Goal: Answer question/provide support: Share knowledge or assist other users

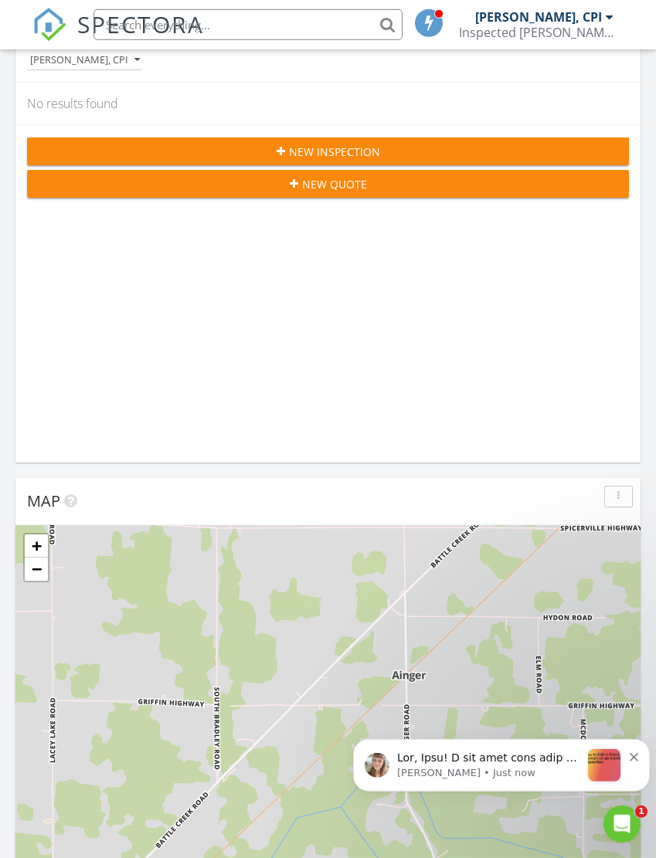
scroll to position [233, 0]
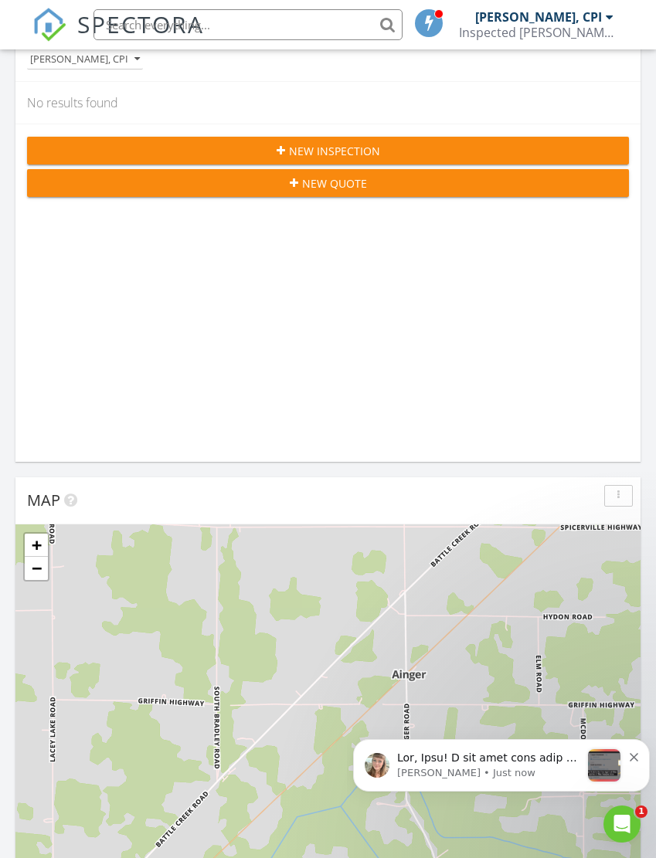
click at [528, 752] on p "Notification stack" at bounding box center [488, 758] width 183 height 15
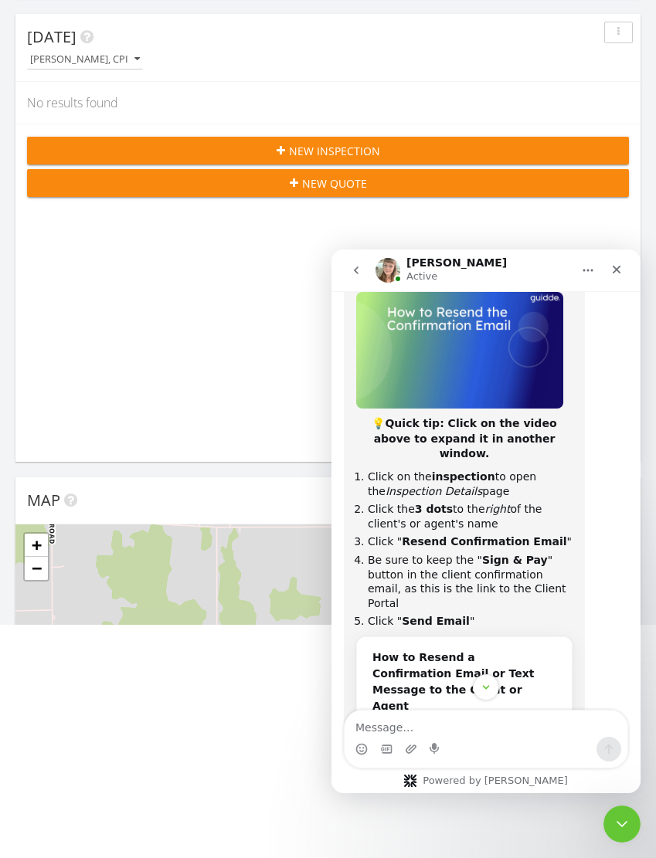
scroll to position [1102, 0]
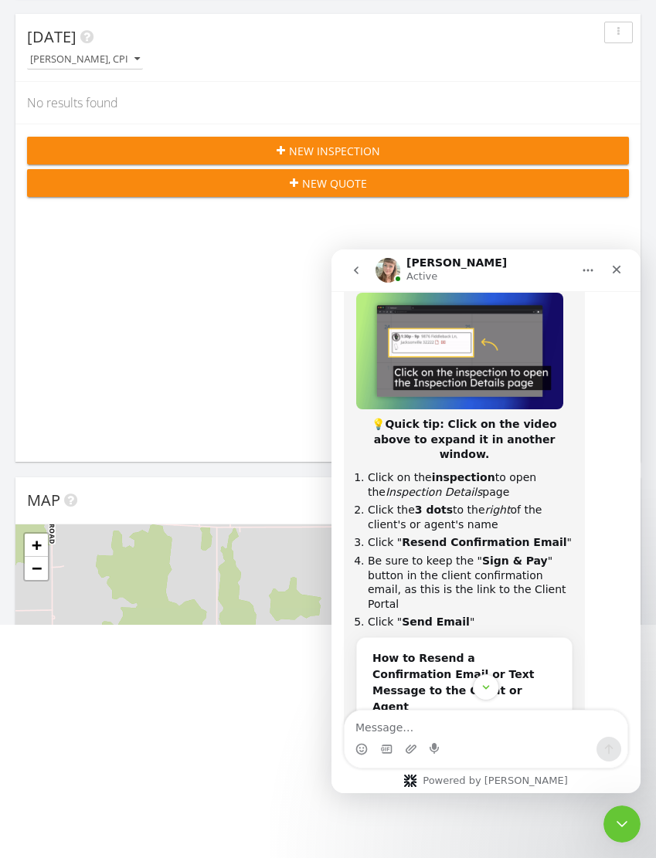
click at [412, 724] on textarea "Message…" at bounding box center [485, 723] width 283 height 26
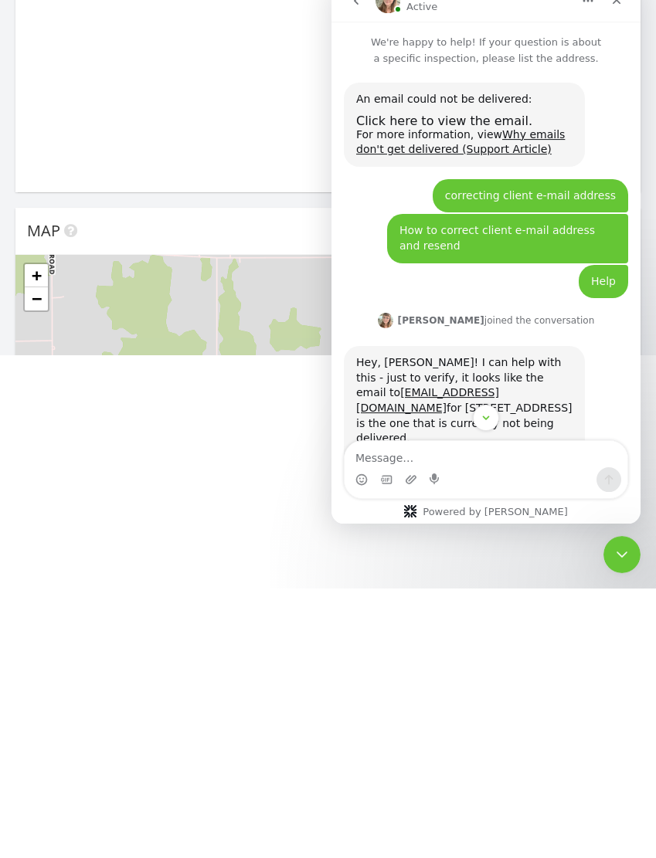
scroll to position [0, 0]
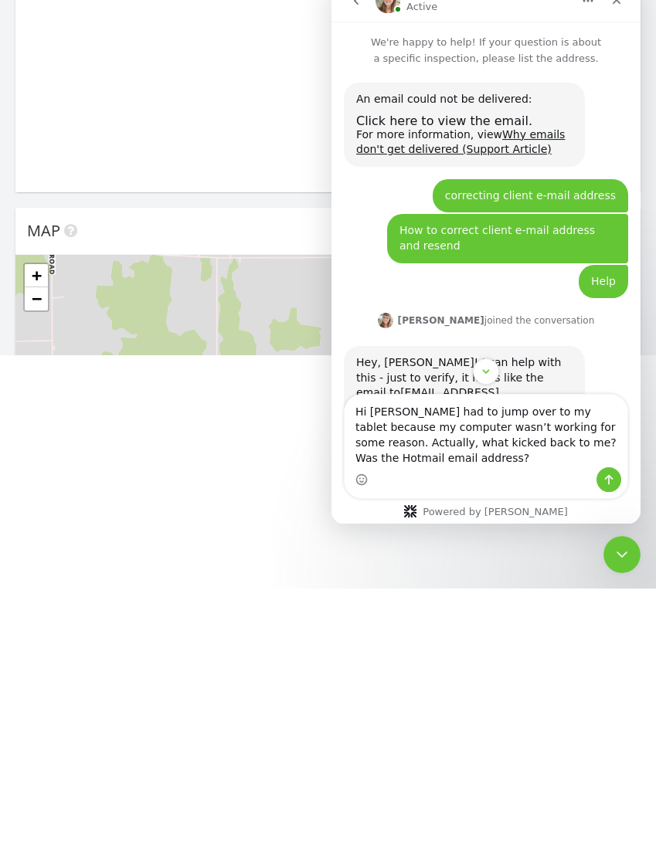
type textarea "Hi Chelsey had to jump over to my tablet because my computer wasn’t working for…"
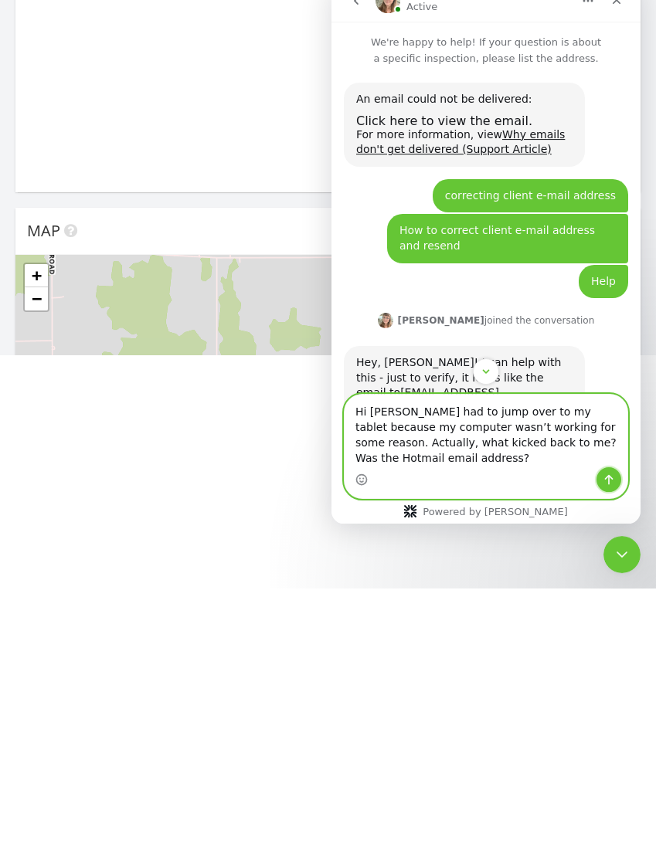
click at [614, 475] on icon "Send a message…" at bounding box center [608, 480] width 12 height 12
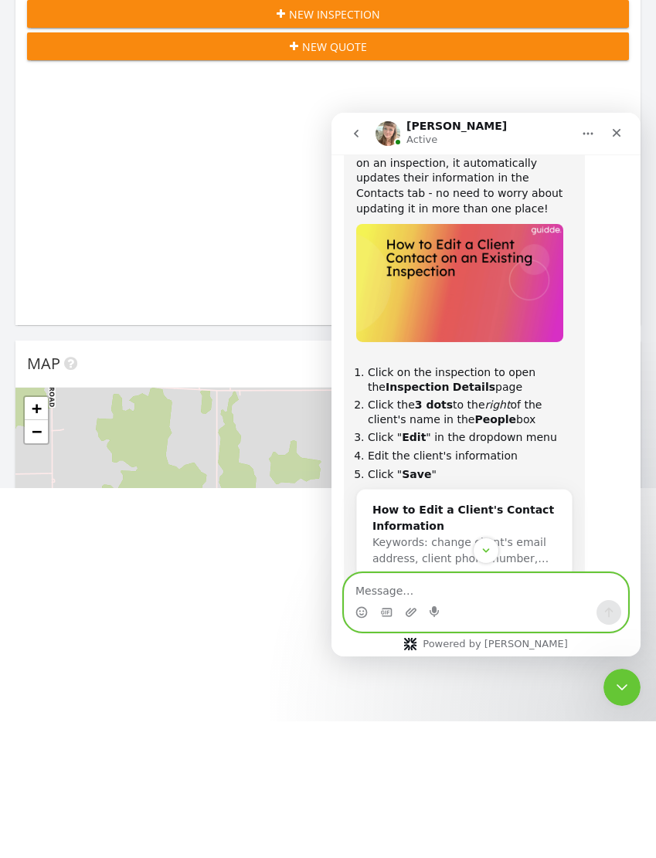
scroll to position [544, 0]
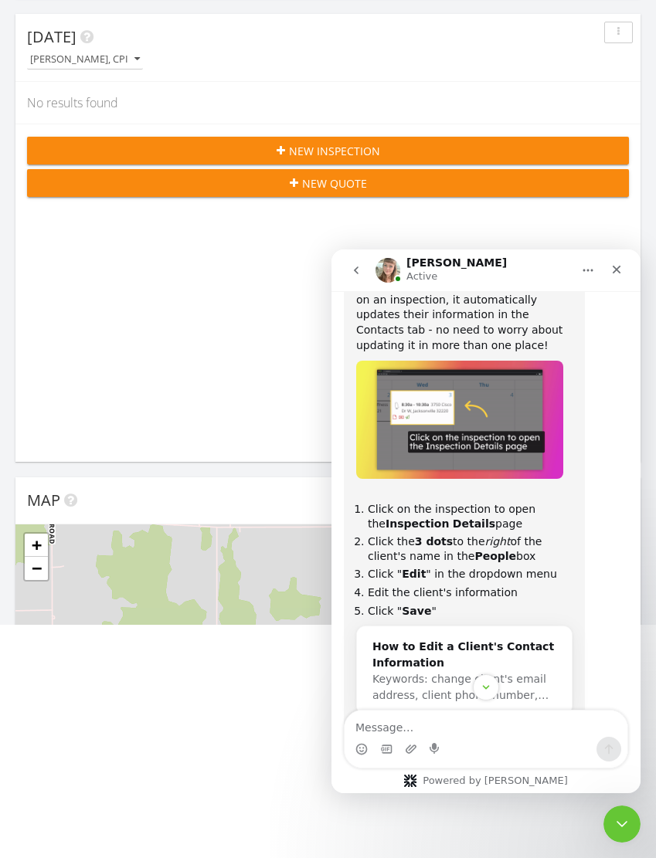
click at [222, 387] on div "Today Gary Moore, CPI No results found New Inspection New Quote" at bounding box center [327, 238] width 625 height 448
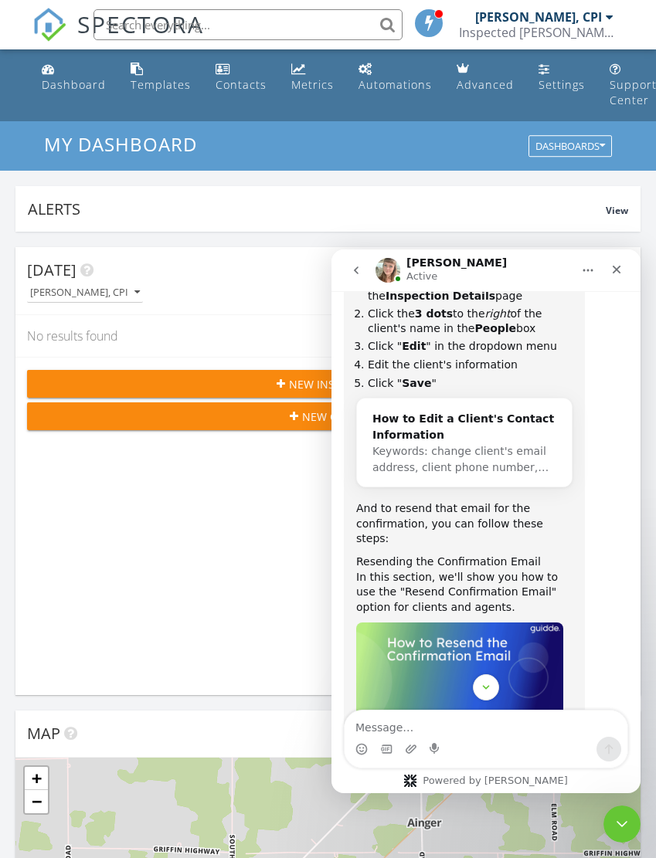
scroll to position [775, 0]
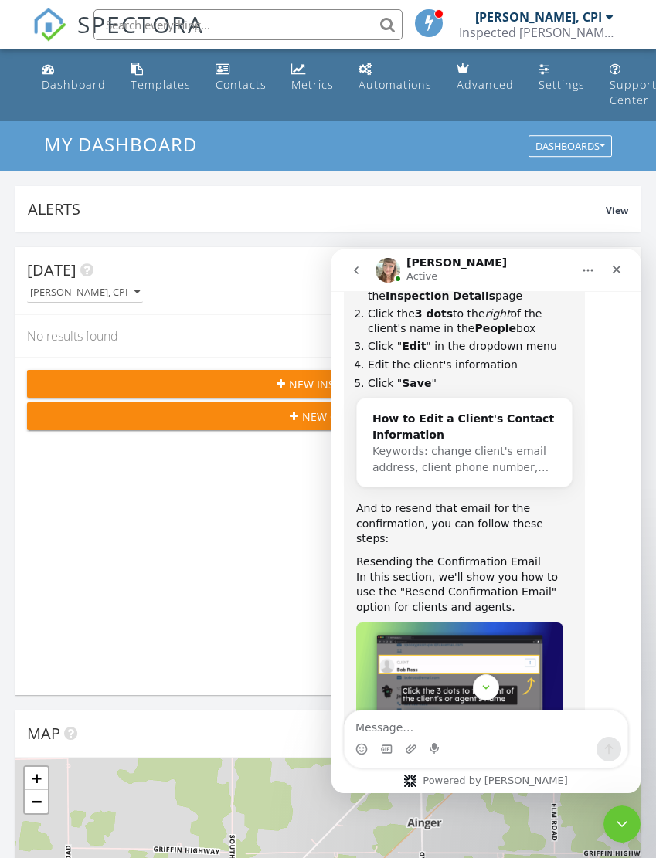
click at [619, 269] on icon "Close" at bounding box center [616, 269] width 12 height 12
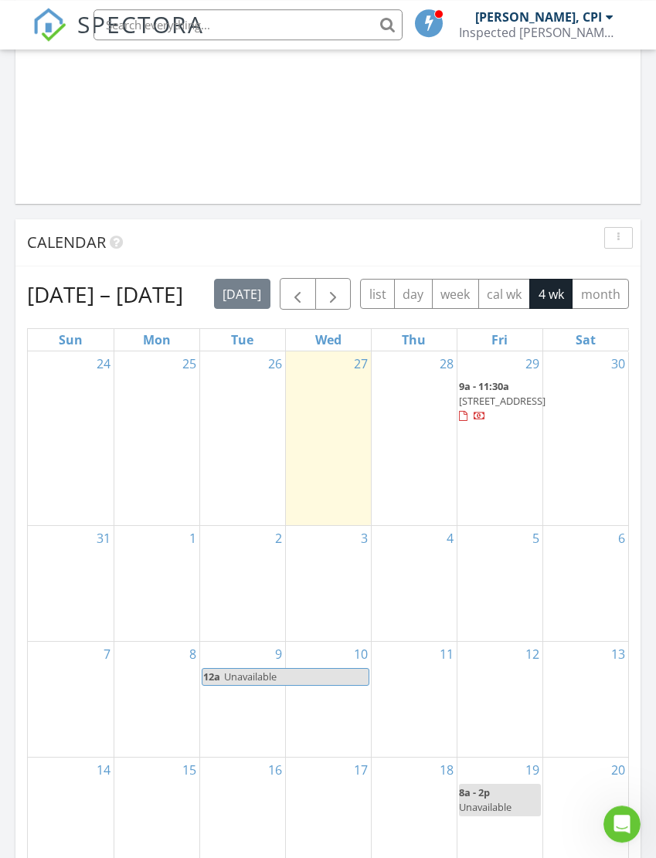
scroll to position [1418, 0]
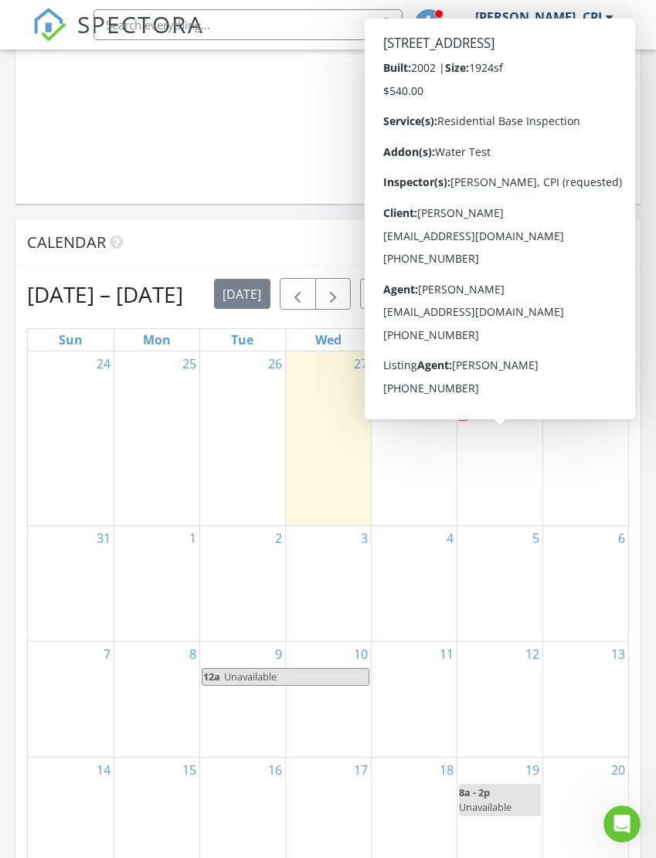
click at [459, 422] on div at bounding box center [463, 417] width 8 height 10
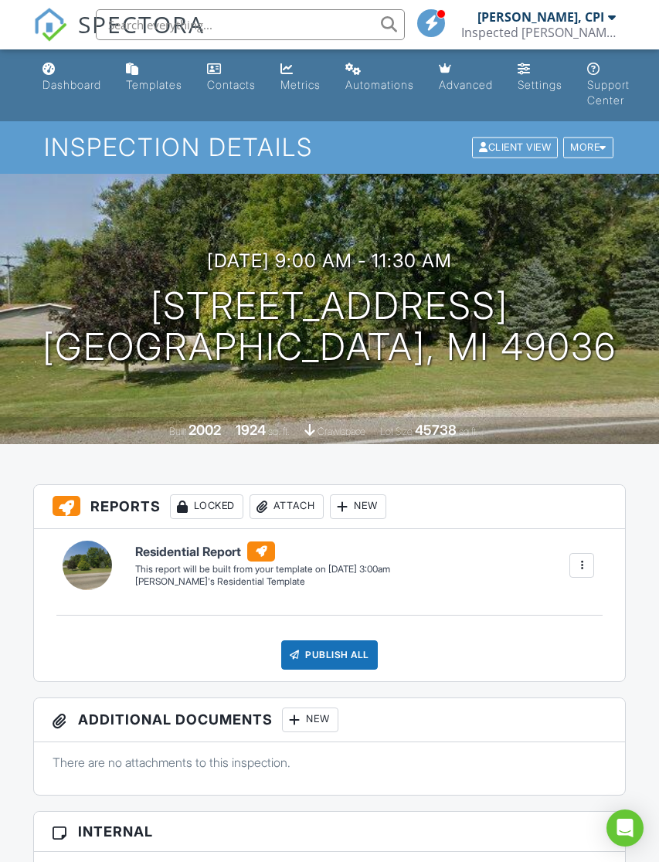
click at [629, 826] on icon "Open Intercom Messenger" at bounding box center [625, 828] width 16 height 19
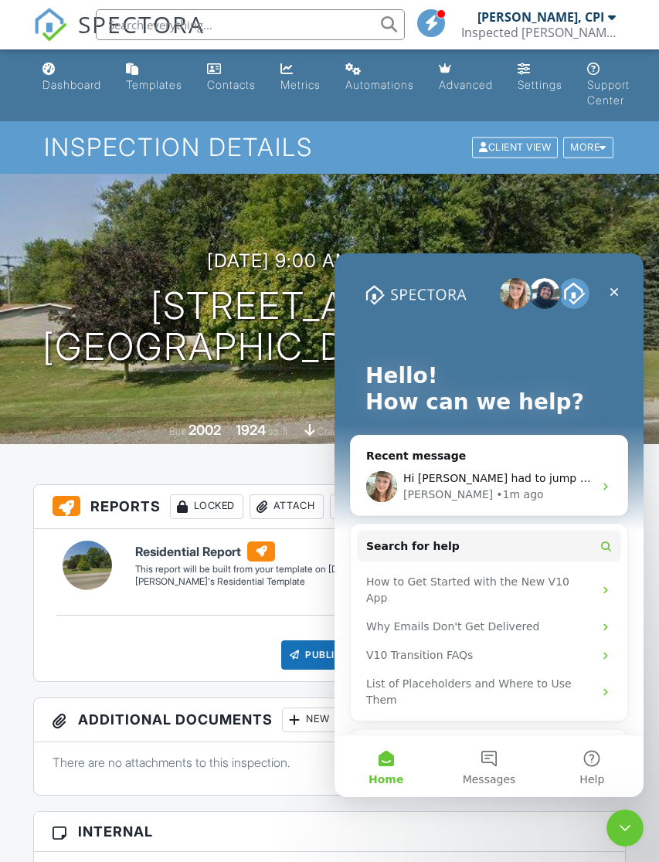
click at [616, 287] on icon "Close" at bounding box center [614, 292] width 12 height 12
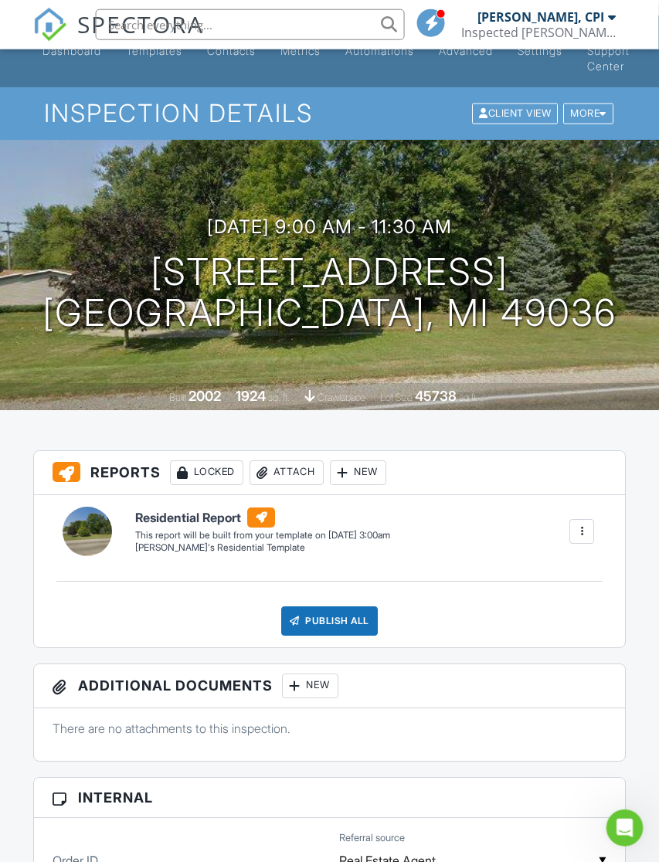
scroll to position [0, 2]
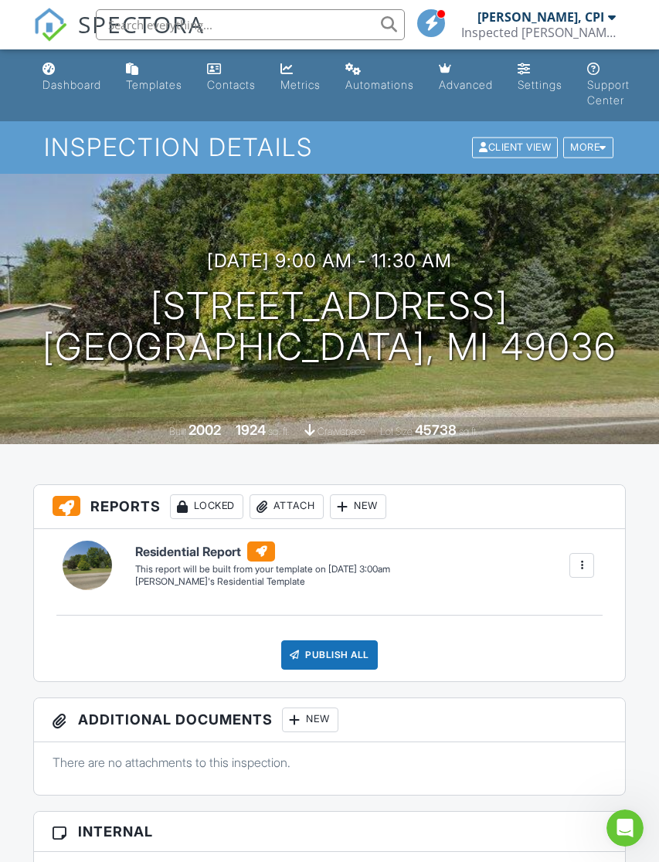
click at [625, 818] on icon "Open Intercom Messenger" at bounding box center [624, 827] width 25 height 25
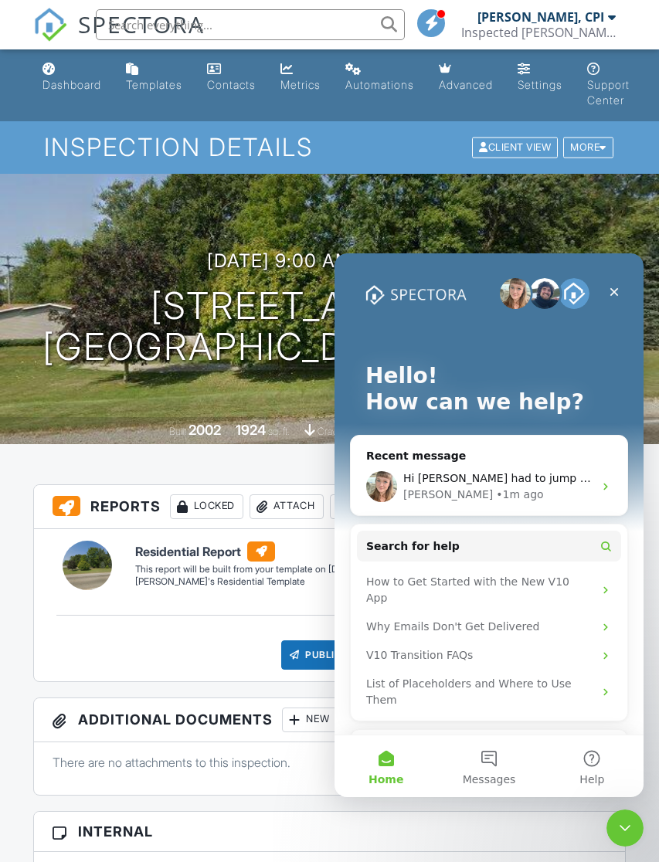
click at [577, 493] on div "Chelsey • 1m ago" at bounding box center [498, 494] width 190 height 16
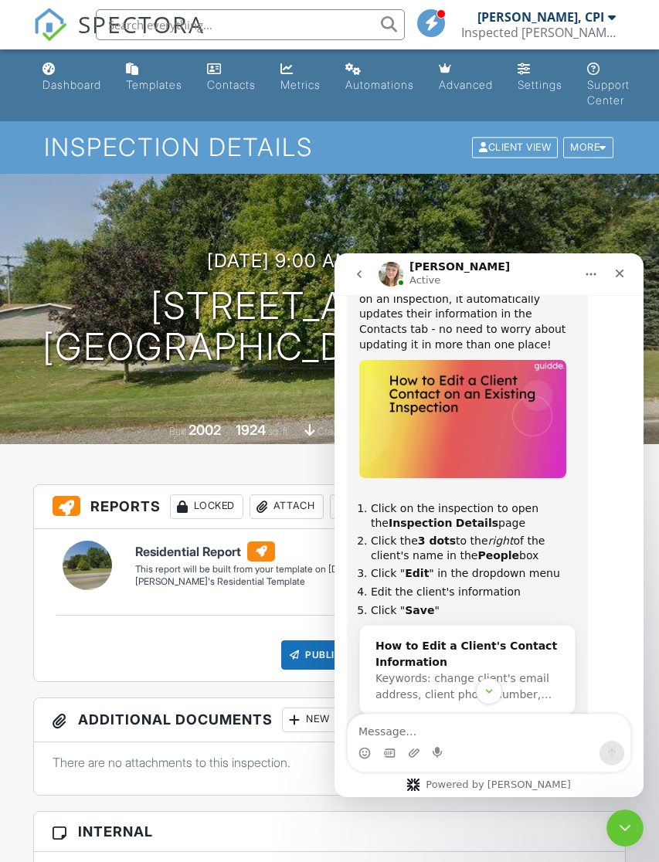
scroll to position [551, 0]
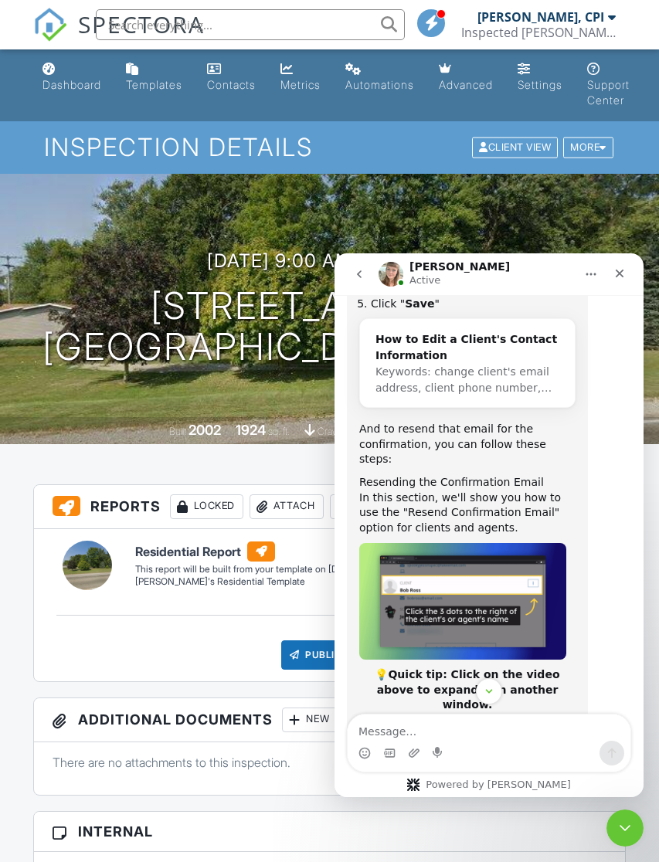
click at [591, 282] on button "Home" at bounding box center [590, 273] width 29 height 29
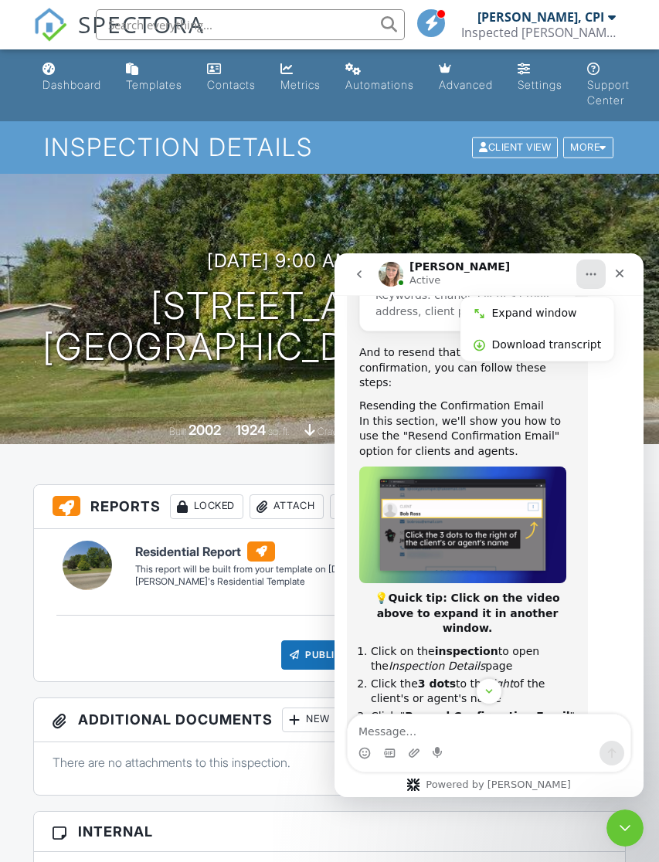
scroll to position [934, 0]
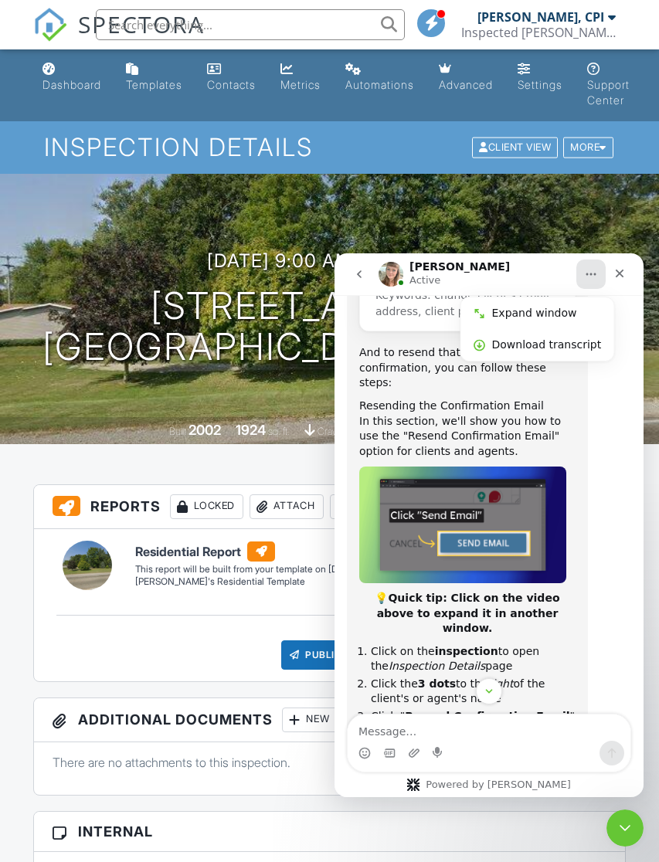
click at [618, 270] on icon "Close" at bounding box center [619, 273] width 12 height 12
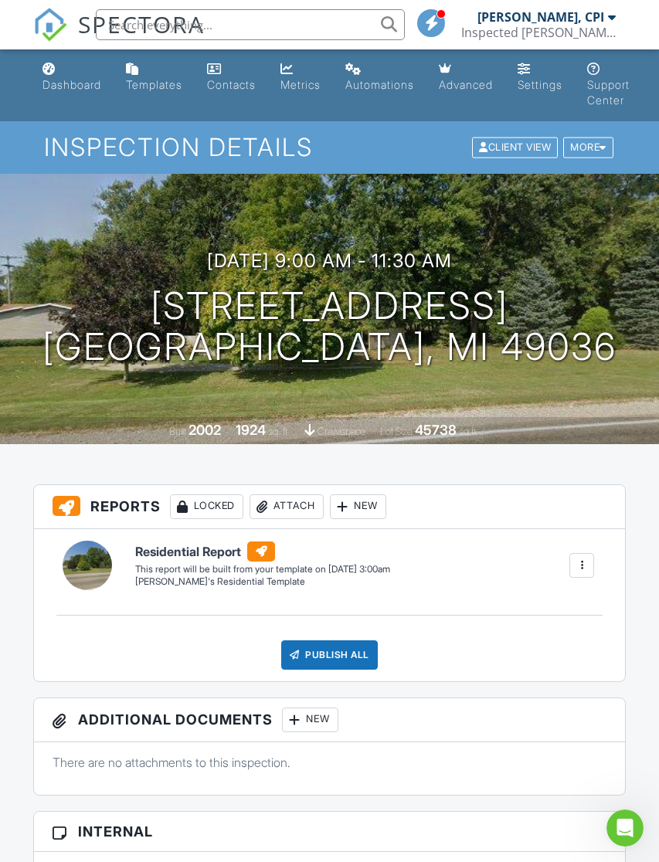
click at [581, 556] on div at bounding box center [581, 565] width 25 height 25
click at [473, 503] on h3 "Reports Locked Attach New" at bounding box center [329, 507] width 591 height 44
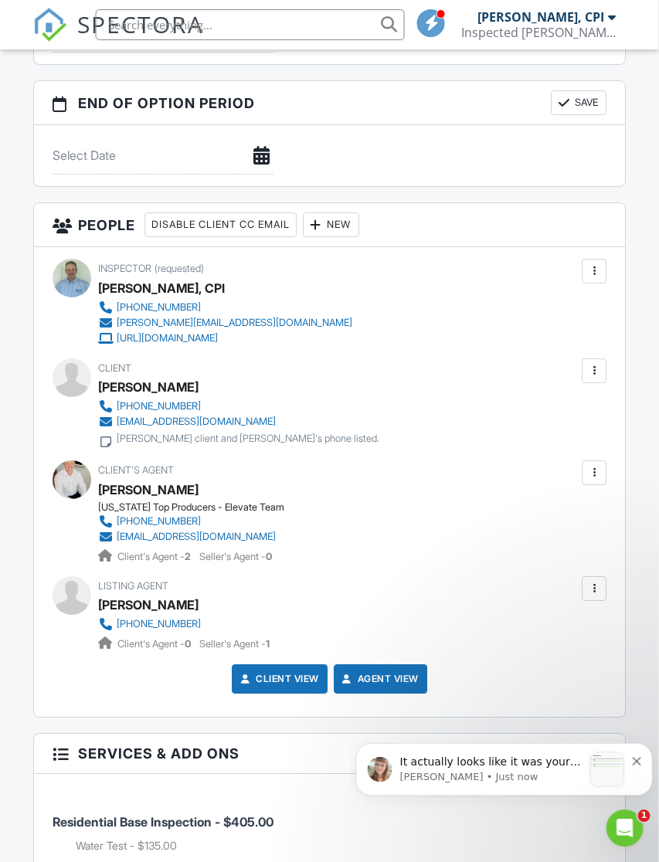
scroll to position [0, 0]
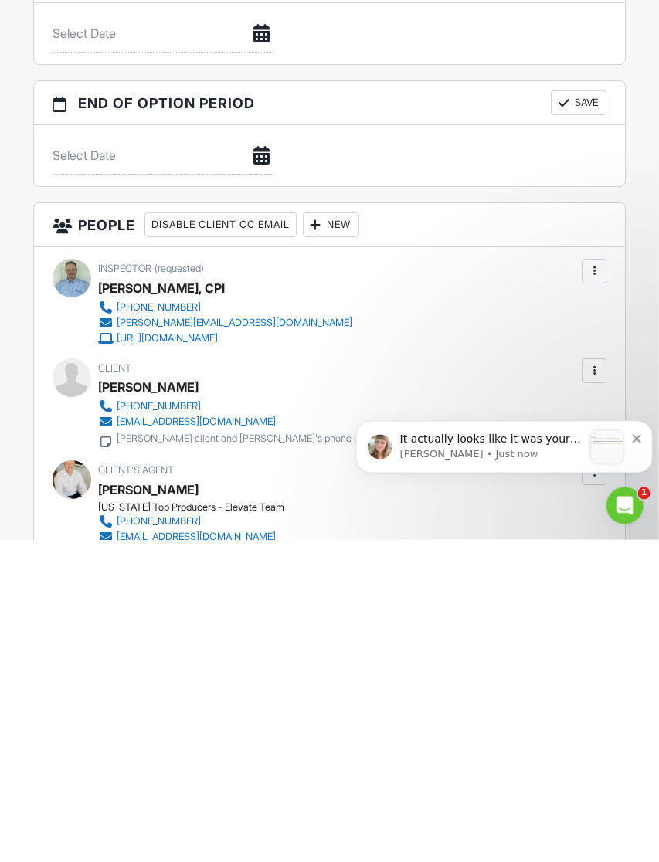
click at [624, 505] on icon "Open Intercom Messenger" at bounding box center [624, 505] width 25 height 25
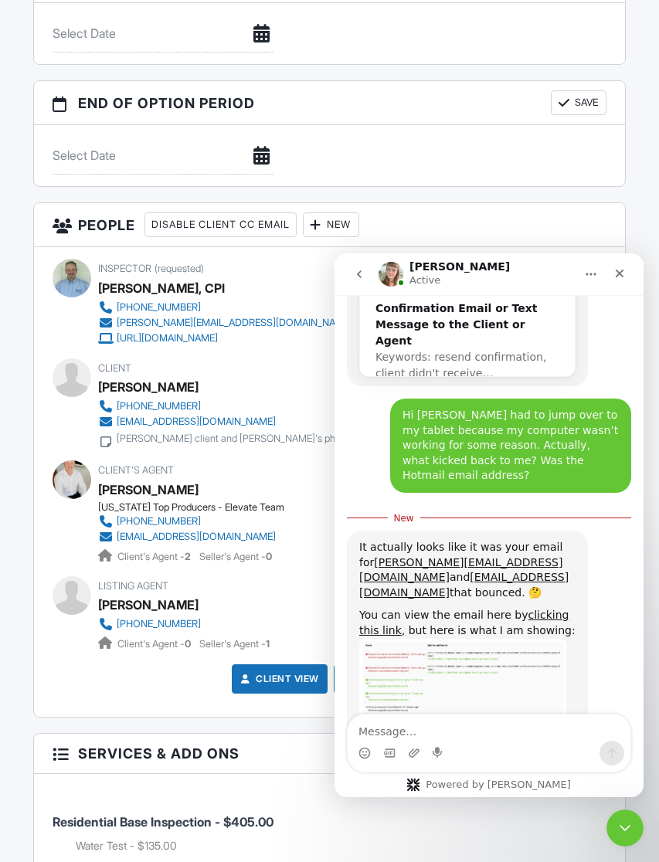
scroll to position [1471, 0]
click at [557, 609] on link "clicking this link" at bounding box center [463, 623] width 209 height 28
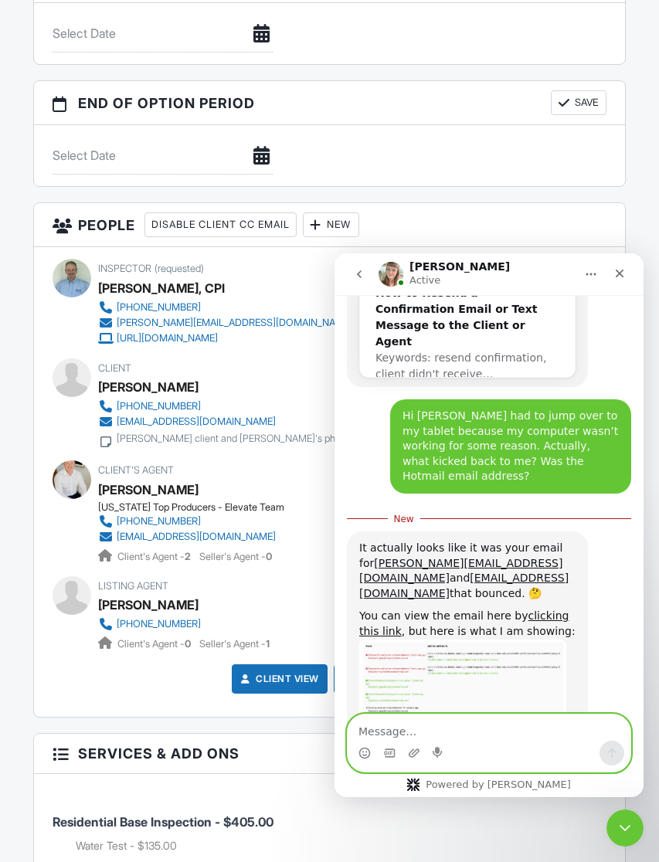
click at [501, 734] on textarea "Message…" at bounding box center [488, 727] width 283 height 26
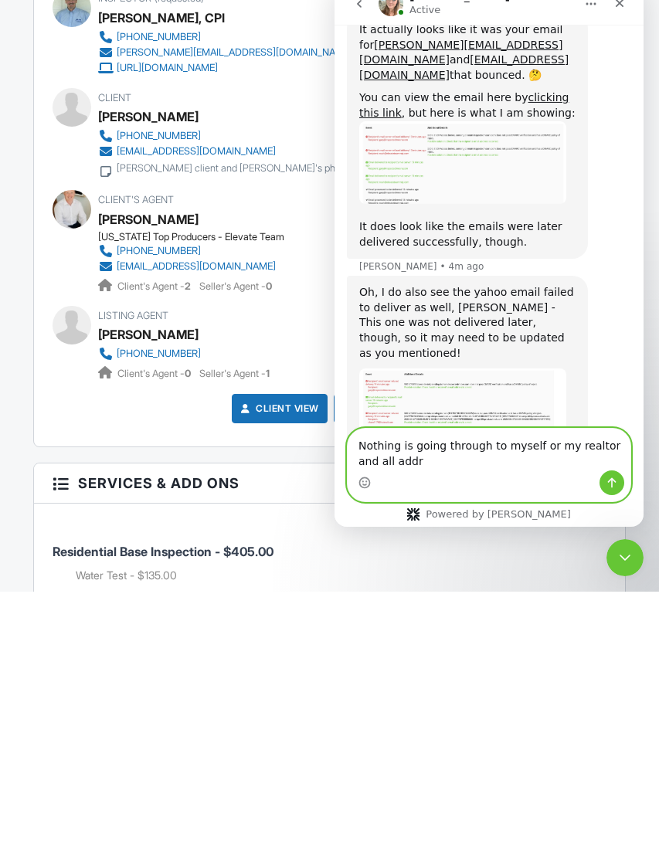
scroll to position [1667, 0]
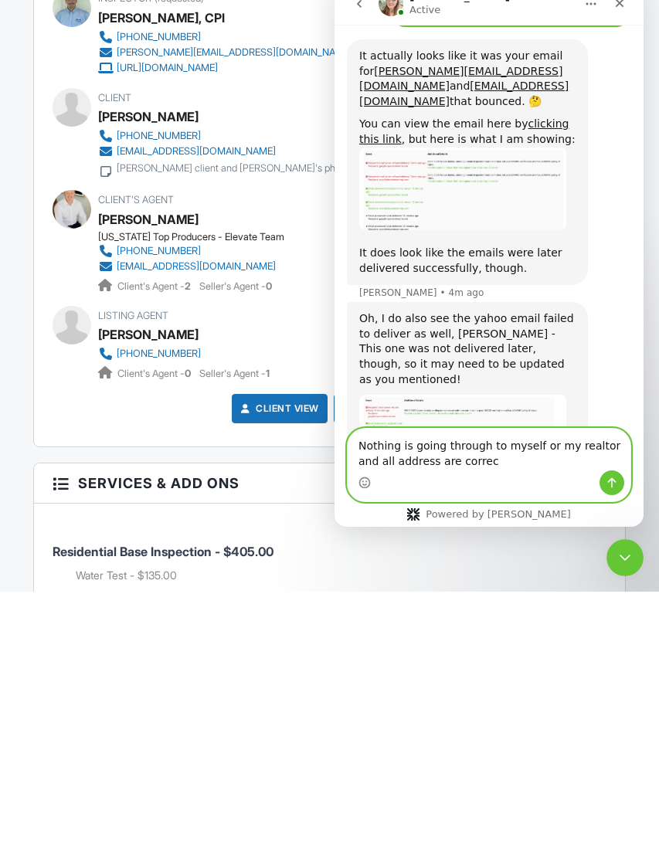
type textarea "Nothing is going through to myself or my realtor and all address are correct"
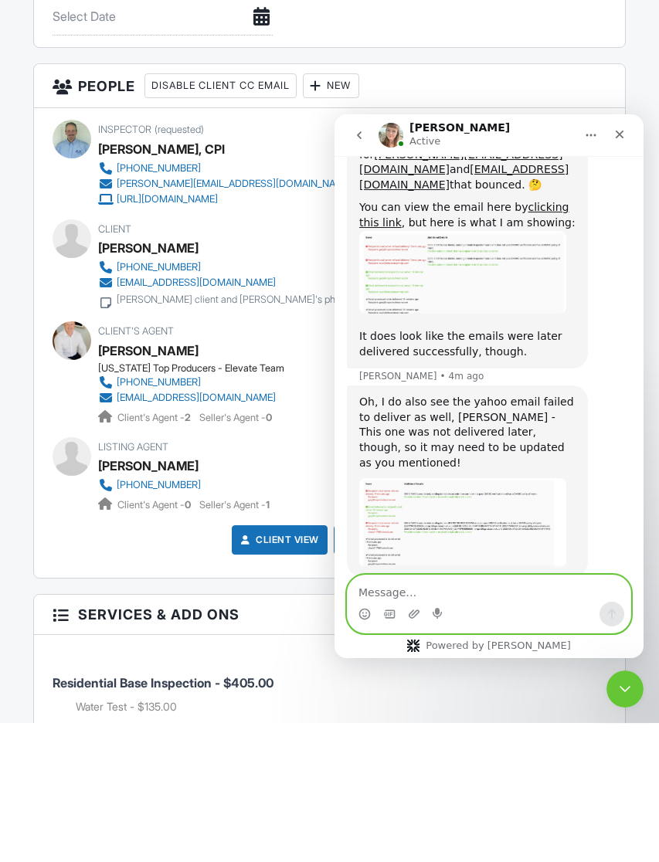
scroll to position [1712, 0]
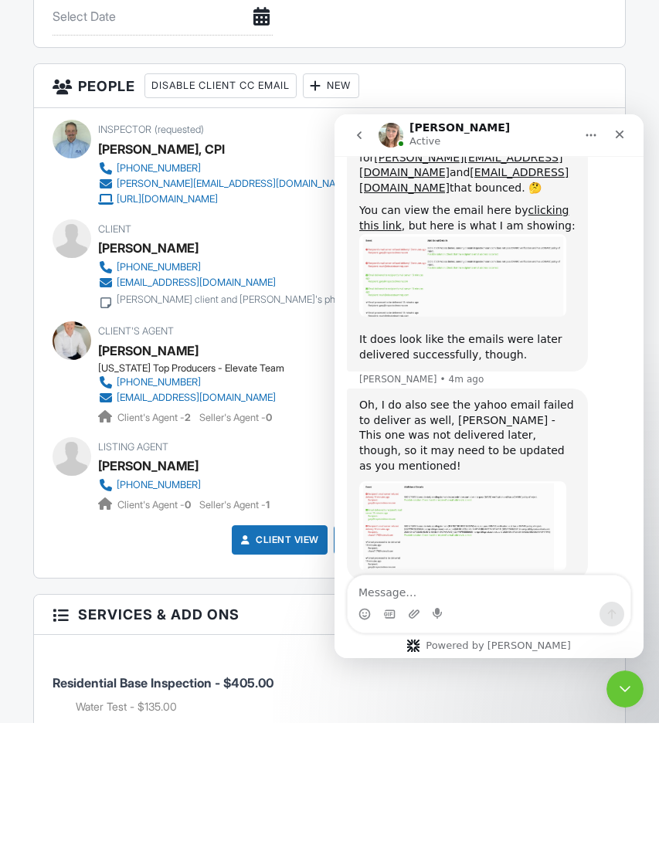
click at [510, 481] on img "Sent Email 2025-08-27 at 2.20.07 PM" at bounding box center [462, 526] width 207 height 90
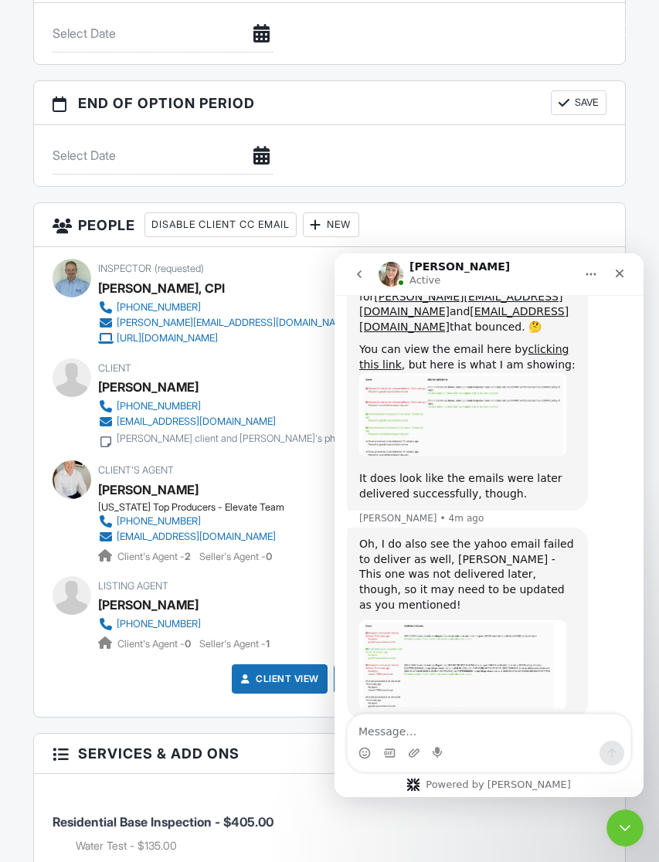
scroll to position [0, 0]
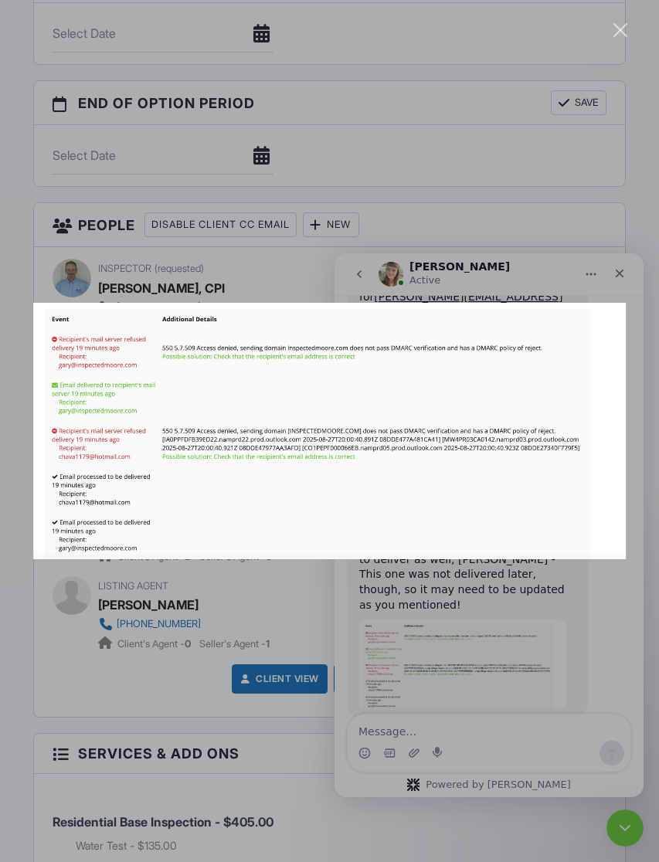
click at [631, 278] on div "Intercom messenger" at bounding box center [329, 431] width 659 height 862
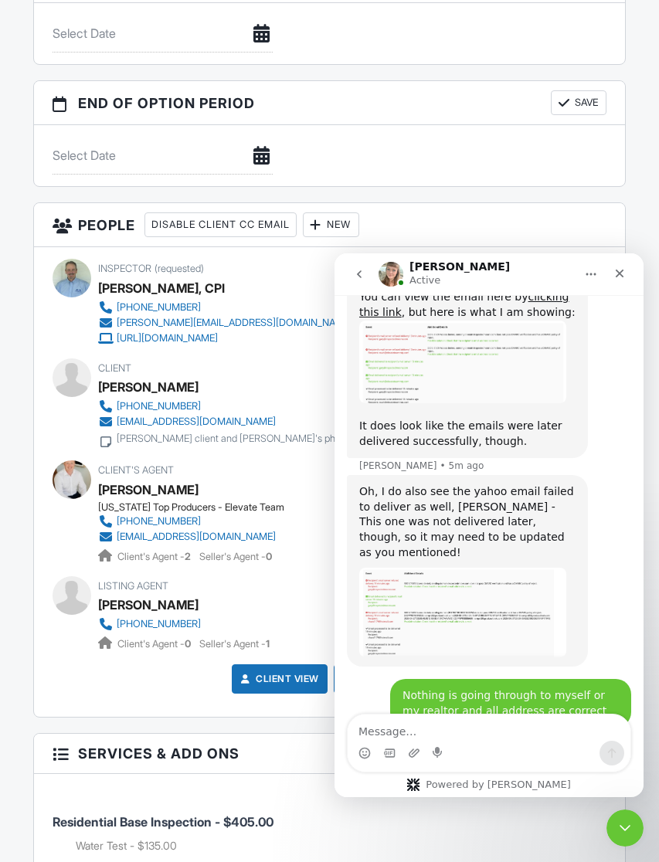
scroll to position [1772, 0]
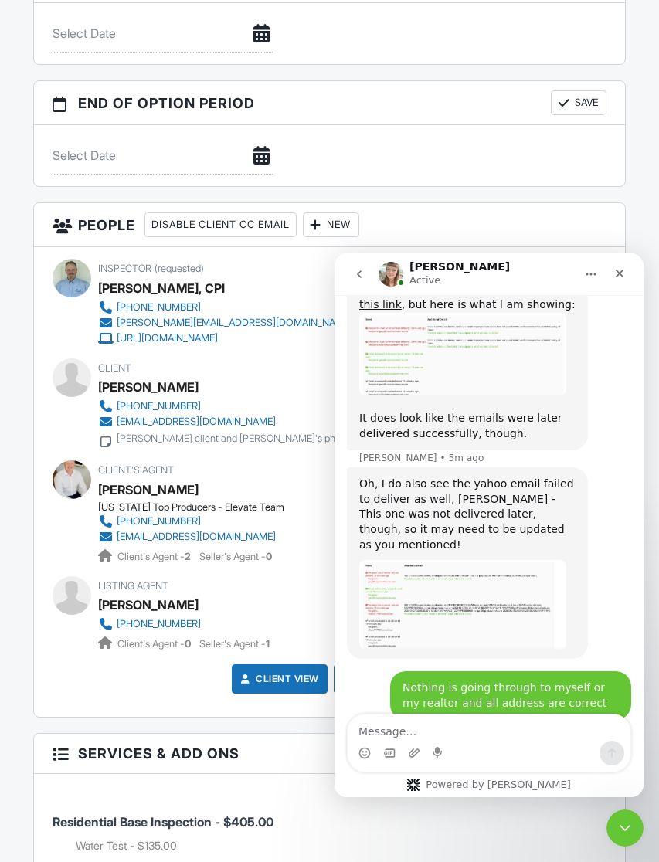
click at [572, 741] on div "Gotcha! Let me dig in further here and see what I can find out for us!" at bounding box center [467, 756] width 216 height 30
click at [362, 752] on icon "Emoji picker" at bounding box center [364, 752] width 5 height 2
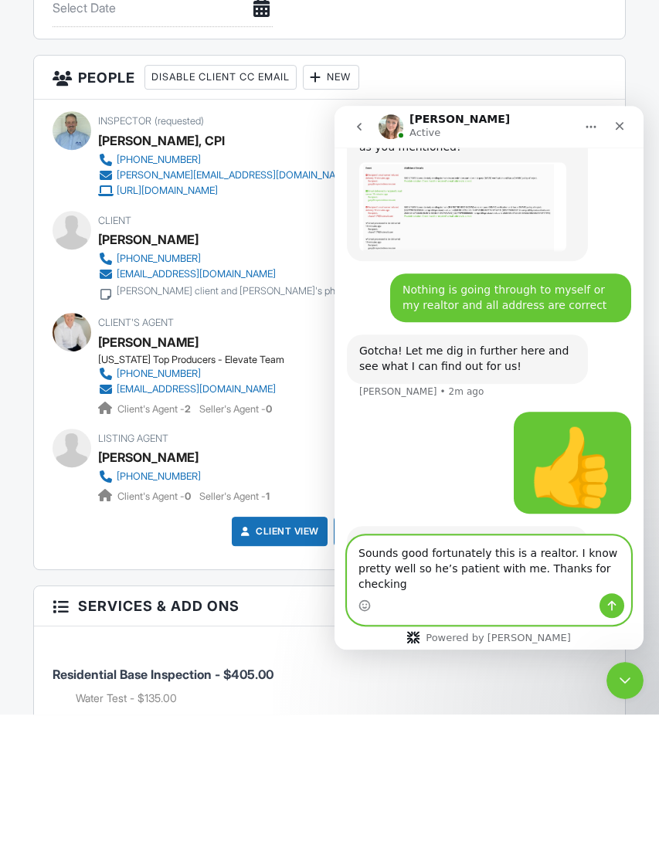
scroll to position [2023, 0]
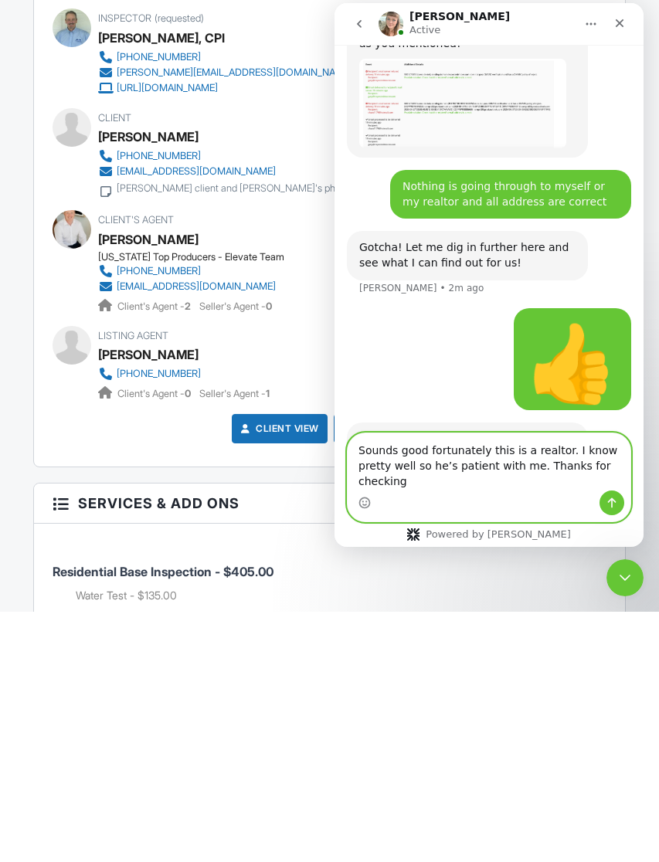
type textarea "Sounds good fortunately this is a realtor. I know pretty well so he’s patient w…"
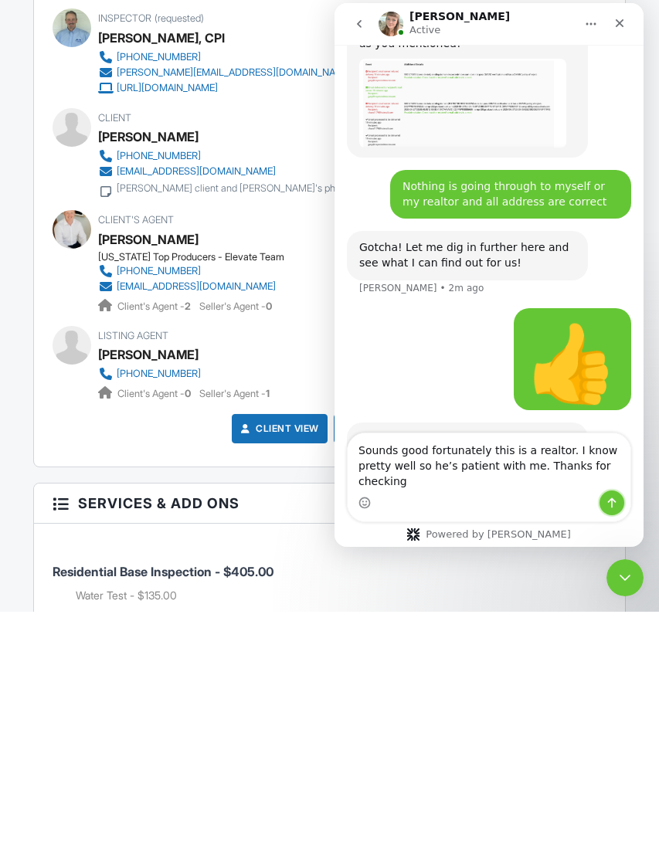
click at [615, 506] on icon "Send a message…" at bounding box center [611, 502] width 12 height 12
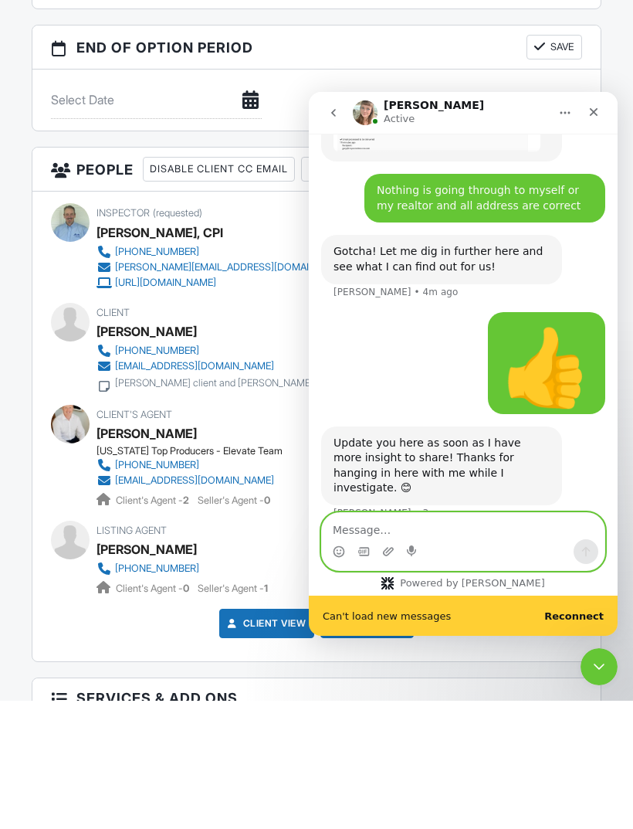
scroll to position [2107, 0]
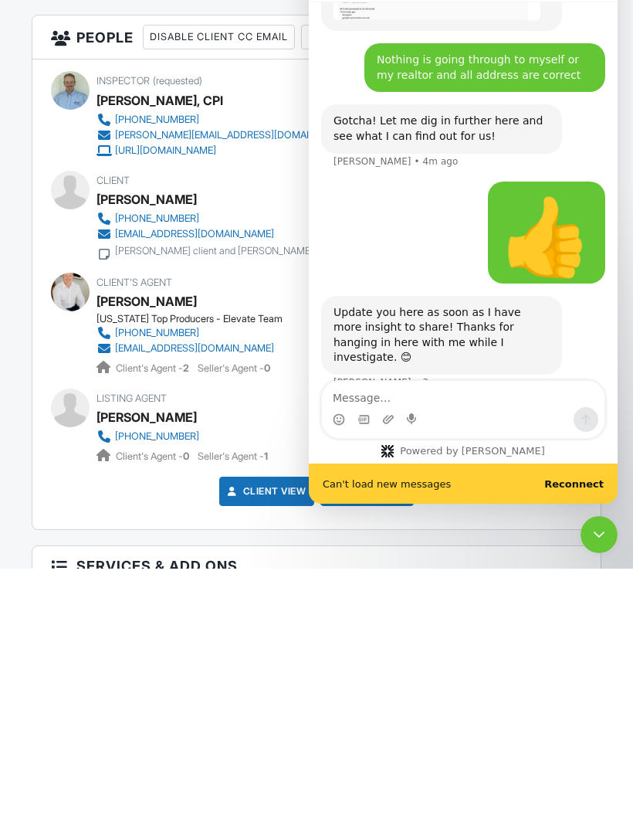
click at [592, 488] on b "Reconnect" at bounding box center [573, 484] width 59 height 12
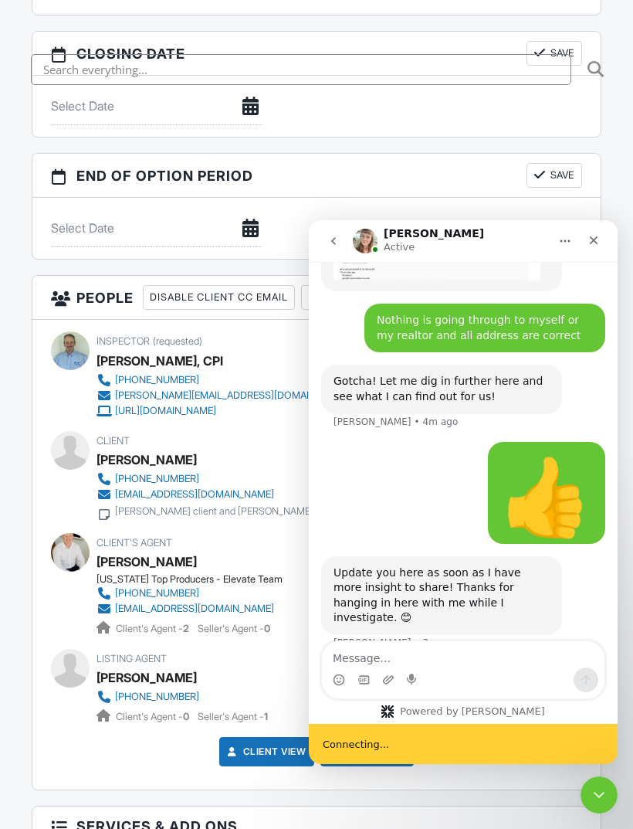
click at [603, 250] on div "Close" at bounding box center [594, 240] width 28 height 28
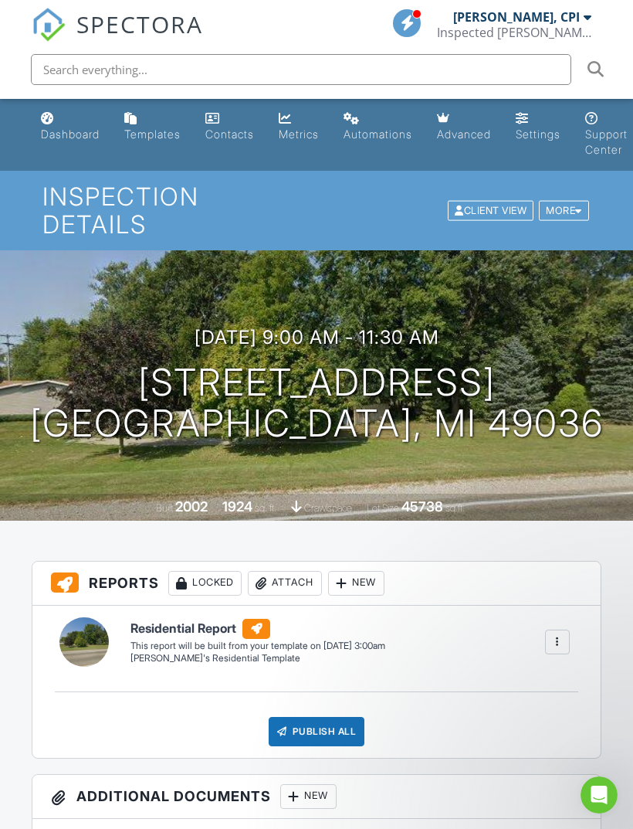
scroll to position [1558, 0]
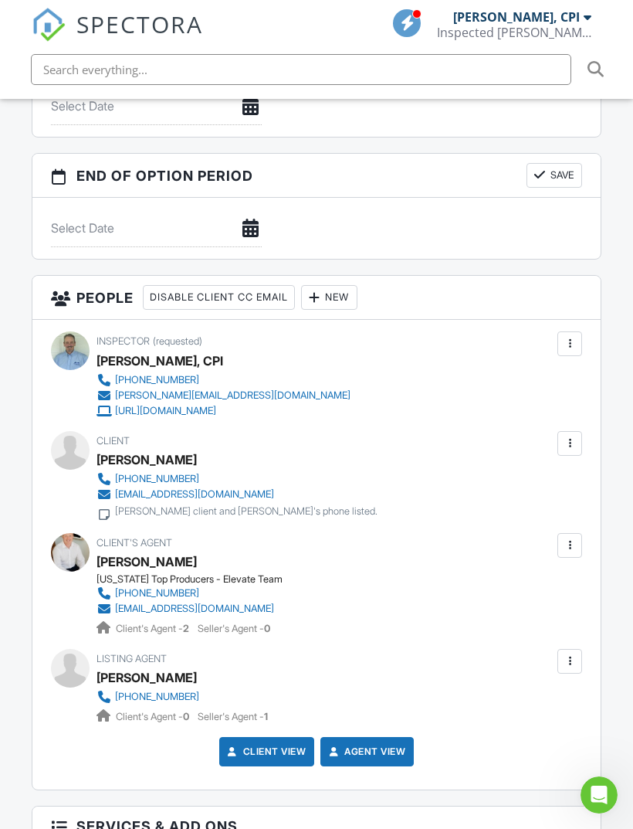
click at [570, 657] on div at bounding box center [569, 660] width 15 height 15
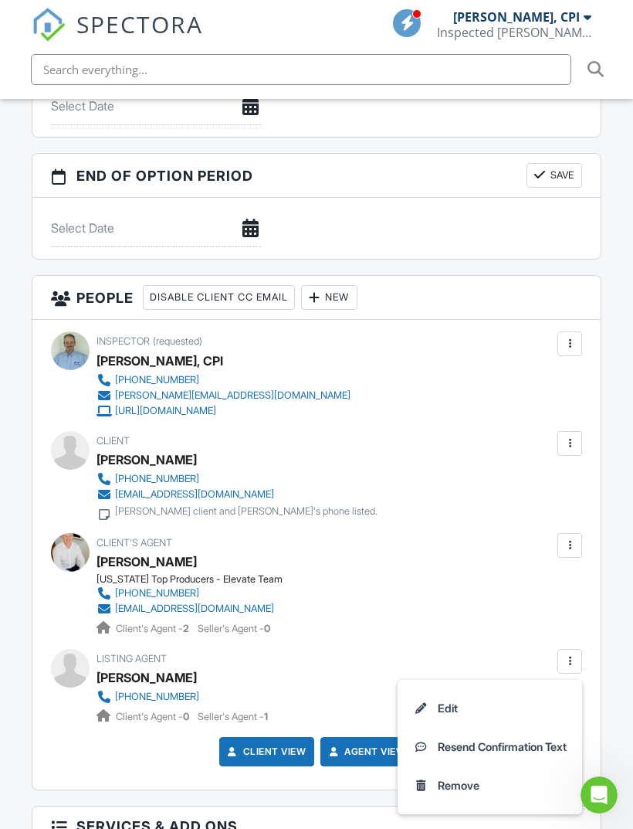
click at [454, 707] on li "Edit" at bounding box center [490, 708] width 166 height 39
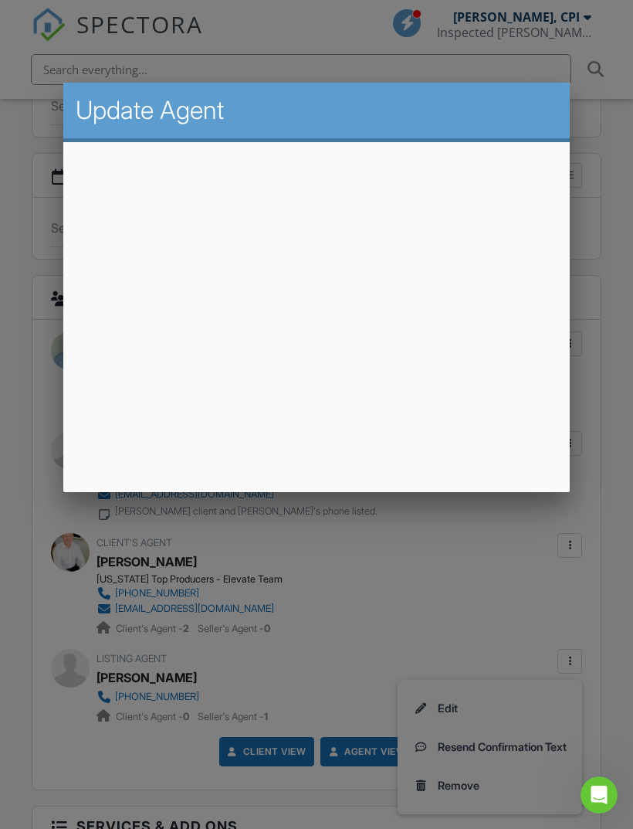
click at [474, 123] on h2 "Update Agent" at bounding box center [317, 110] width 482 height 31
click at [460, 555] on div at bounding box center [316, 441] width 633 height 1036
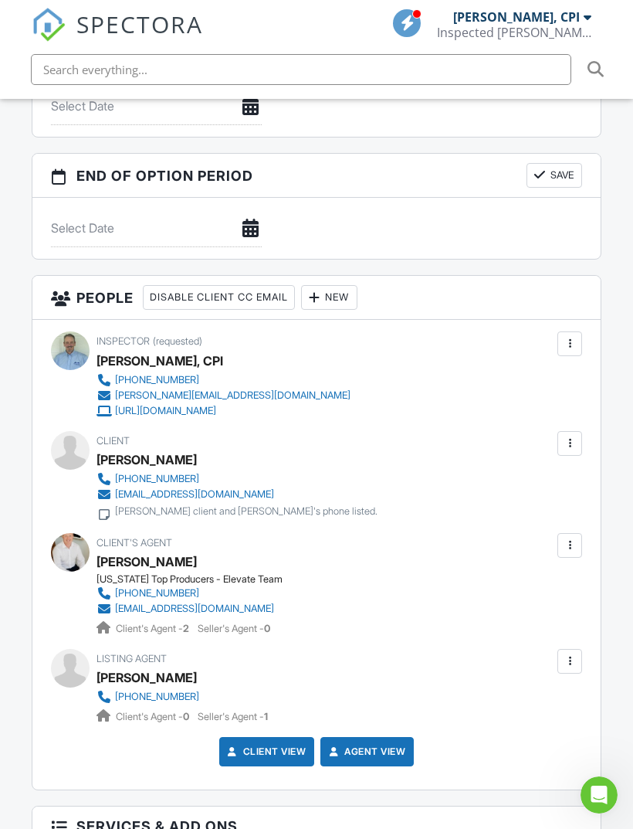
click at [601, 800] on icon "Open Intercom Messenger" at bounding box center [599, 794] width 25 height 25
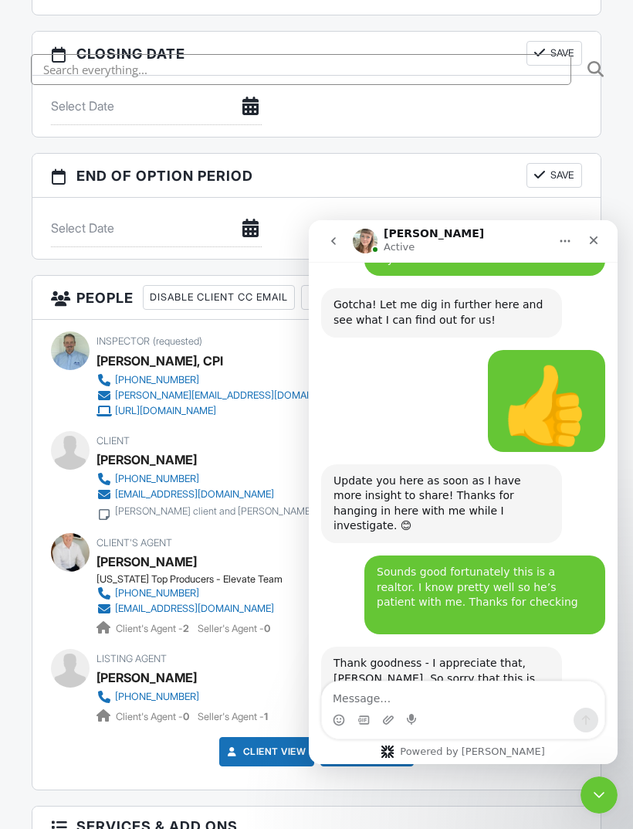
scroll to position [2169, 0]
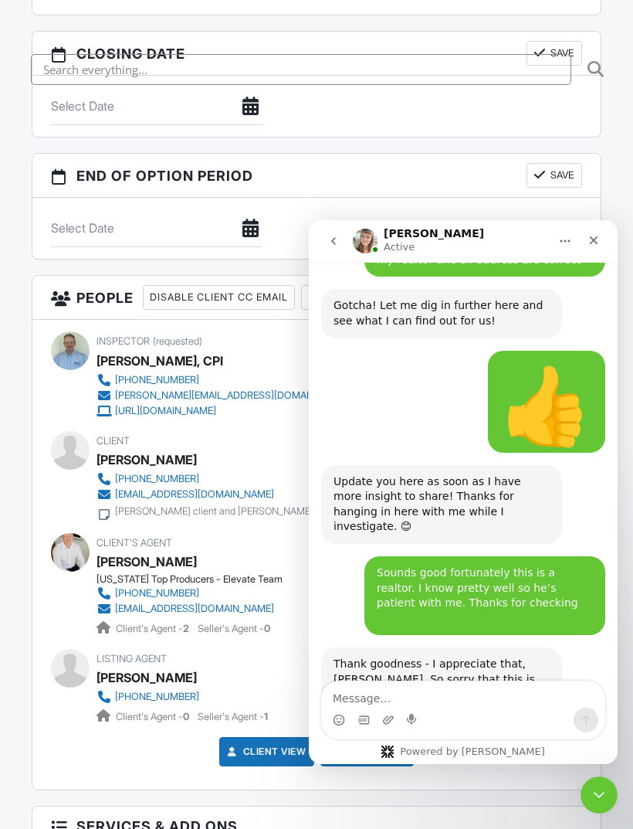
click at [476, 696] on textarea "Message…" at bounding box center [463, 694] width 283 height 26
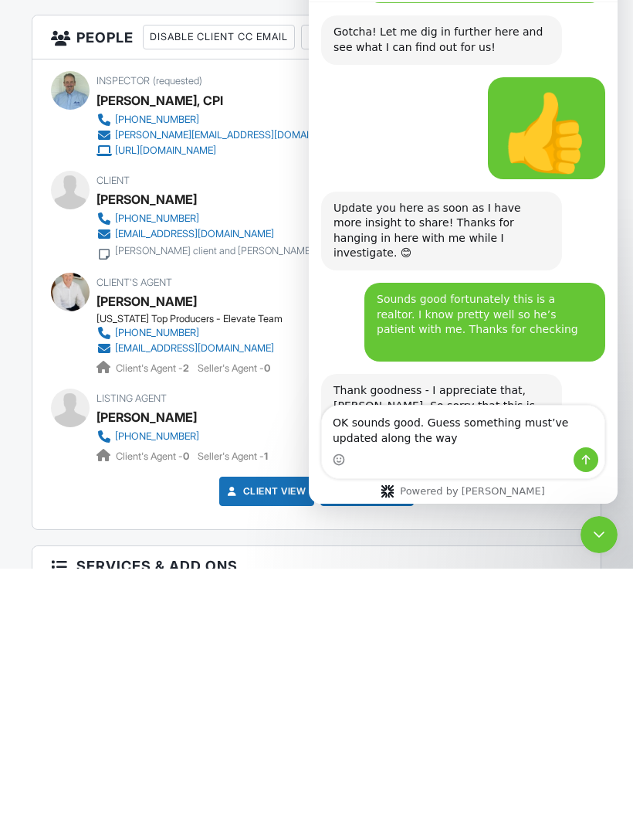
scroll to position [2185, 0]
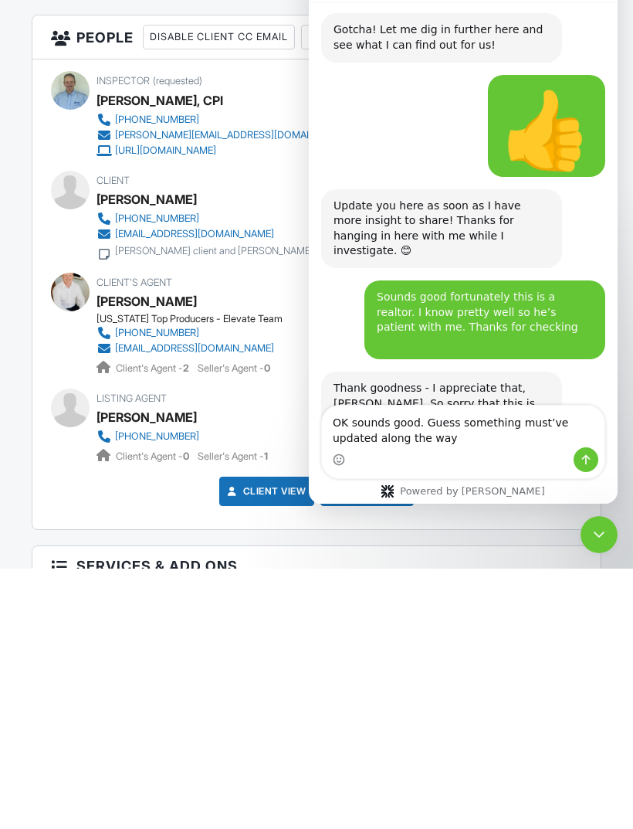
type textarea "OK sounds good. Guess something must’ve updated along the way"
click at [586, 460] on icon "Send a message…" at bounding box center [586, 460] width 8 height 10
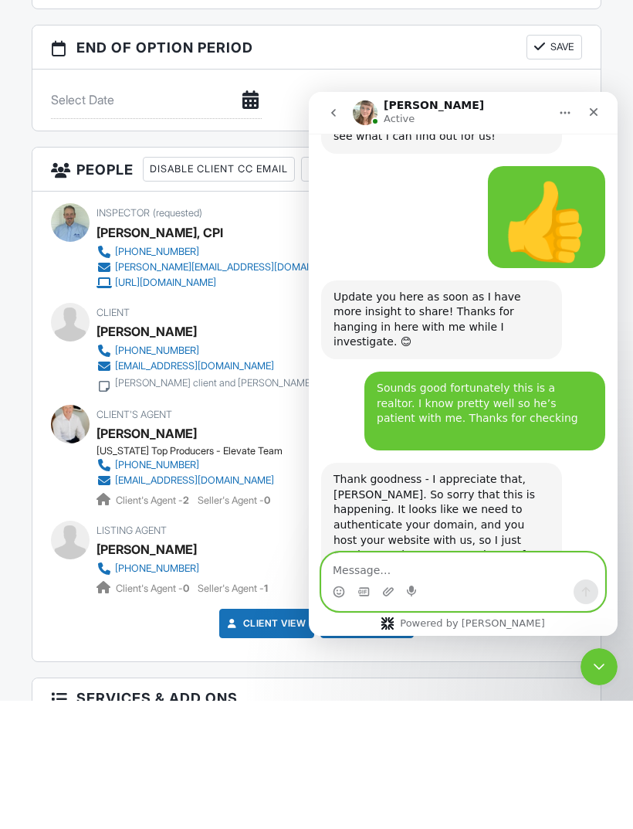
scroll to position [2229, 0]
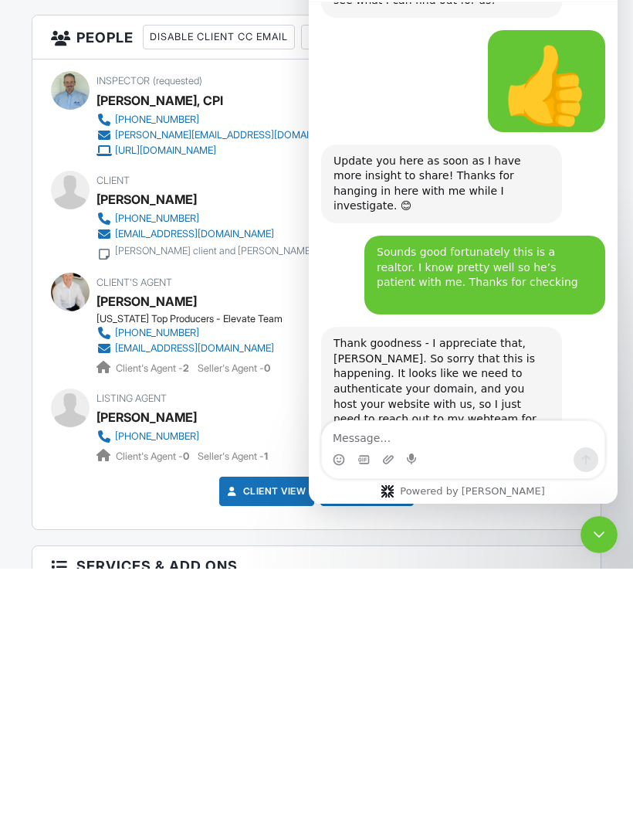
click at [607, 539] on icon "Close Intercom Messenger" at bounding box center [599, 534] width 19 height 19
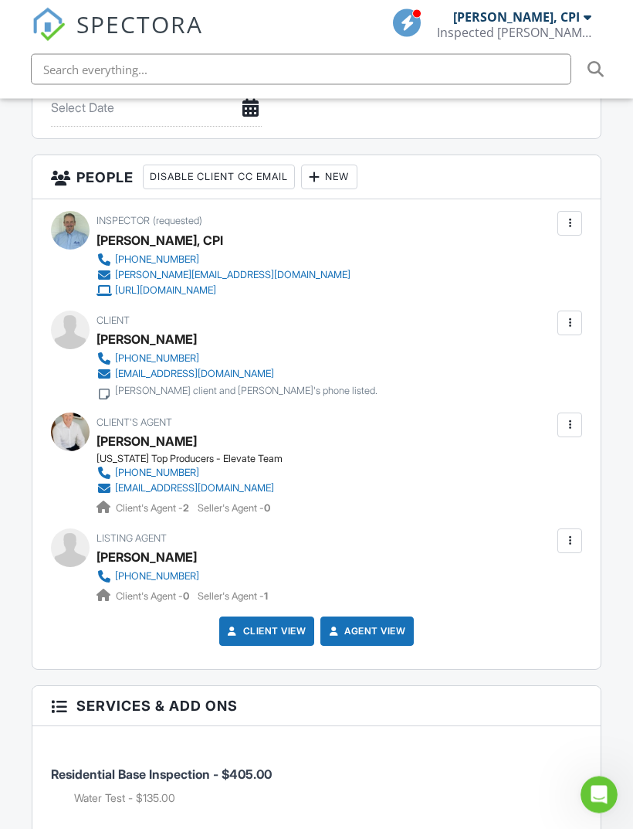
scroll to position [1717, 0]
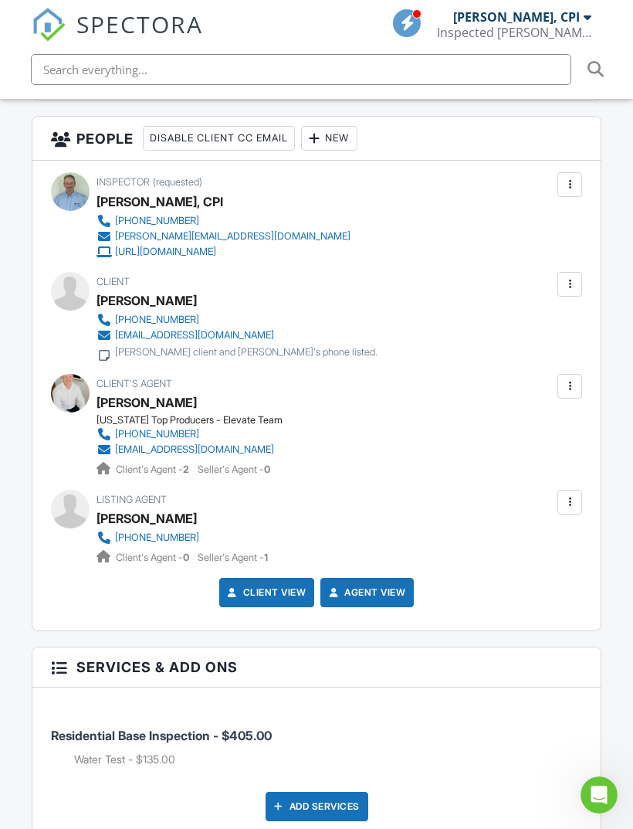
click at [578, 503] on div at bounding box center [570, 502] width 25 height 25
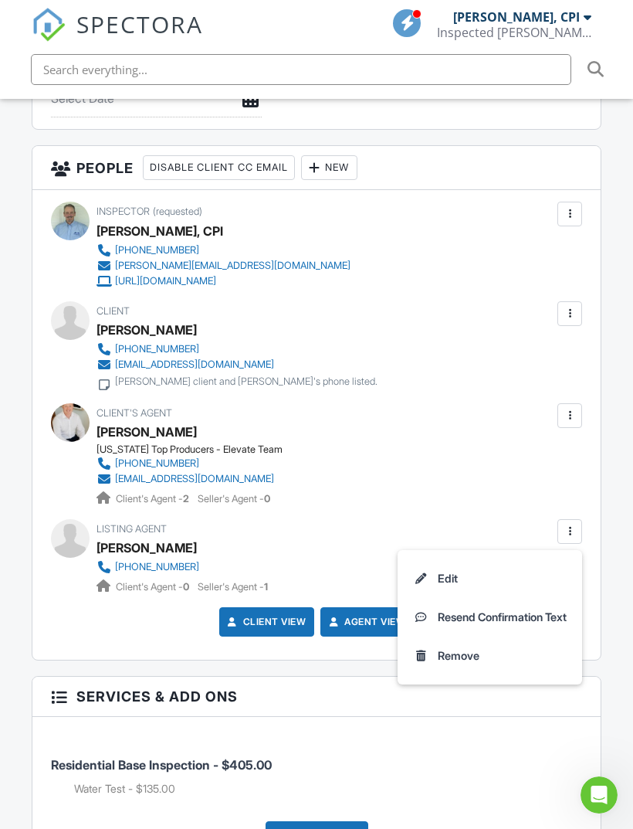
click at [440, 543] on div "Listing Agent John Rakocy 616-633-6299 Client's Agent - 0 Seller's Agent - 1" at bounding box center [316, 557] width 531 height 76
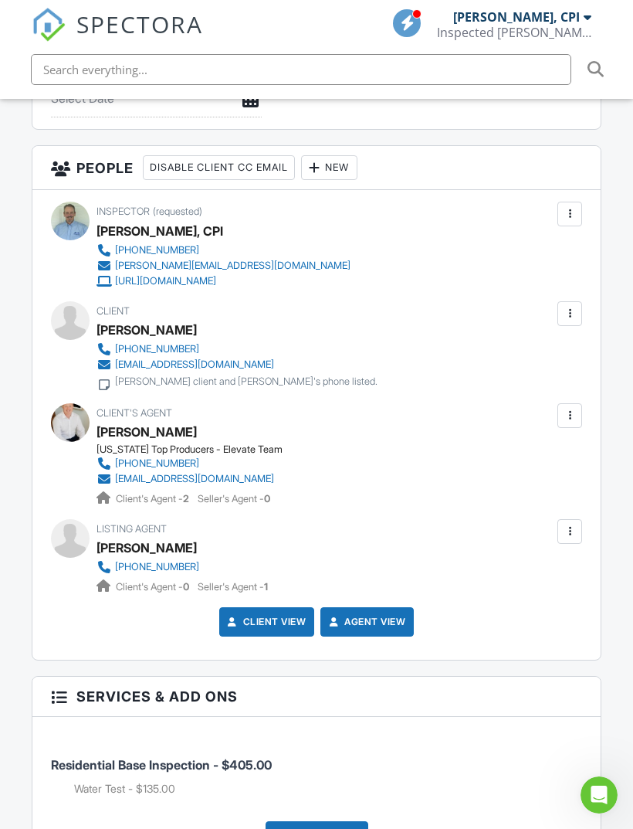
click at [572, 538] on div at bounding box center [570, 531] width 25 height 25
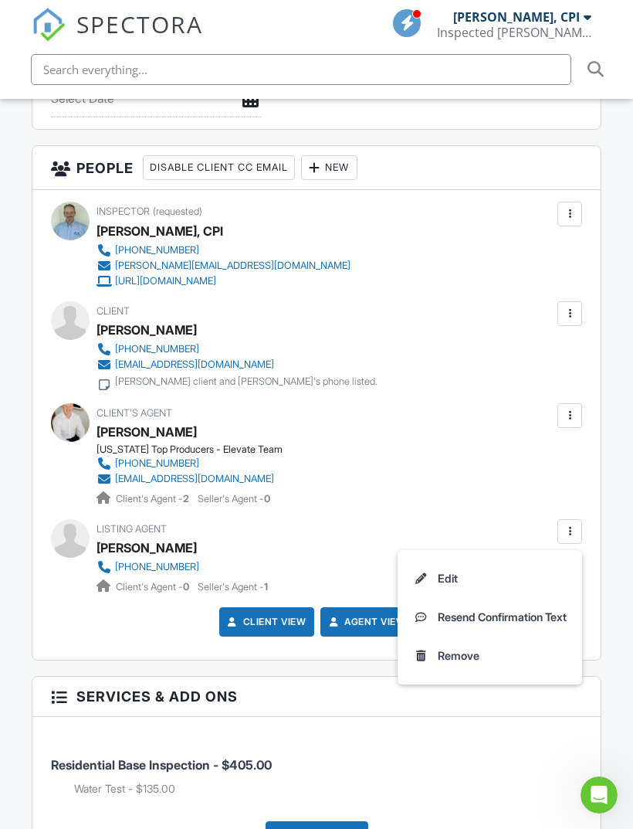
click at [453, 576] on li "Edit" at bounding box center [490, 578] width 166 height 39
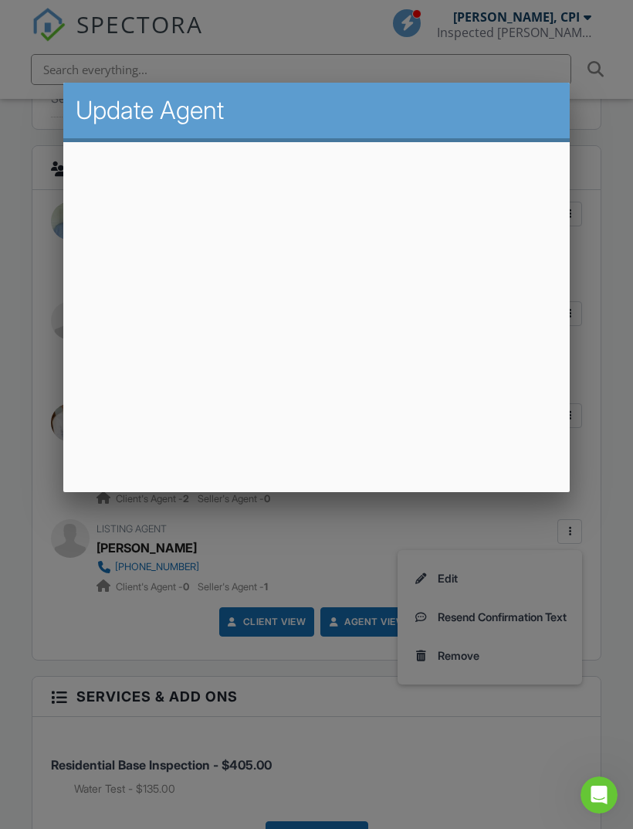
click at [607, 448] on div at bounding box center [316, 441] width 633 height 1036
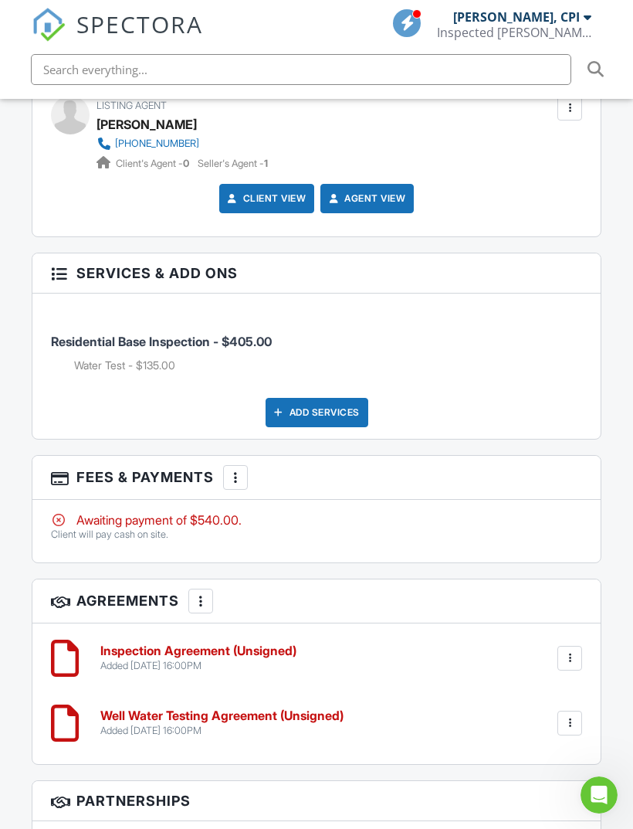
scroll to position [2121, 0]
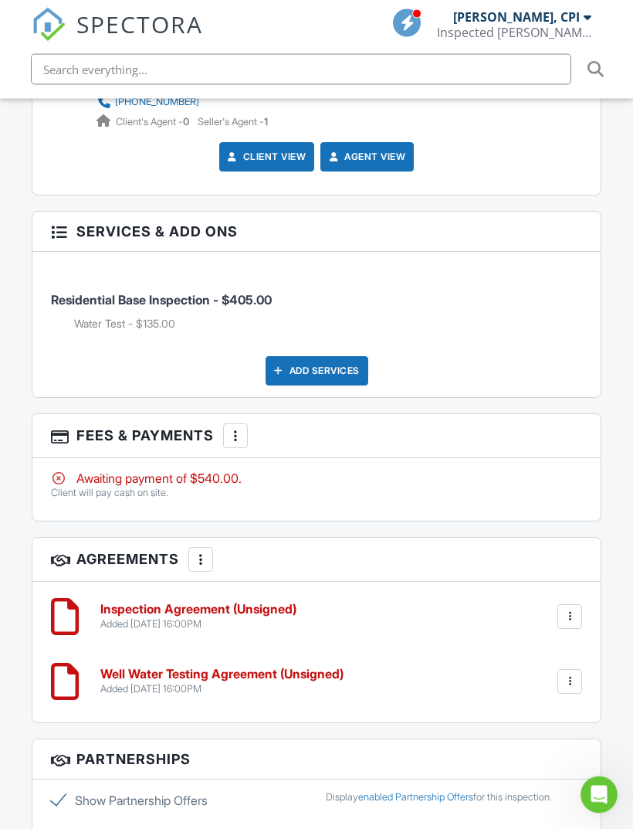
click at [239, 432] on div at bounding box center [235, 436] width 15 height 15
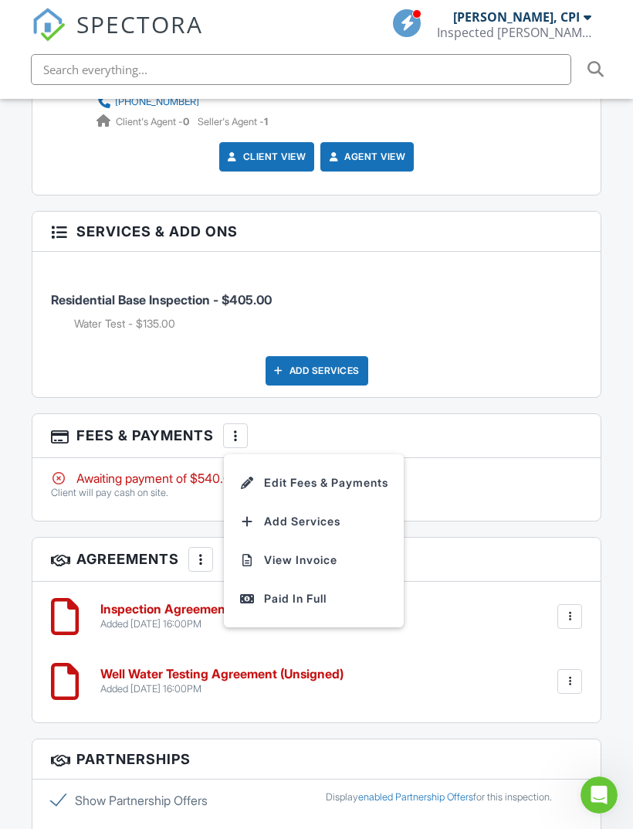
click at [316, 558] on li "View Invoice" at bounding box center [313, 560] width 161 height 39
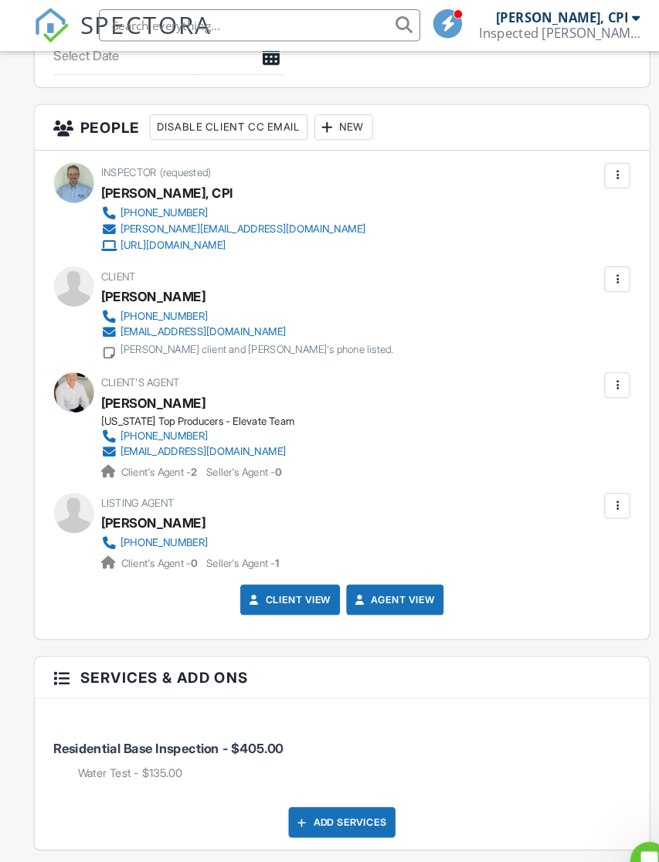
scroll to position [1658, 0]
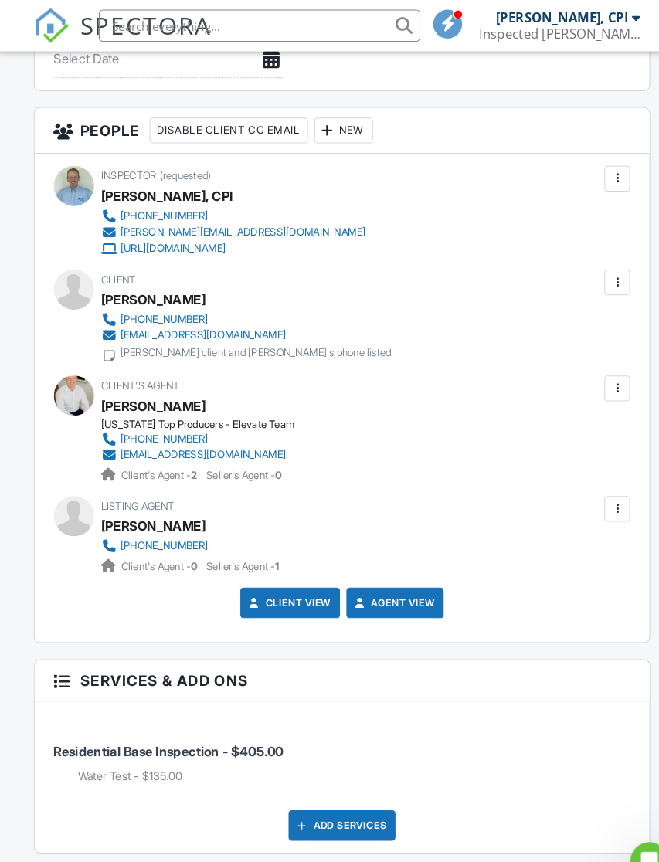
click at [594, 267] on div at bounding box center [593, 270] width 15 height 15
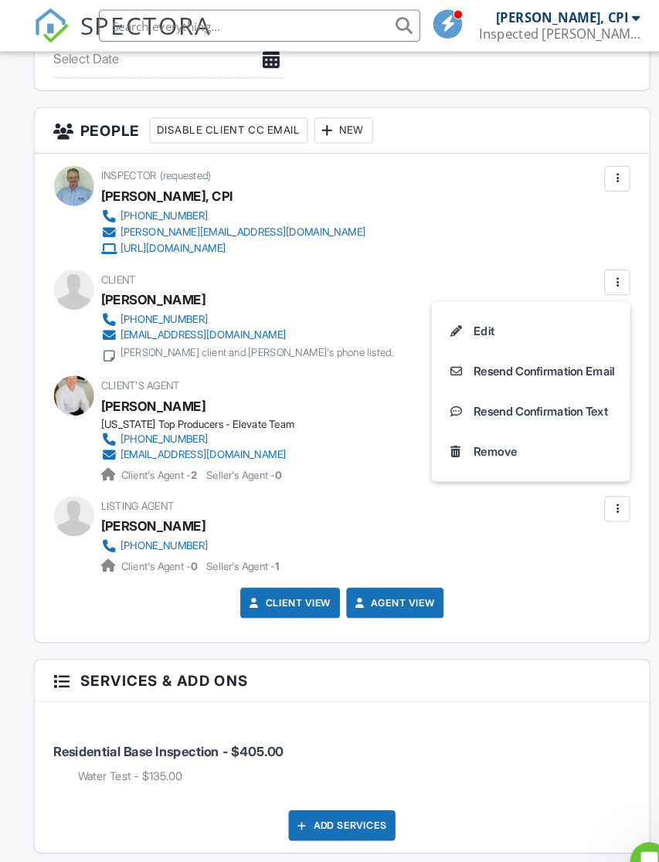
click at [462, 317] on li "Edit" at bounding box center [511, 318] width 172 height 39
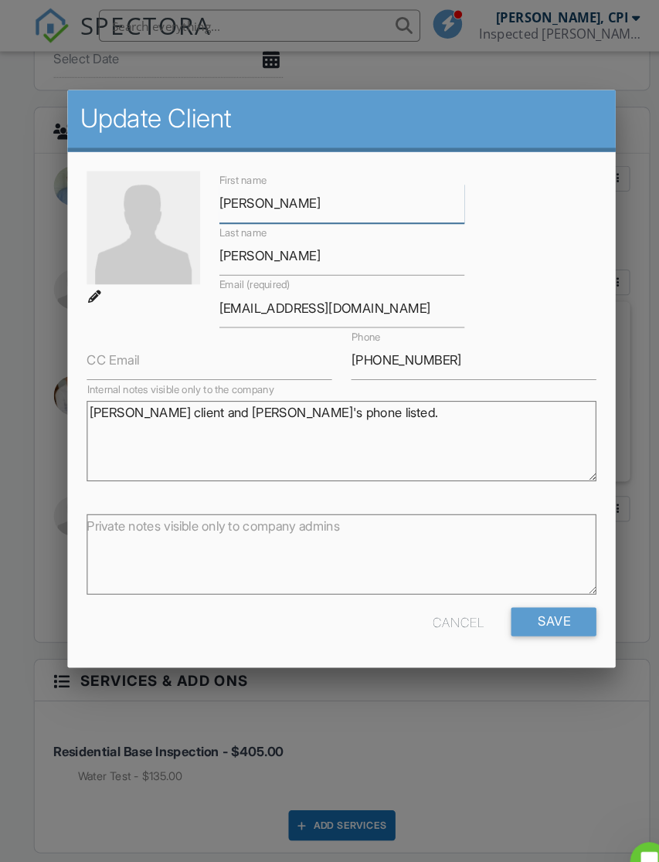
click at [307, 197] on input "Ana" at bounding box center [330, 196] width 236 height 38
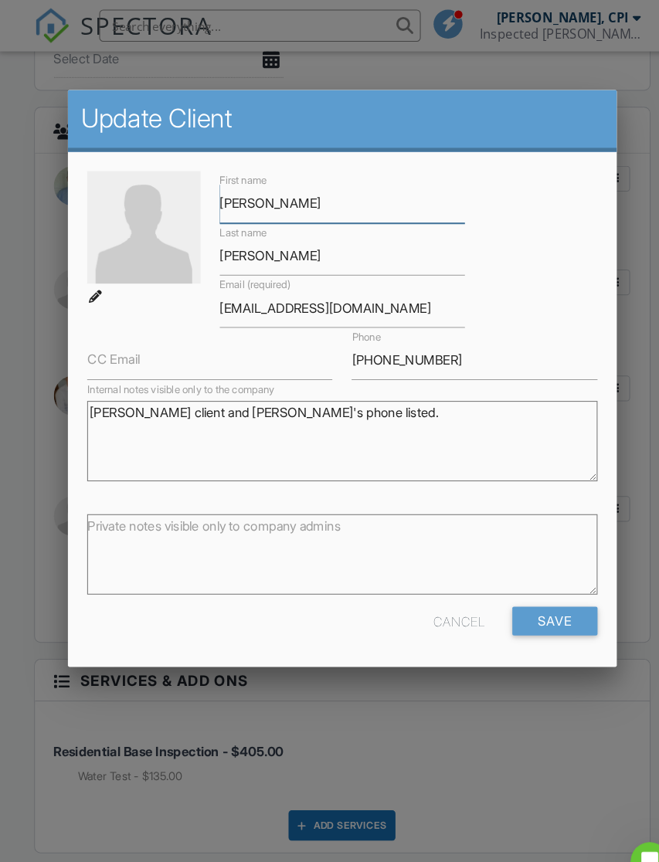
click at [307, 199] on input "Ana" at bounding box center [330, 196] width 236 height 38
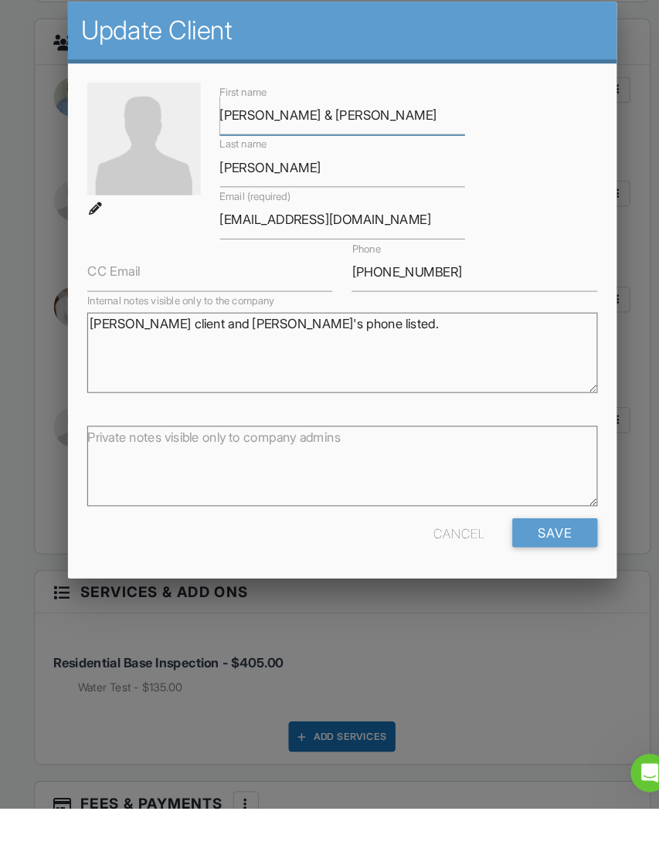
type input "Ana & Salvador"
click at [552, 583] on input "Save" at bounding box center [534, 597] width 82 height 28
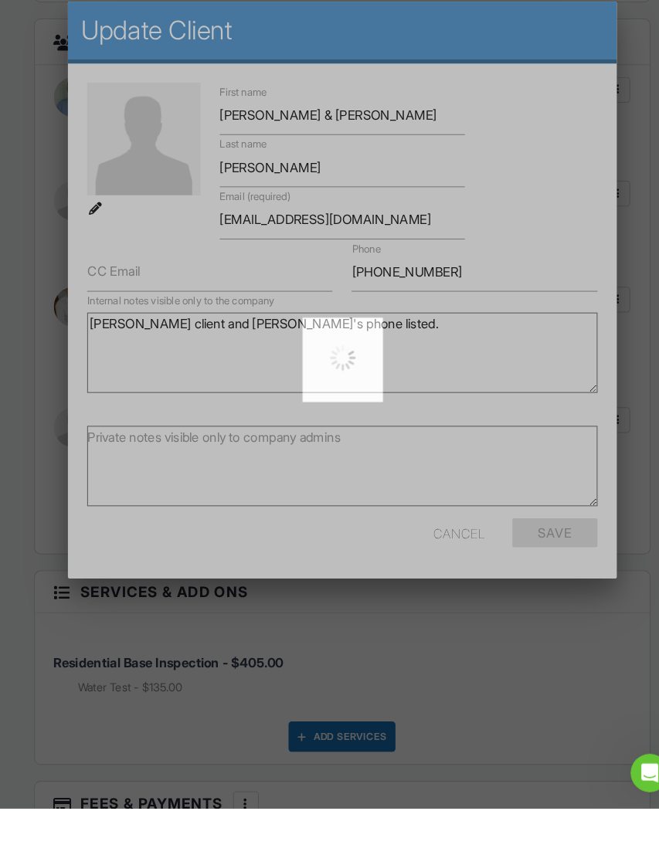
scroll to position [1743, 0]
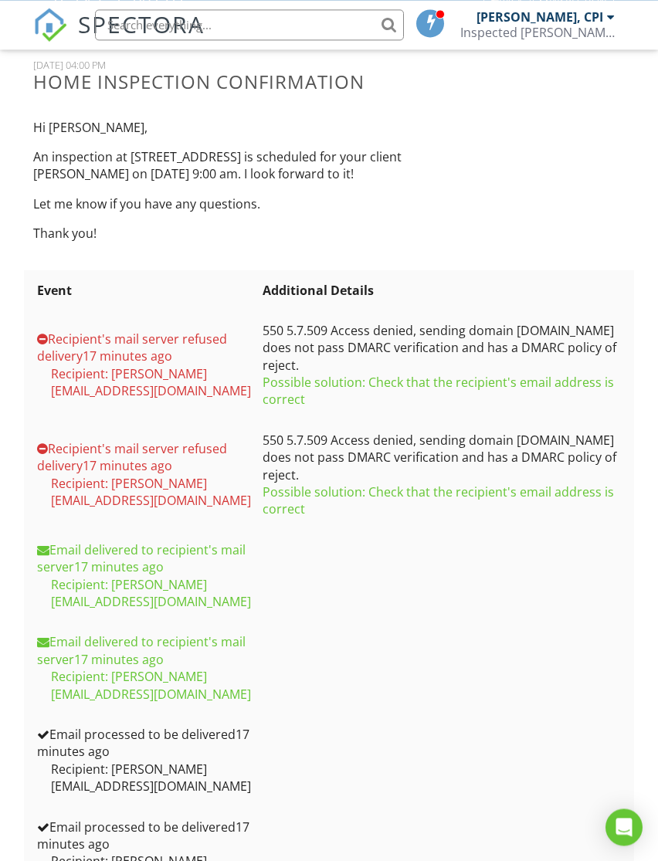
scroll to position [7, 0]
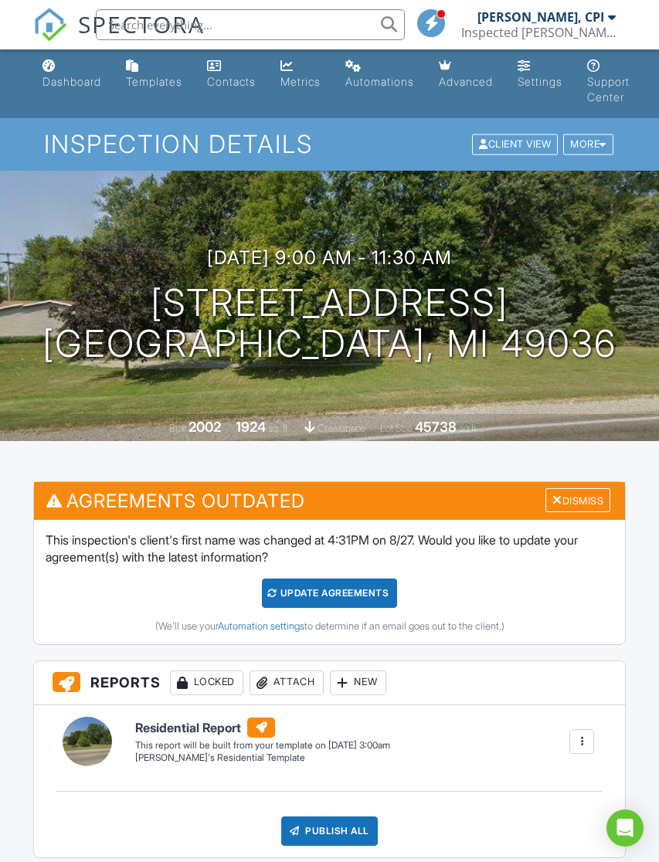
click at [568, 694] on h3 "Reports Locked Attach New" at bounding box center [329, 683] width 591 height 44
click at [336, 595] on div "Update Agreements" at bounding box center [329, 592] width 135 height 29
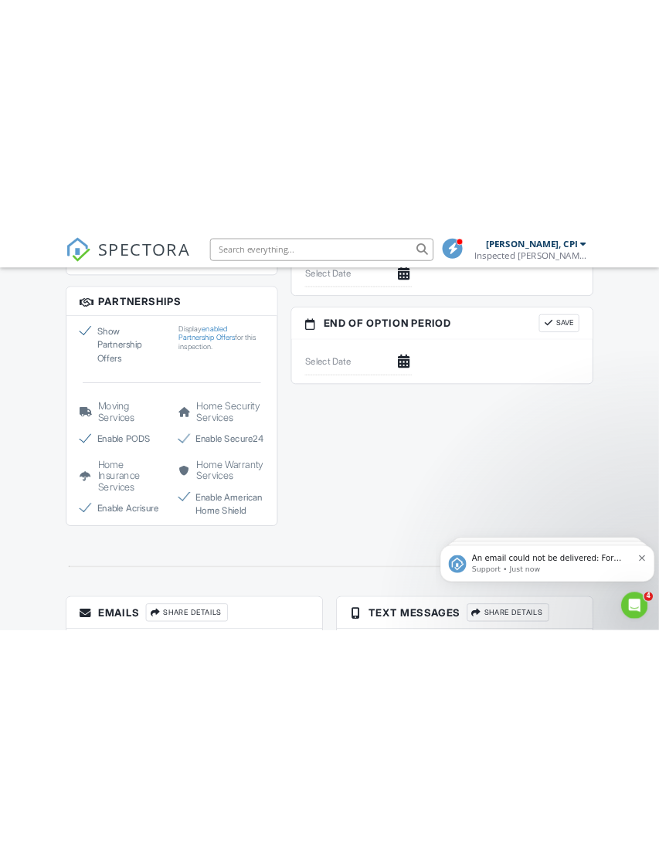
scroll to position [2464, 0]
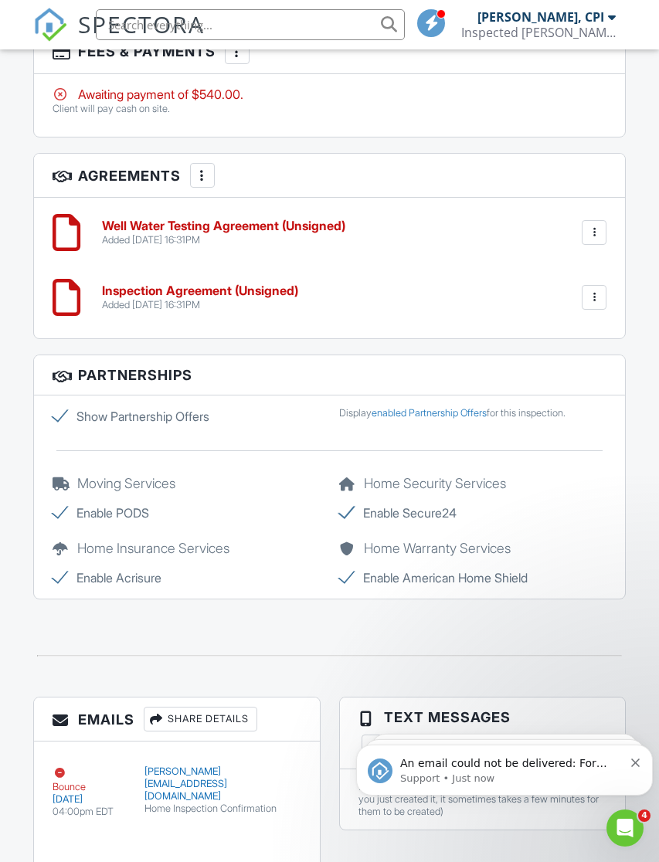
click at [636, 839] on div "Open Intercom Messenger" at bounding box center [624, 827] width 51 height 51
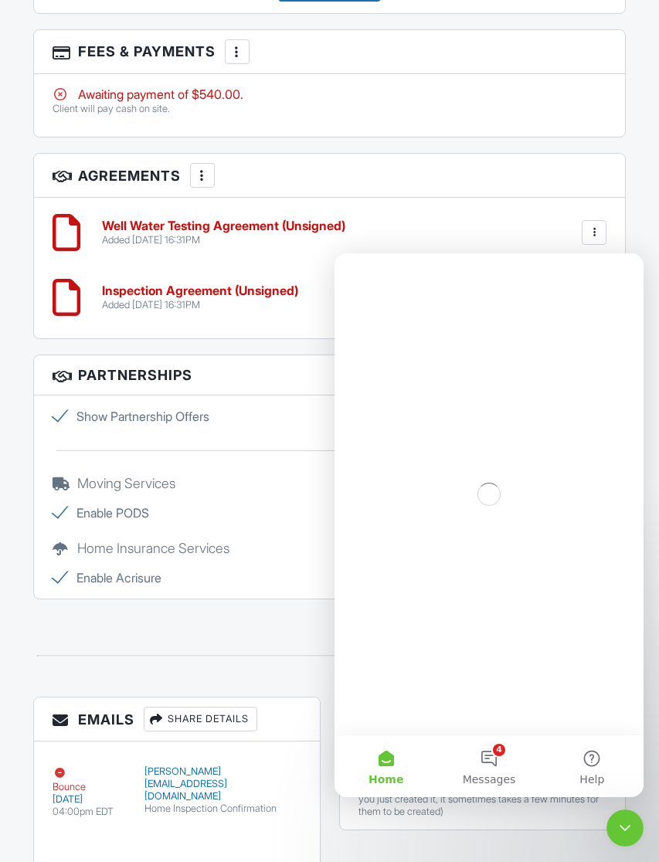
scroll to position [0, 0]
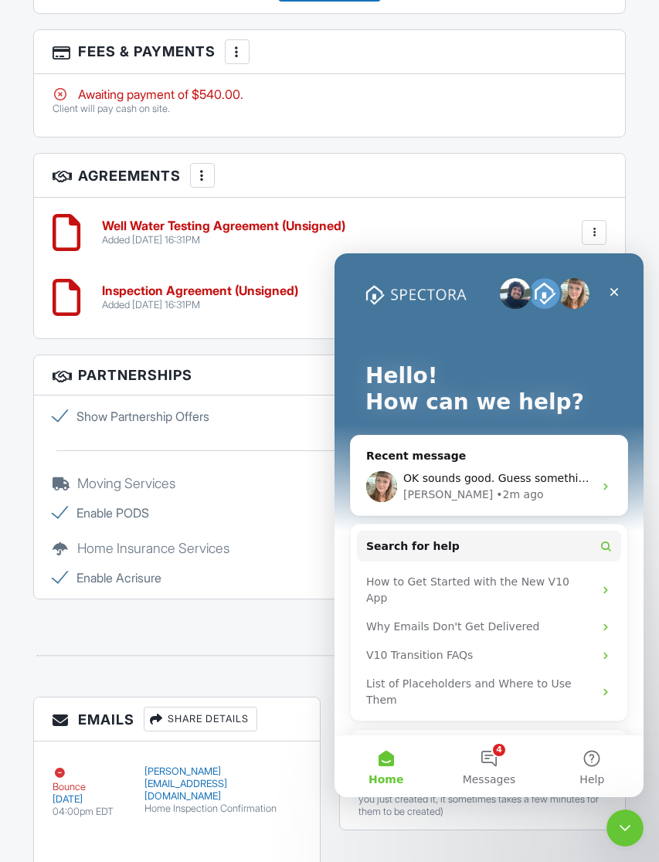
click at [494, 755] on button "4 Messages" at bounding box center [488, 766] width 103 height 62
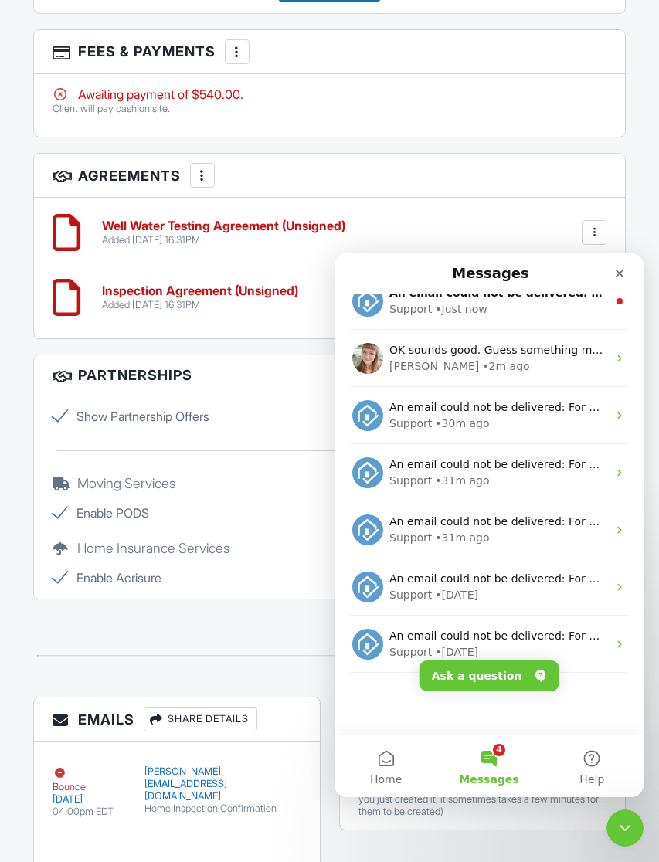
scroll to position [193, 0]
click at [546, 362] on div "Chelsey • 2m ago" at bounding box center [498, 366] width 218 height 16
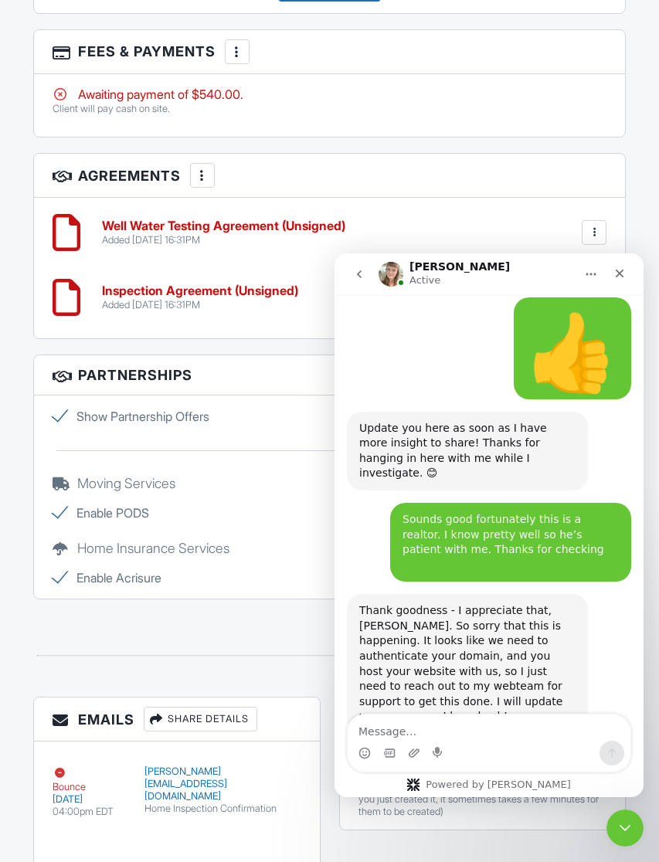
scroll to position [2259, 0]
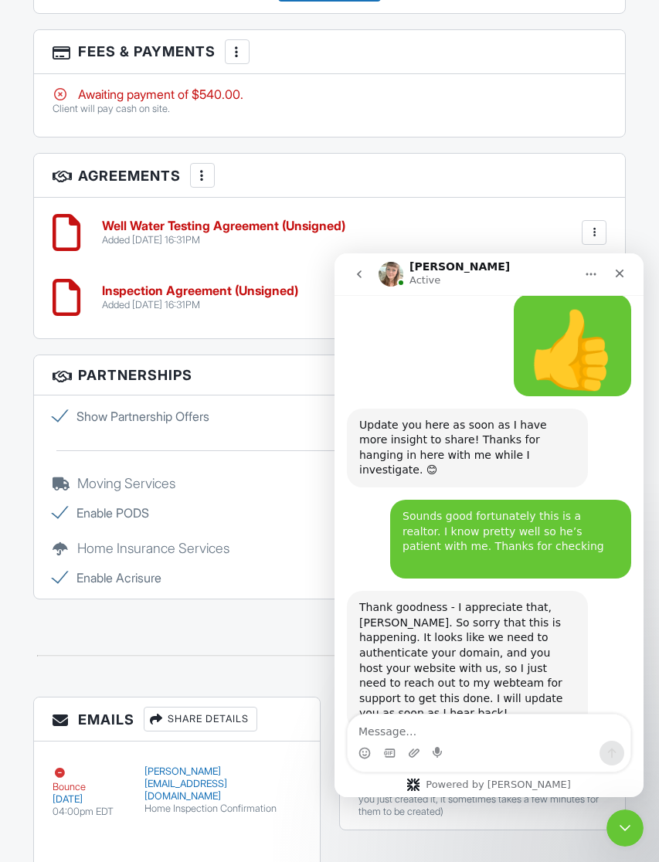
click at [358, 268] on icon "go back" at bounding box center [359, 274] width 12 height 12
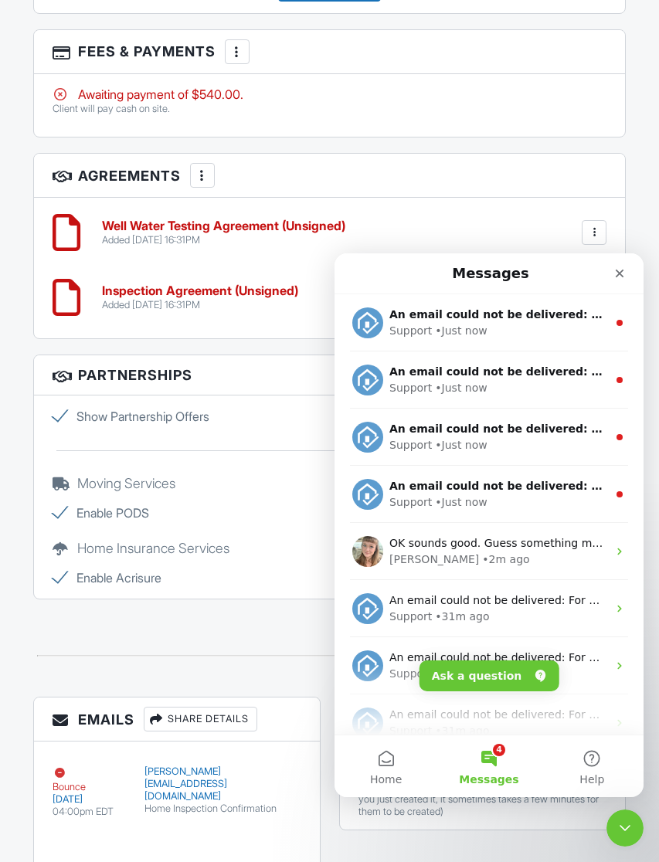
scroll to position [0, 0]
click at [568, 326] on div "Support • Just now" at bounding box center [498, 331] width 218 height 16
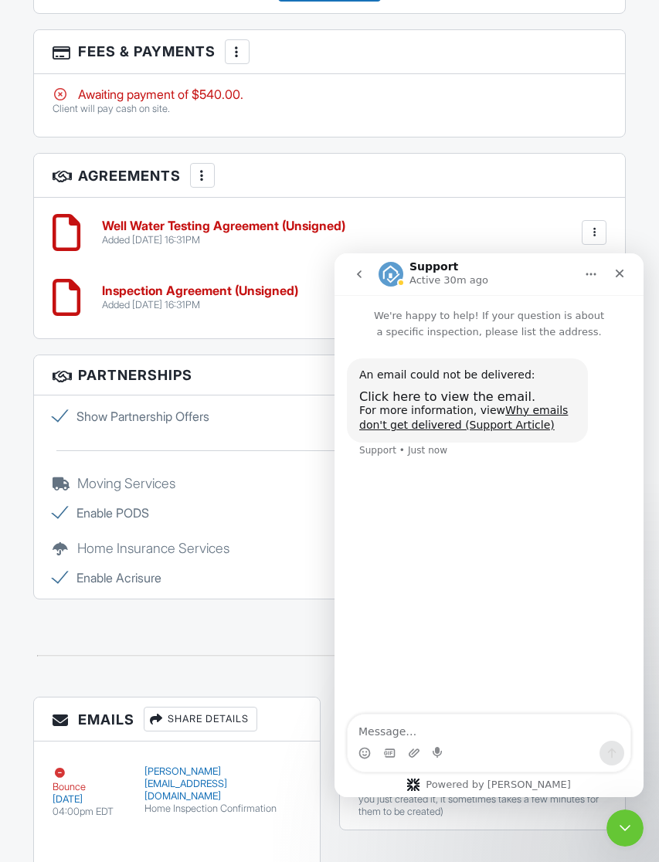
click at [365, 278] on button "go back" at bounding box center [358, 273] width 29 height 29
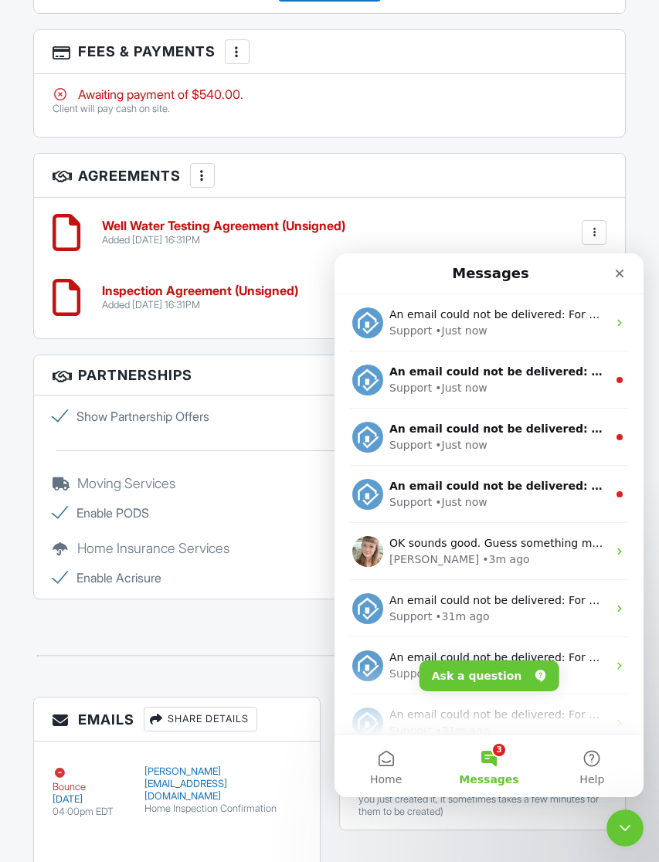
scroll to position [-1, 0]
click at [620, 277] on icon "Close" at bounding box center [619, 273] width 12 height 12
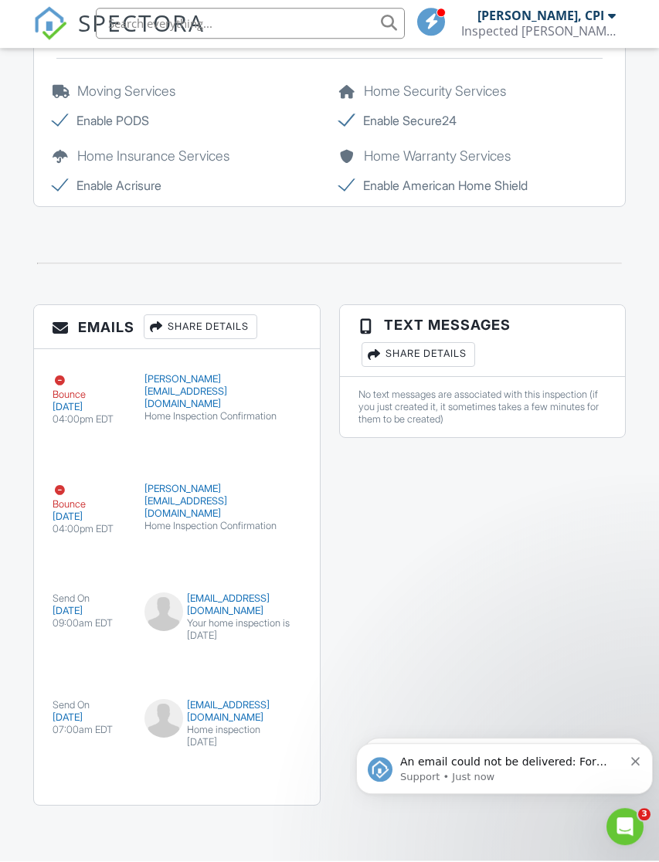
scroll to position [2855, 0]
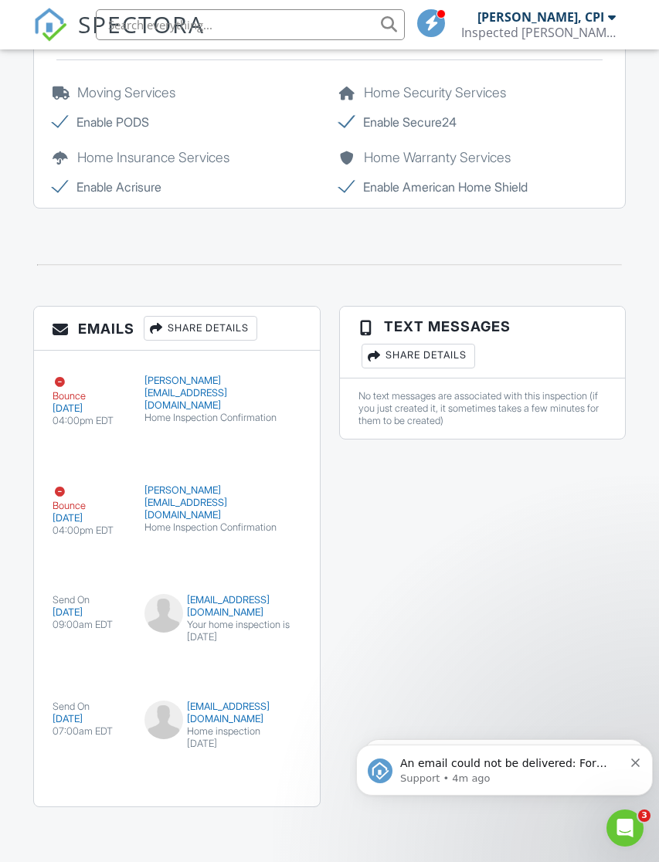
click at [632, 830] on icon "Open Intercom Messenger" at bounding box center [624, 827] width 25 height 25
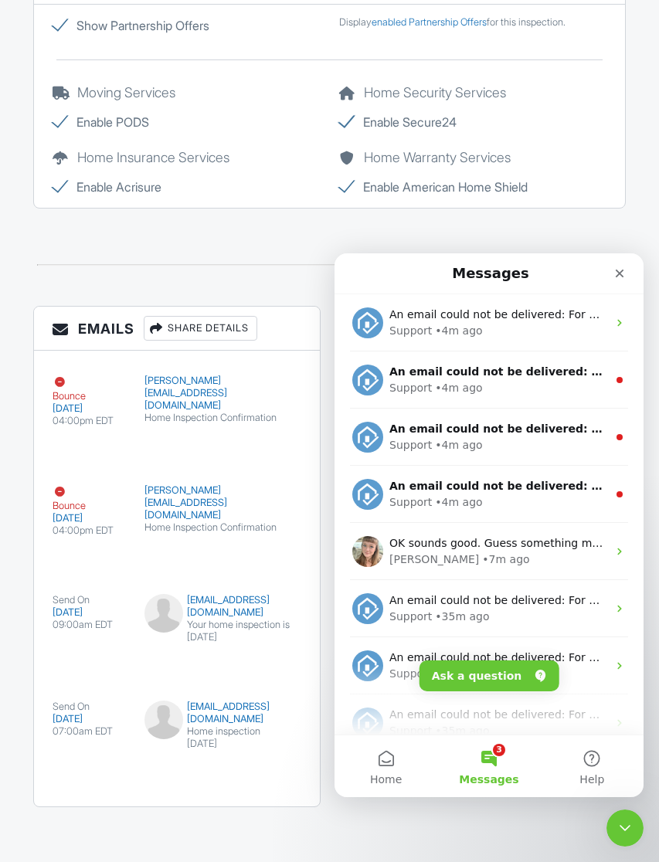
click at [504, 497] on div "Support • 4m ago" at bounding box center [498, 502] width 218 height 16
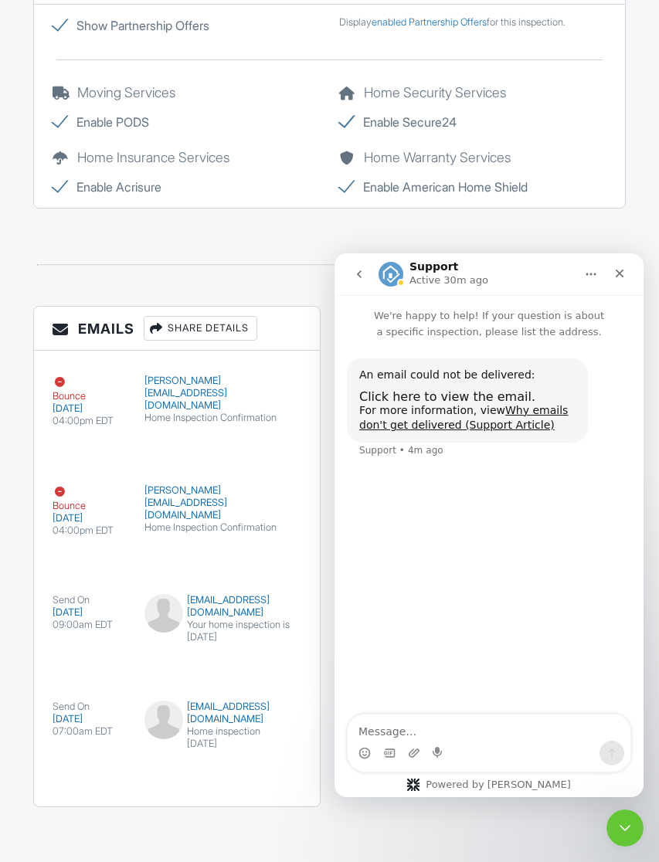
click at [356, 299] on p "We're happy to help! If your question is about a specific inspection, please li…" at bounding box center [488, 317] width 309 height 45
click at [368, 279] on button "go back" at bounding box center [358, 273] width 29 height 29
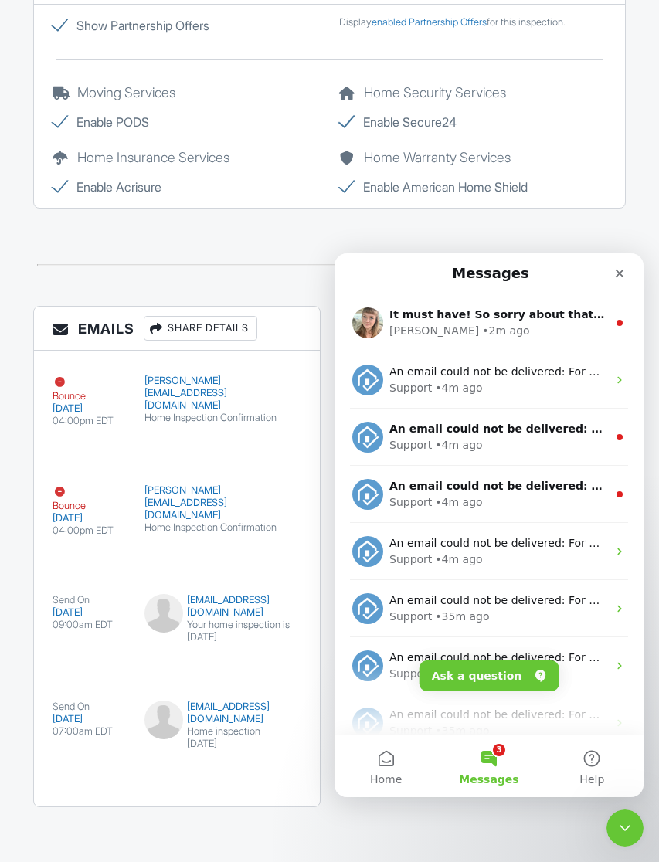
click at [523, 446] on div "Support • 4m ago" at bounding box center [498, 445] width 218 height 16
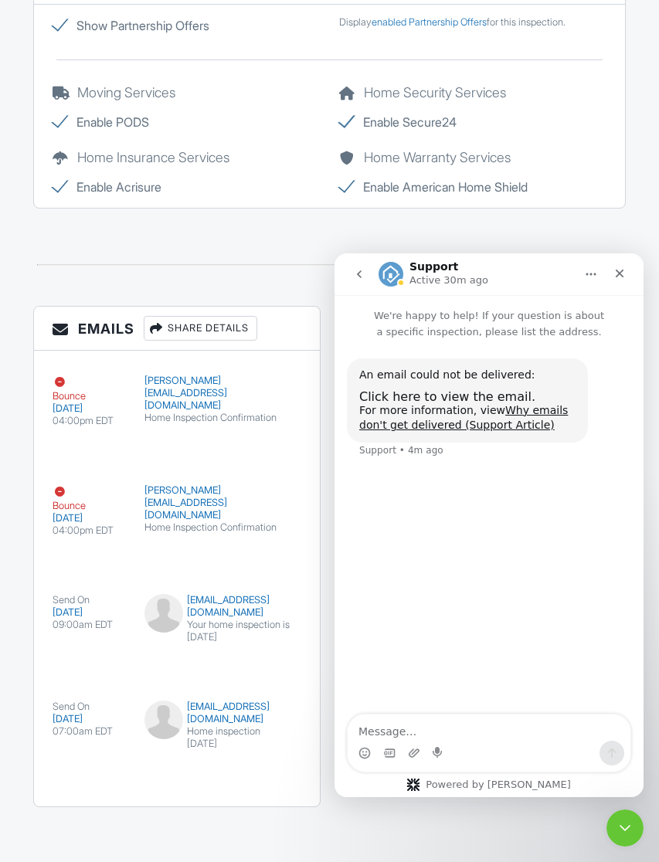
click at [364, 283] on button "go back" at bounding box center [358, 273] width 29 height 29
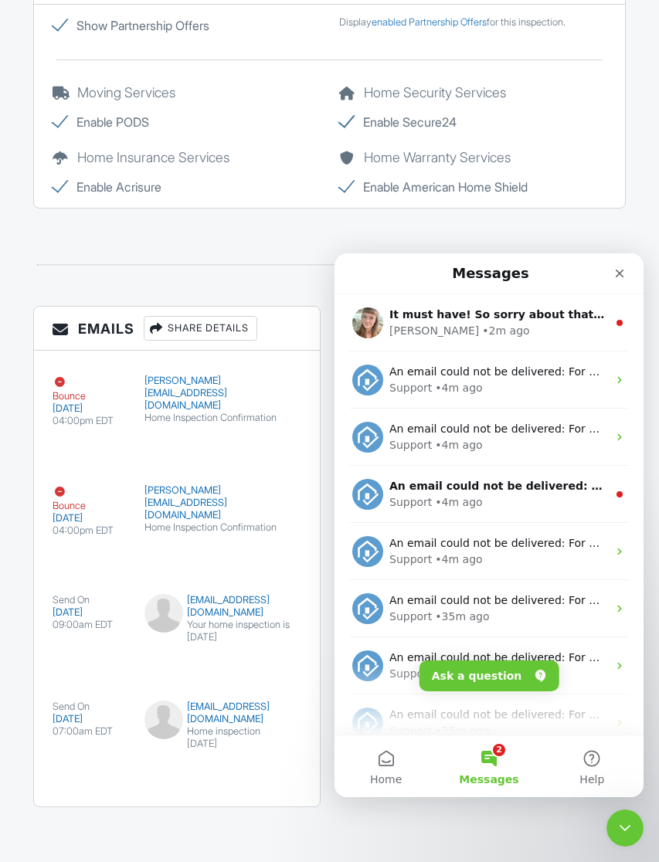
click at [556, 334] on div "Chelsey • 2m ago" at bounding box center [498, 331] width 218 height 16
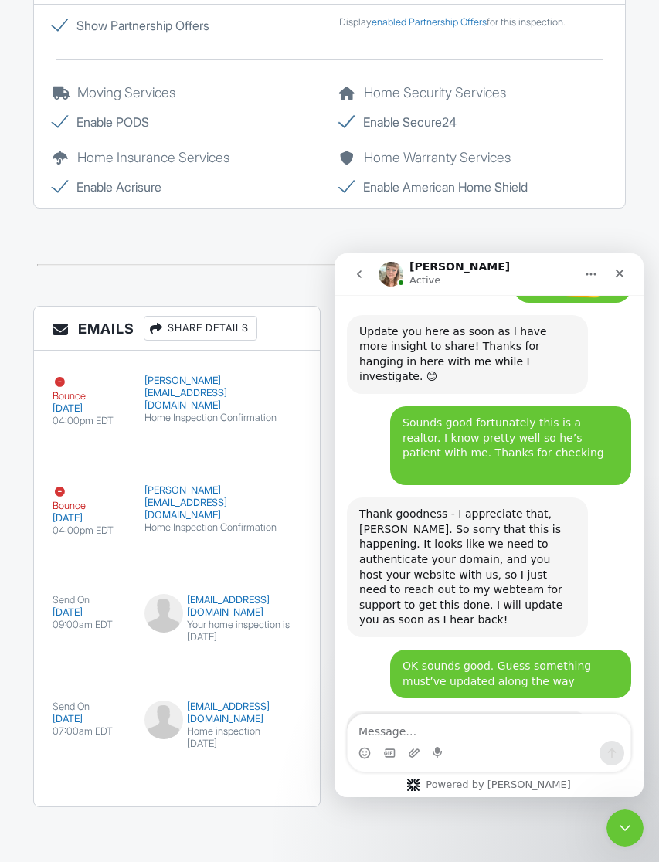
scroll to position [2348, 0]
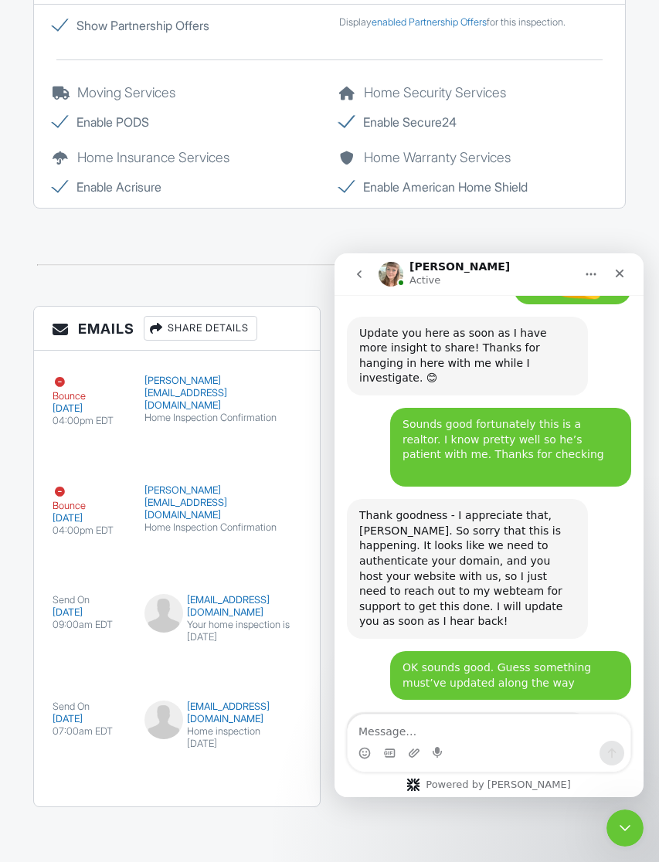
click at [452, 734] on textarea "Message…" at bounding box center [488, 727] width 283 height 26
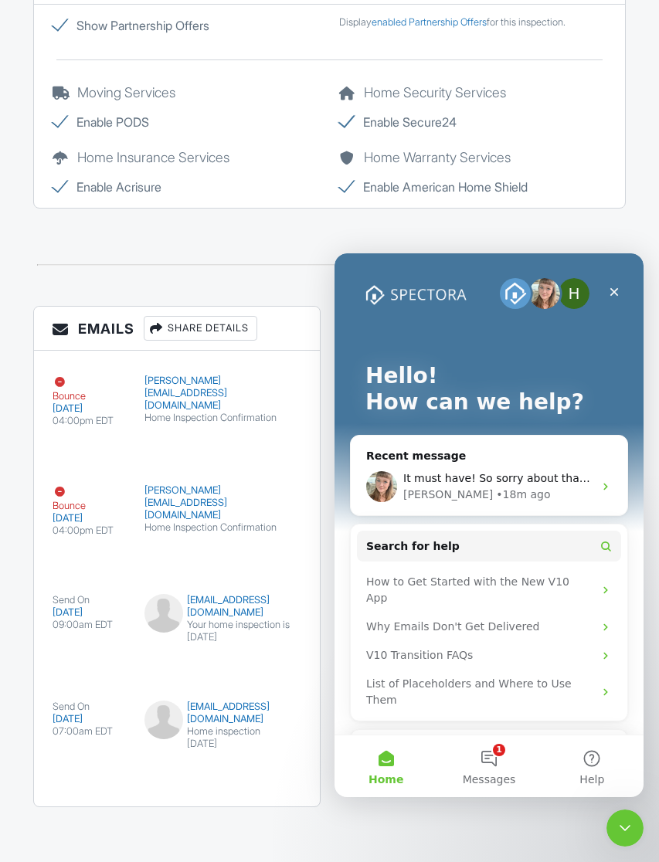
click at [493, 767] on button "1 Messages" at bounding box center [488, 766] width 103 height 62
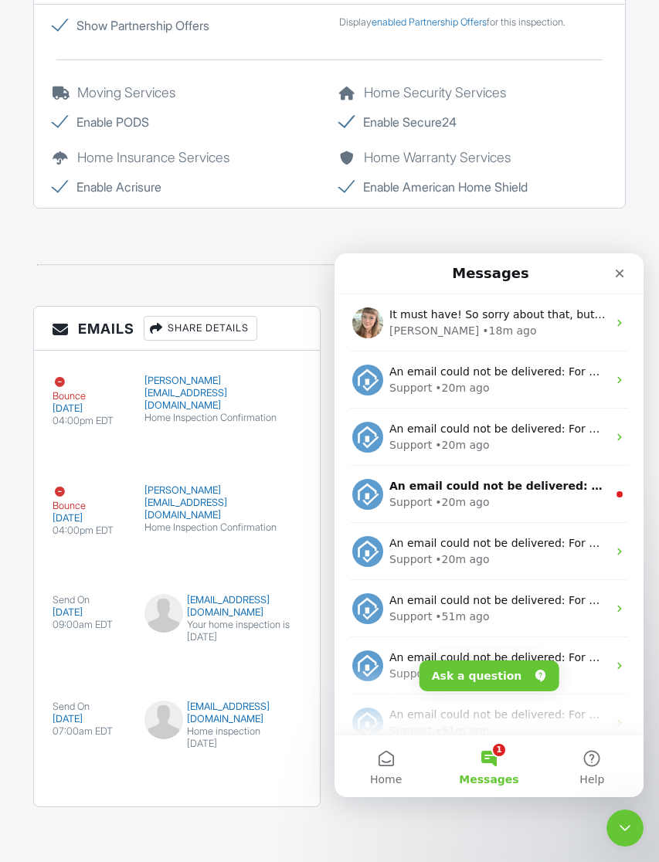
click at [520, 330] on div "Chelsey • 18m ago" at bounding box center [498, 331] width 218 height 16
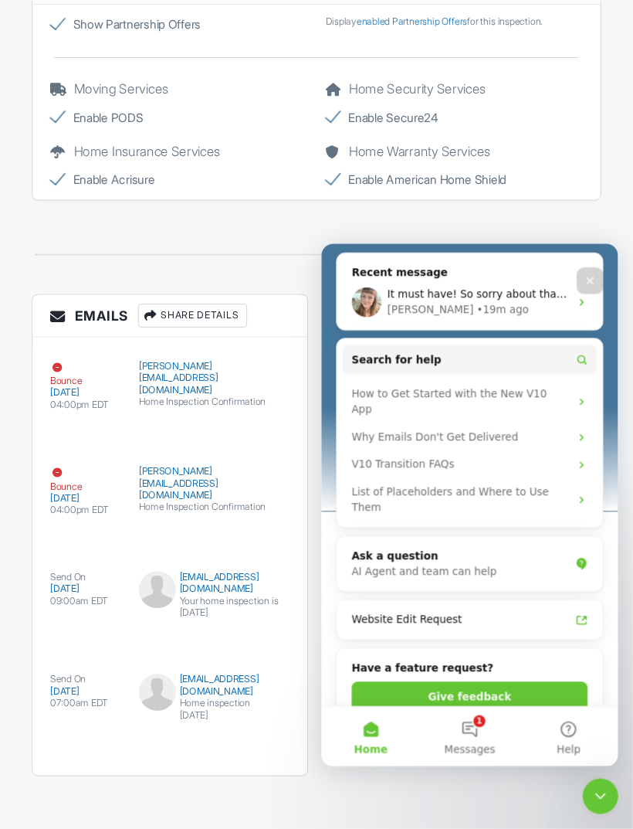
scroll to position [171, 0]
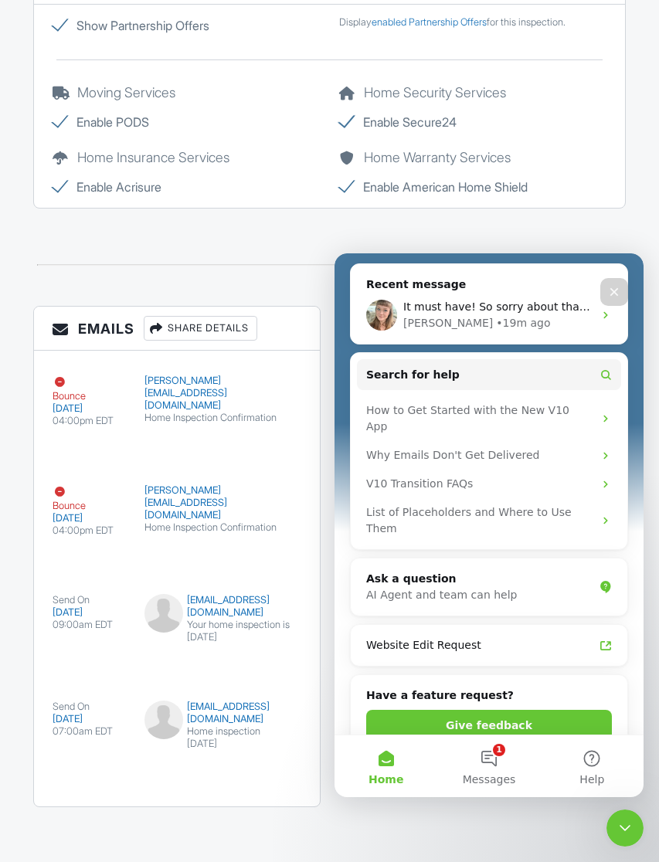
click at [491, 756] on button "1 Messages" at bounding box center [488, 766] width 103 height 62
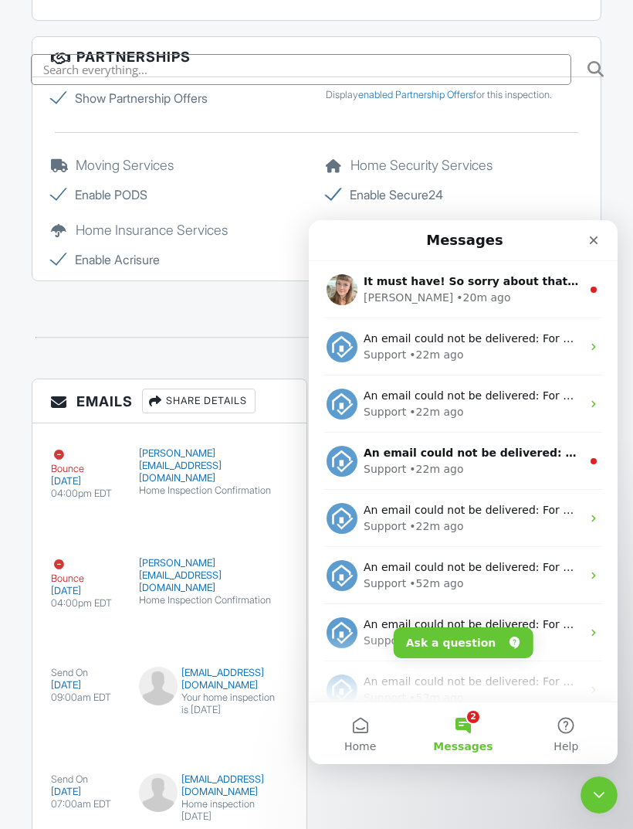
click at [473, 729] on button "2 Messages" at bounding box center [463, 733] width 103 height 62
click at [507, 291] on div "Chelsey • 20m ago" at bounding box center [473, 298] width 218 height 16
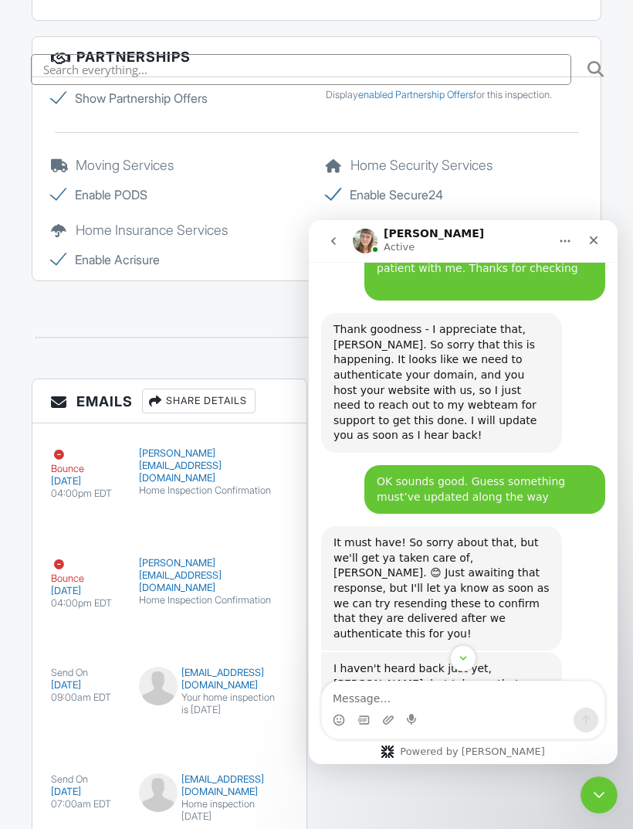
scroll to position [2500, 0]
click at [419, 695] on textarea "Message…" at bounding box center [463, 694] width 283 height 26
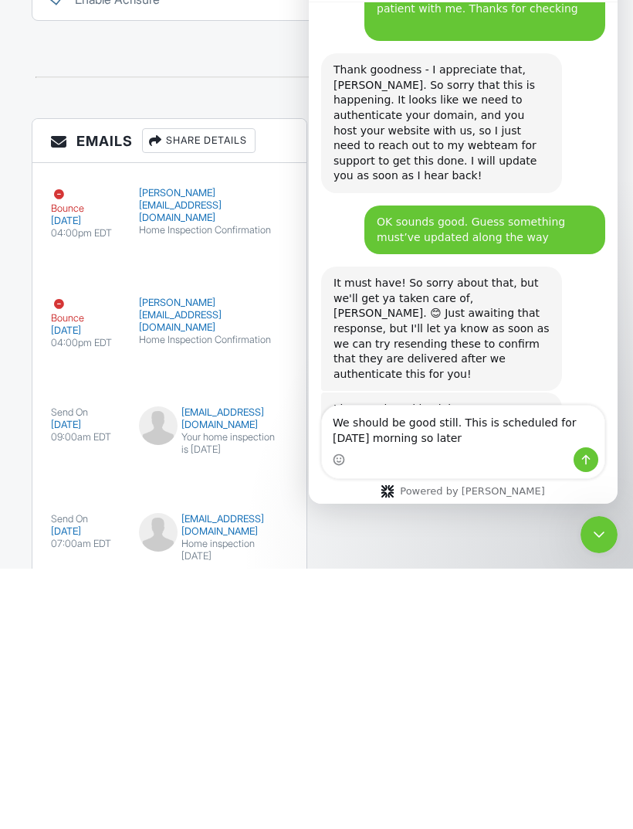
scroll to position [2499, 0]
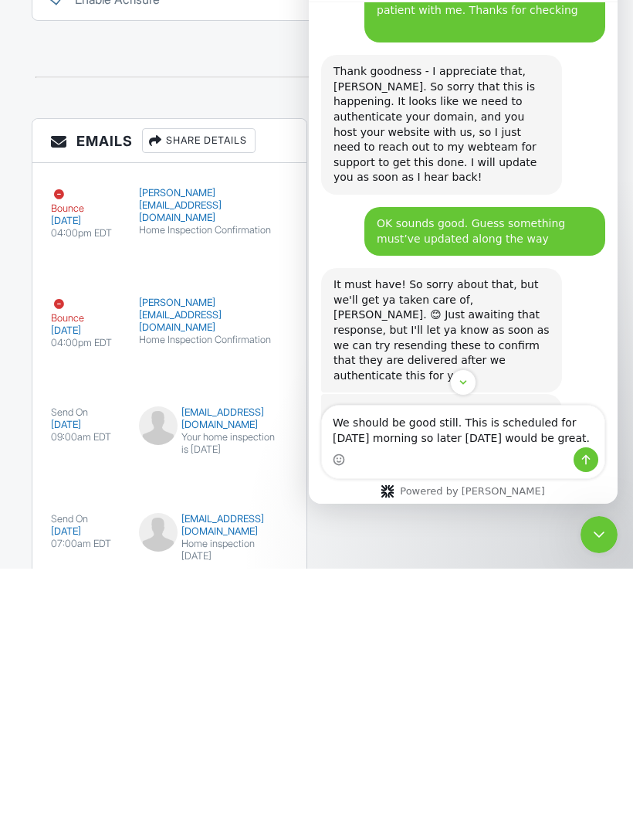
type textarea "We should be good still. This is scheduled for [DATE] morning so later [DATE] w…"
click at [588, 454] on icon "Send a message…" at bounding box center [586, 459] width 12 height 12
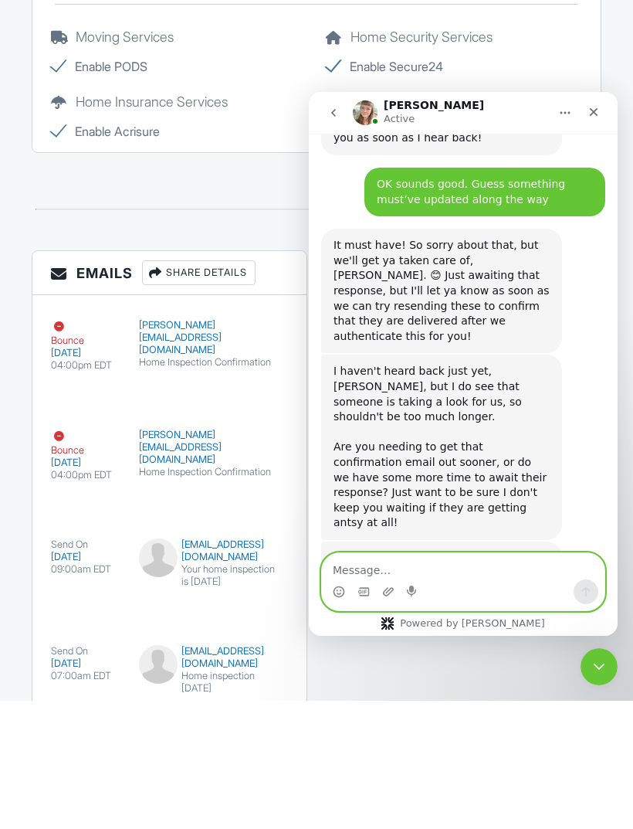
scroll to position [2669, 0]
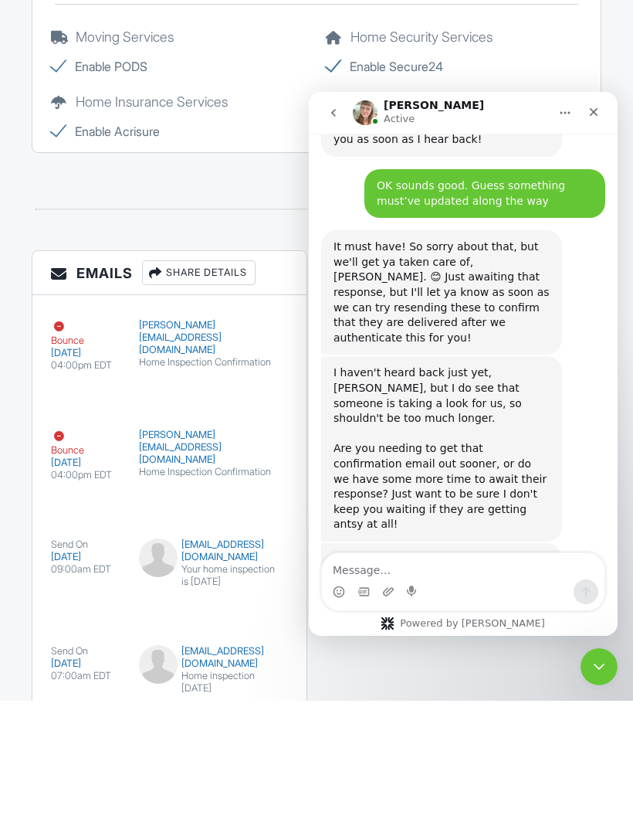
click at [592, 121] on div "Close" at bounding box center [594, 112] width 28 height 28
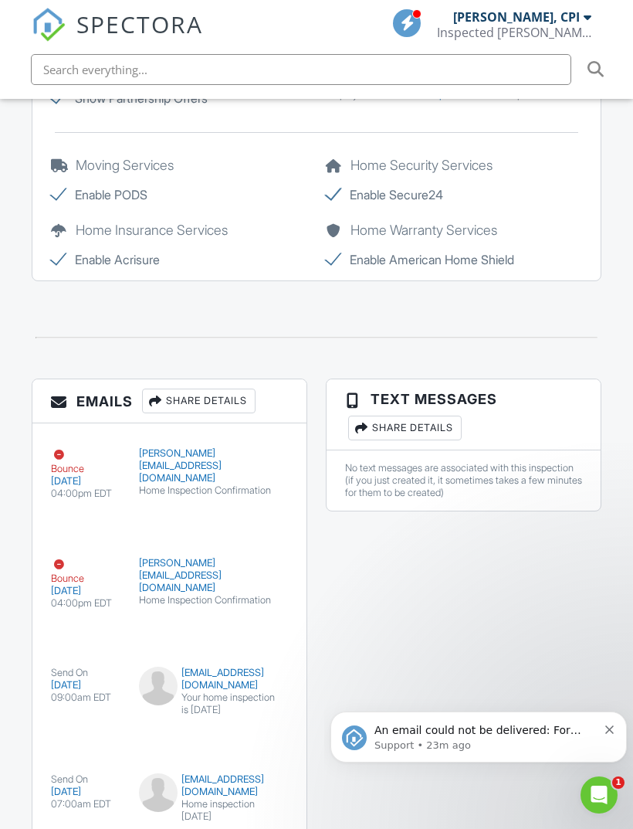
scroll to position [0, 0]
click at [615, 798] on div "Open Intercom Messenger" at bounding box center [599, 794] width 51 height 51
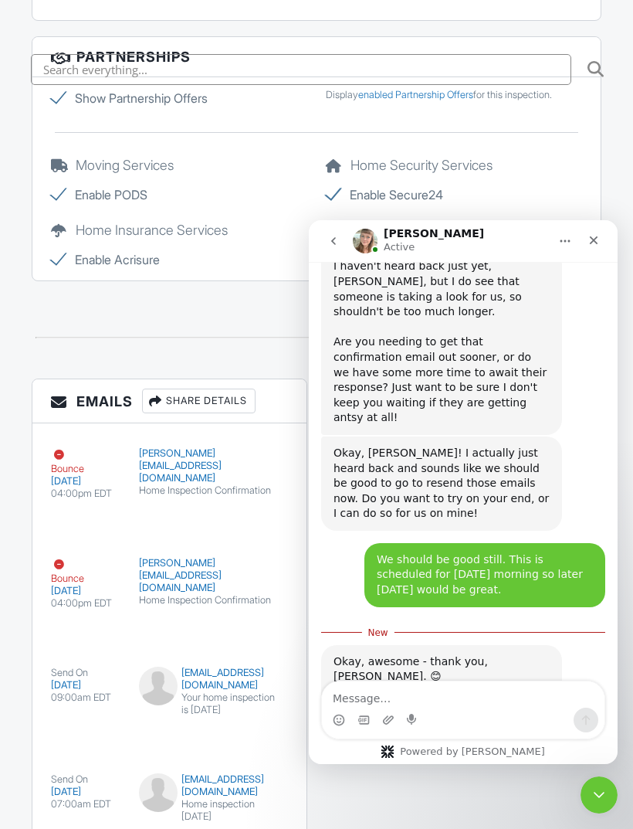
scroll to position [2902, 0]
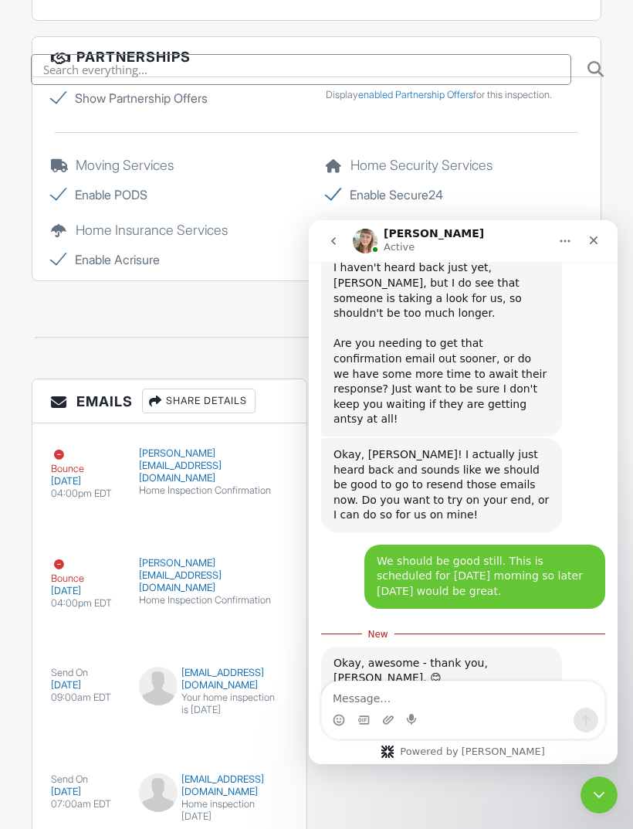
click at [598, 241] on icon "Close" at bounding box center [594, 240] width 12 height 12
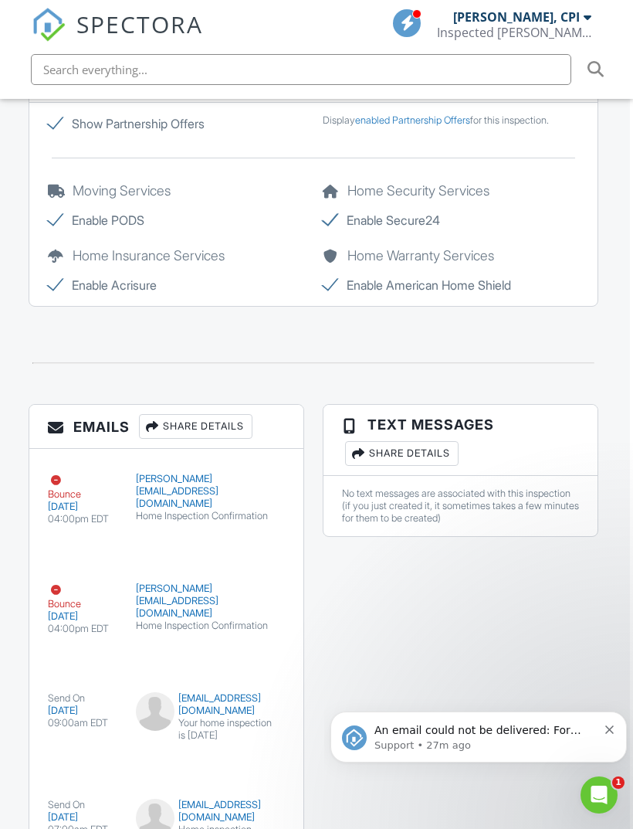
scroll to position [2803, 3]
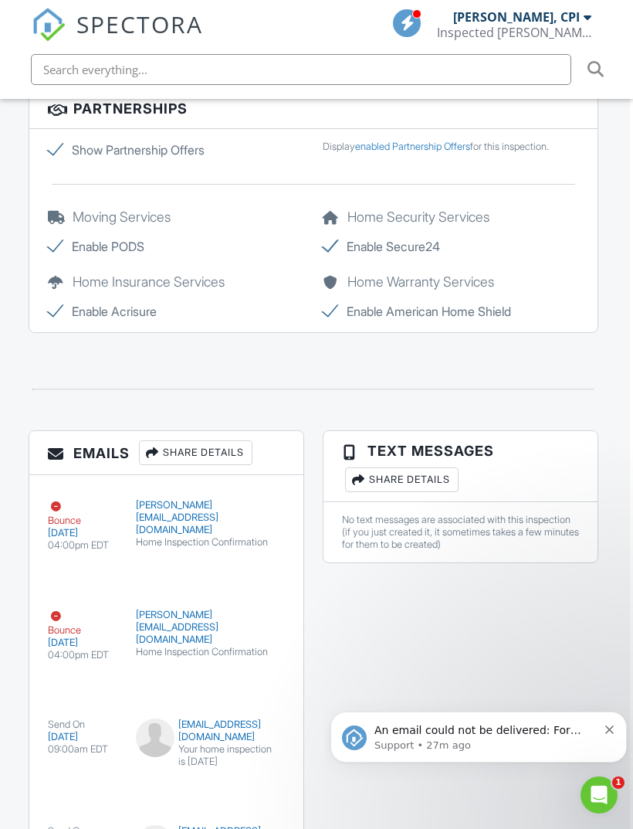
click at [253, 566] on button "Resend" at bounding box center [239, 567] width 69 height 29
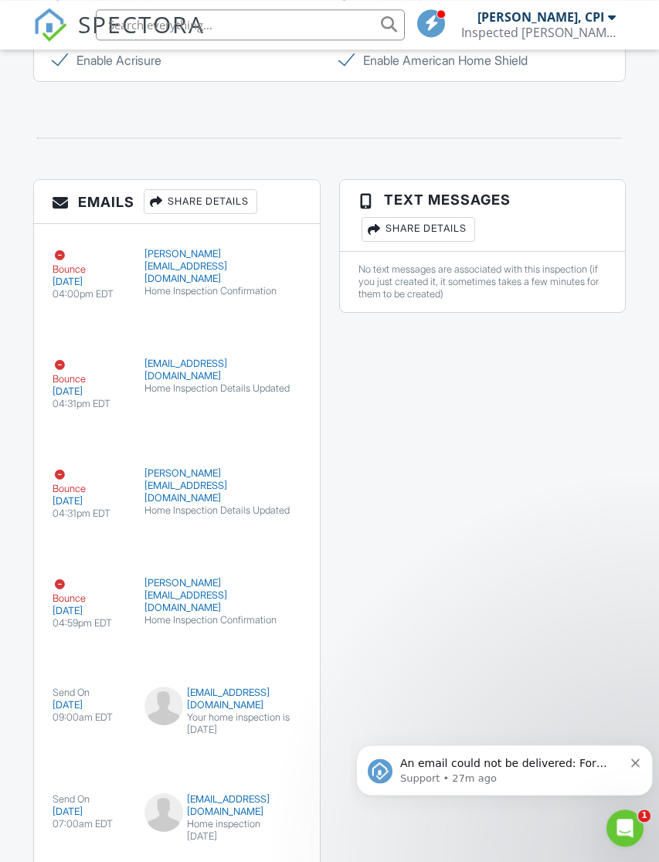
scroll to position [2980, 0]
click at [625, 832] on icon "Open Intercom Messenger" at bounding box center [624, 827] width 25 height 25
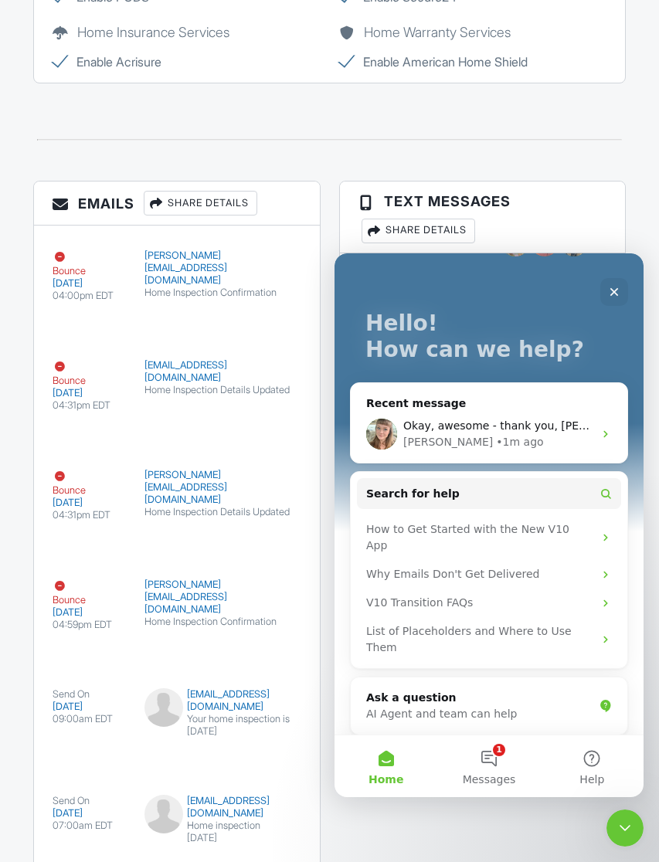
scroll to position [51, 0]
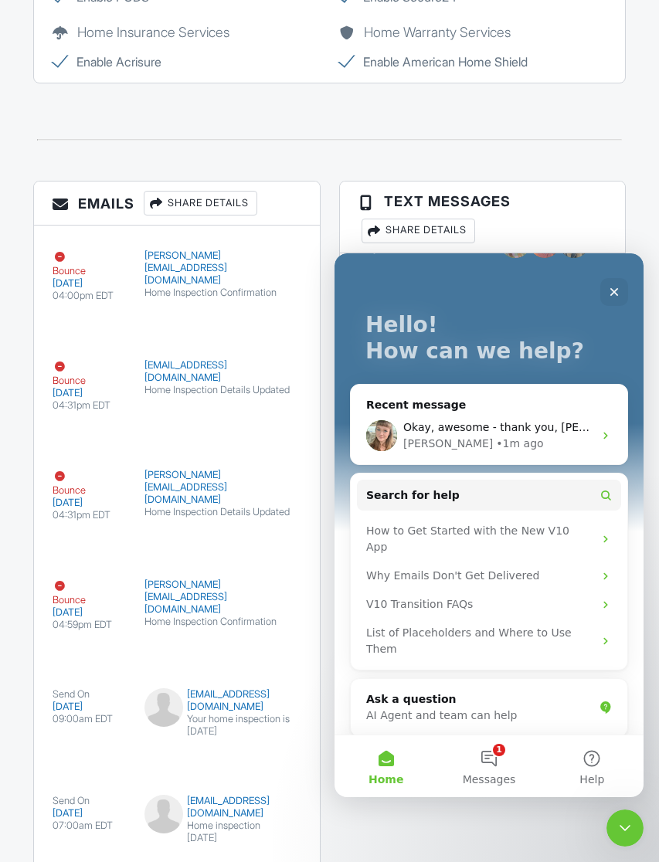
click at [506, 764] on button "1 Messages" at bounding box center [488, 766] width 103 height 62
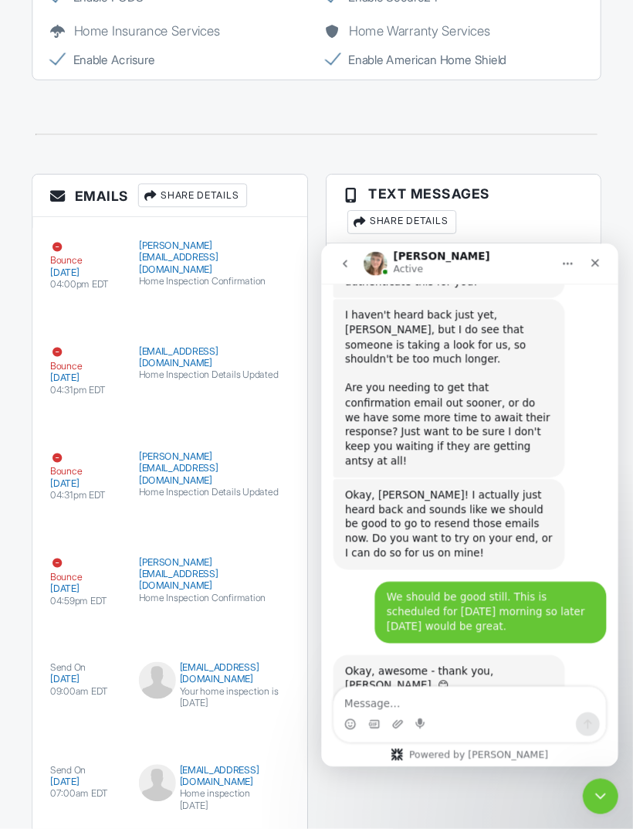
scroll to position [2876, 0]
click at [388, 724] on textarea "Message…" at bounding box center [488, 727] width 283 height 26
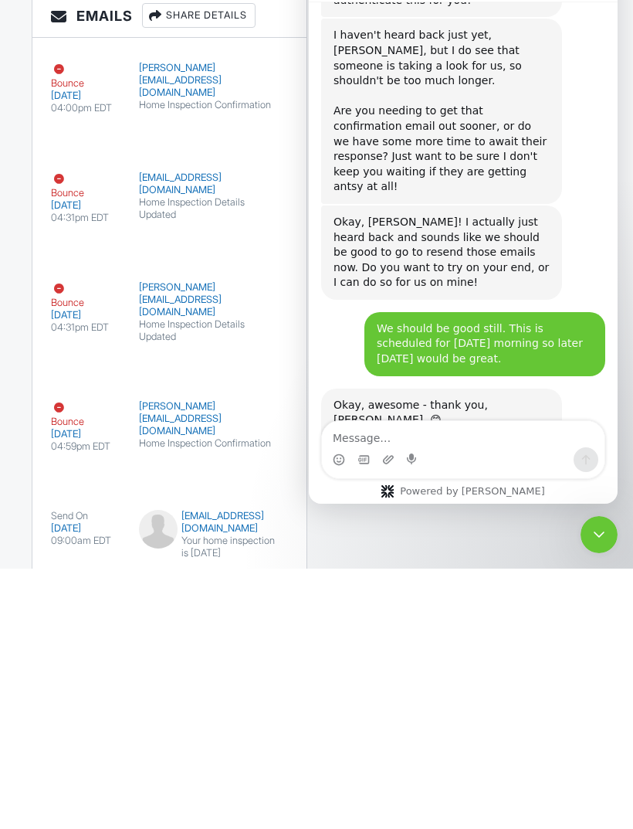
click at [245, 714] on button "Resend" at bounding box center [242, 728] width 69 height 29
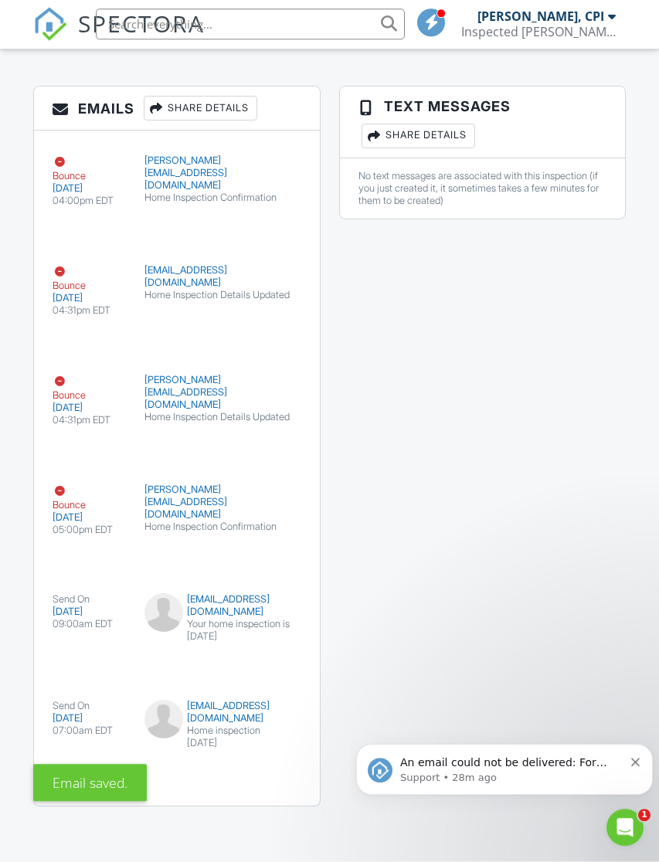
scroll to position [3074, 0]
click at [544, 778] on p "Support • 28m ago" at bounding box center [511, 778] width 223 height 14
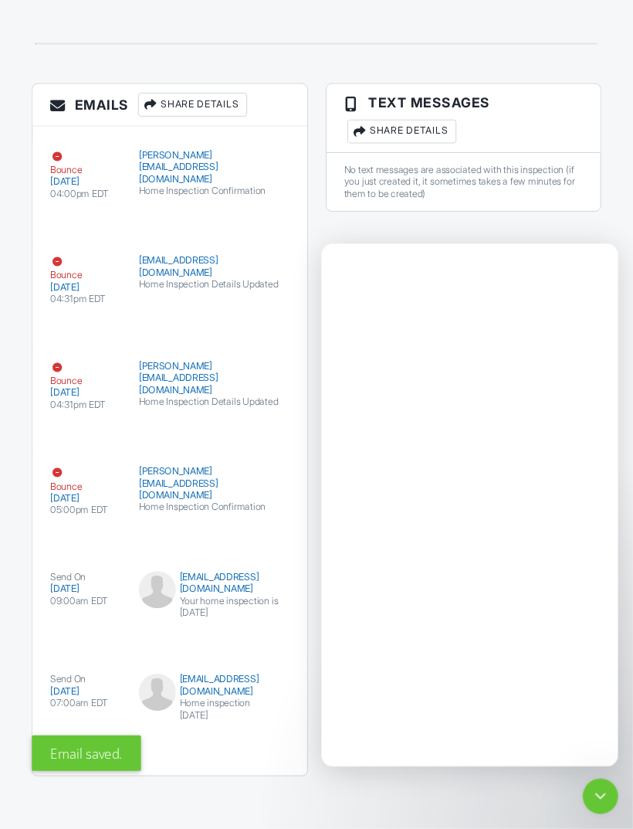
scroll to position [0, 0]
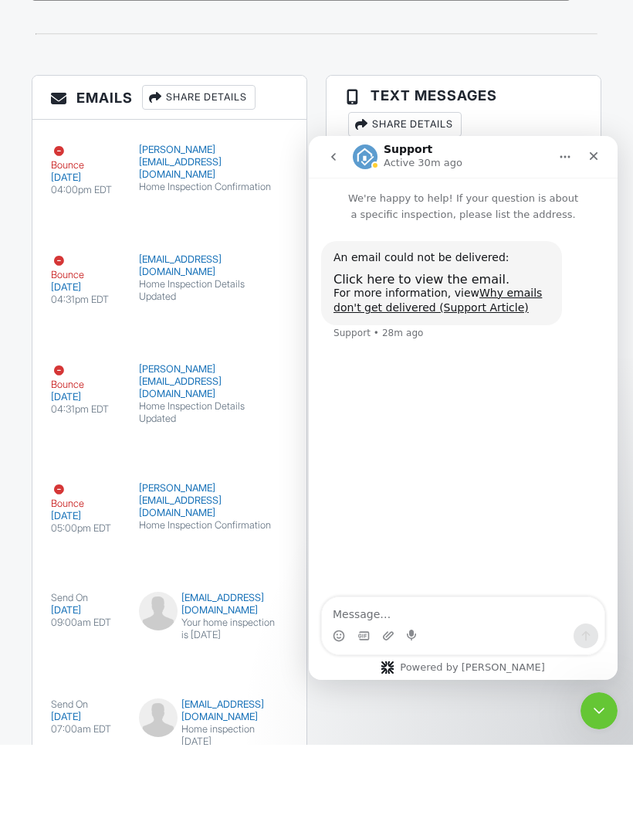
click at [591, 155] on icon "Close" at bounding box center [594, 156] width 12 height 12
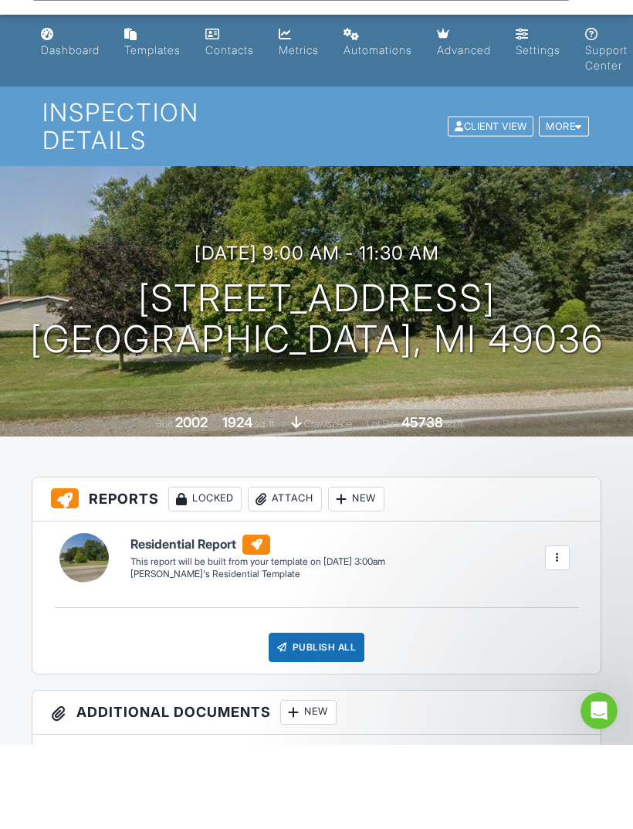
scroll to position [3008, 0]
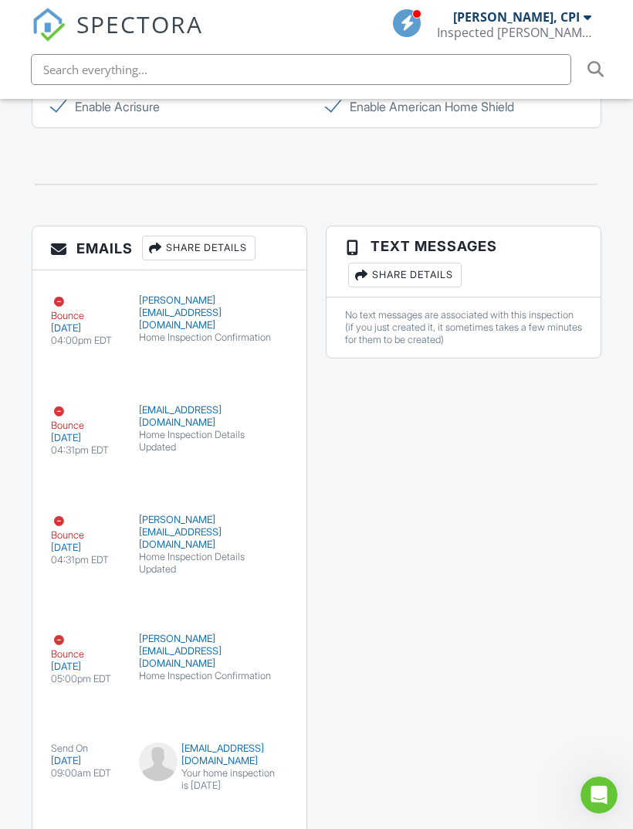
click at [605, 803] on icon "Open Intercom Messenger" at bounding box center [599, 794] width 25 height 25
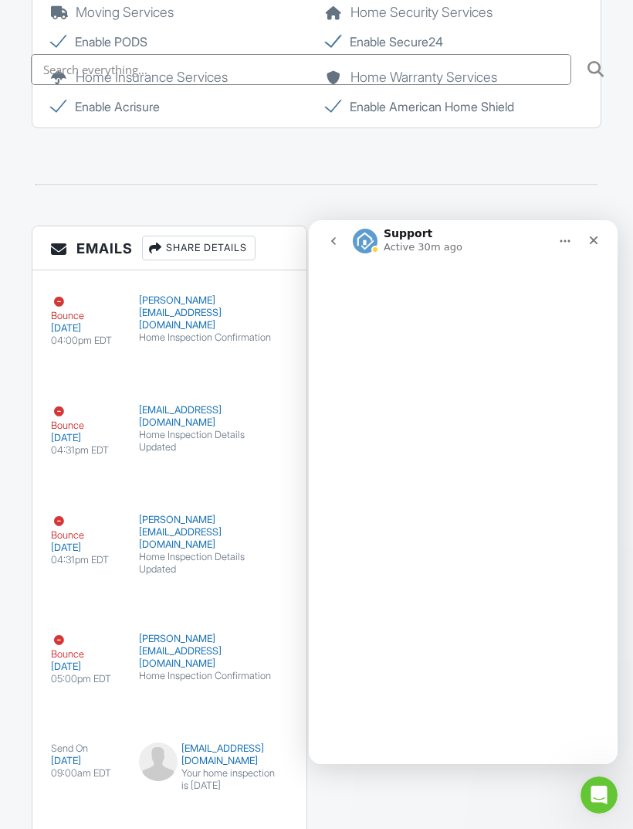
scroll to position [0, 0]
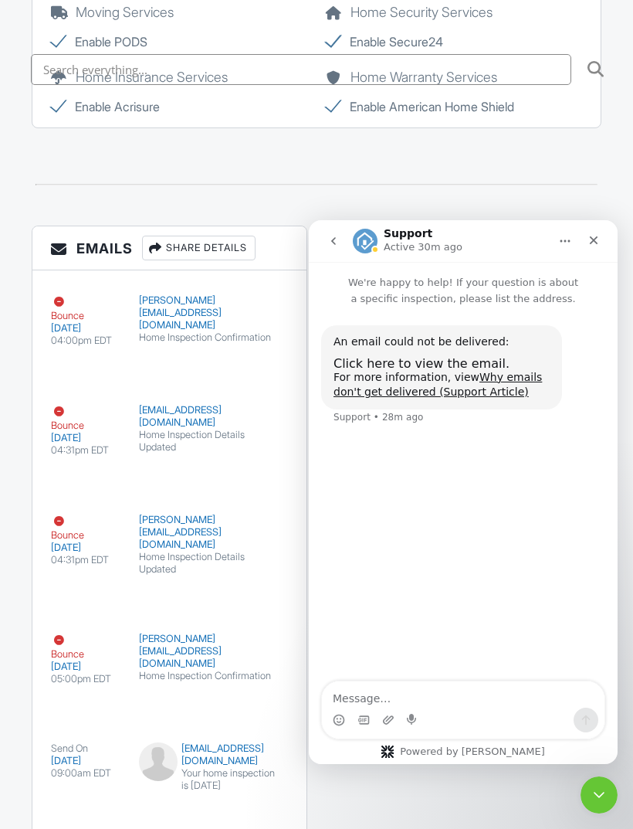
click at [321, 245] on button "go back" at bounding box center [333, 240] width 29 height 29
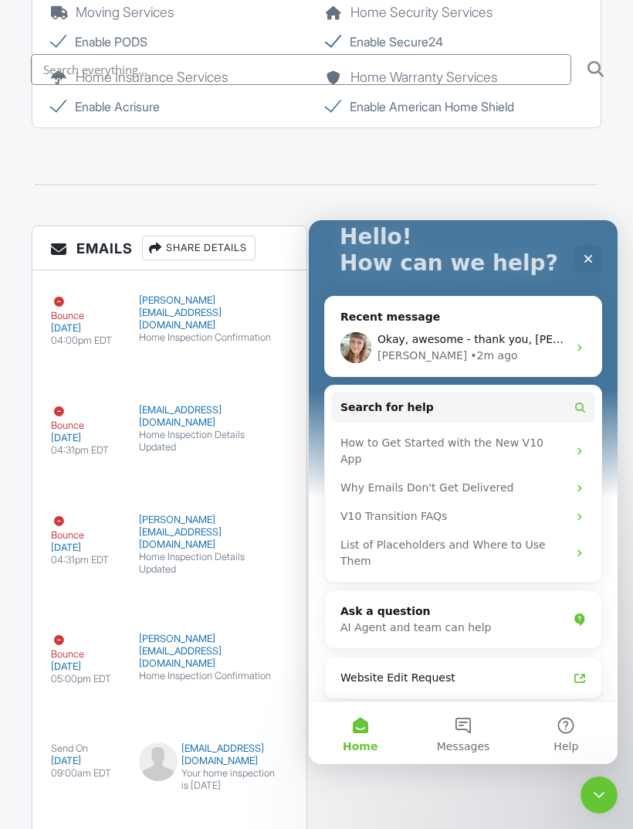
scroll to position [137, 0]
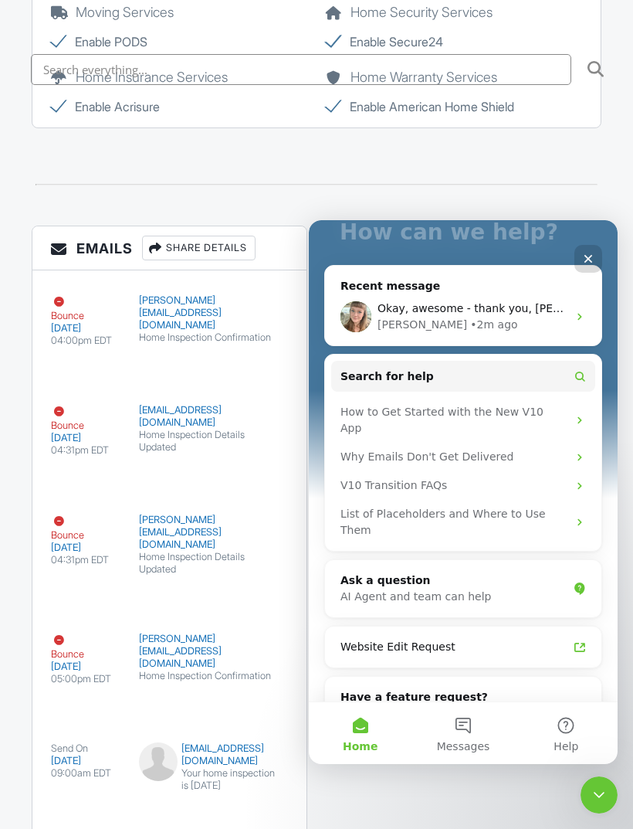
click at [461, 730] on button "Messages" at bounding box center [463, 733] width 103 height 62
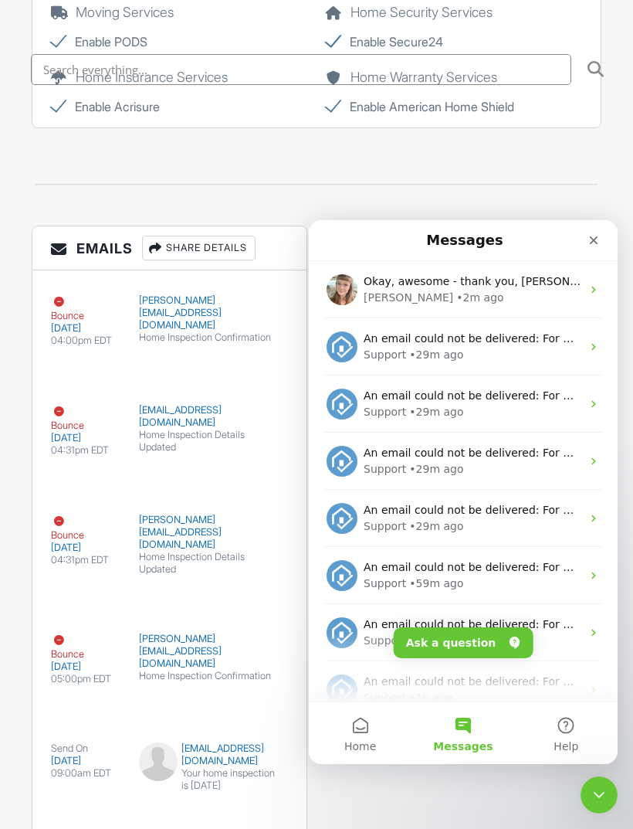
click at [456, 290] on div "• 2m ago" at bounding box center [479, 298] width 47 height 16
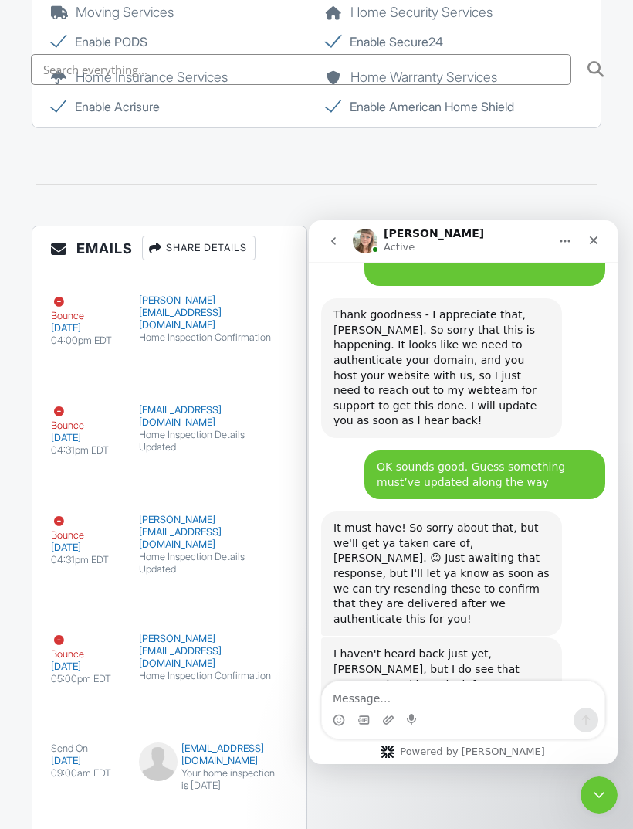
scroll to position [2791, 0]
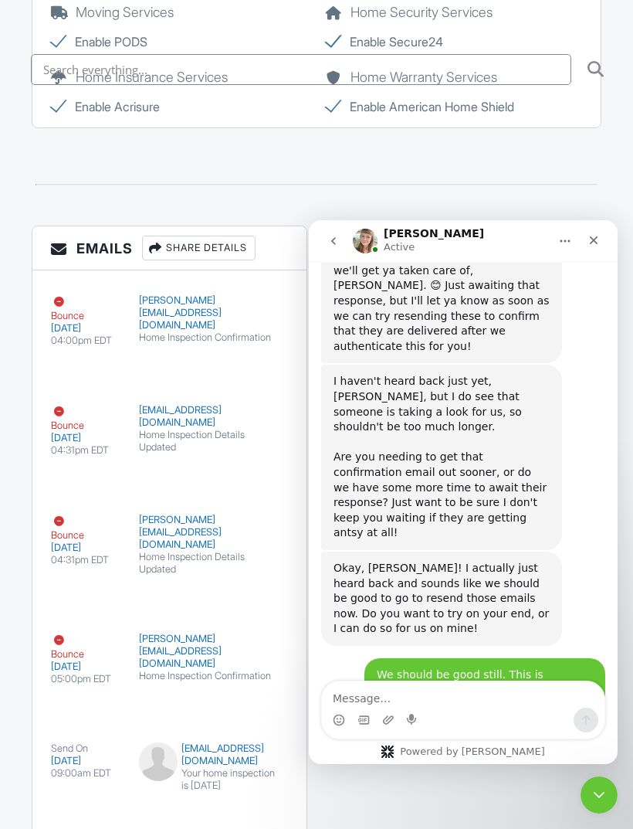
click at [384, 693] on textarea "Message…" at bounding box center [463, 694] width 283 height 26
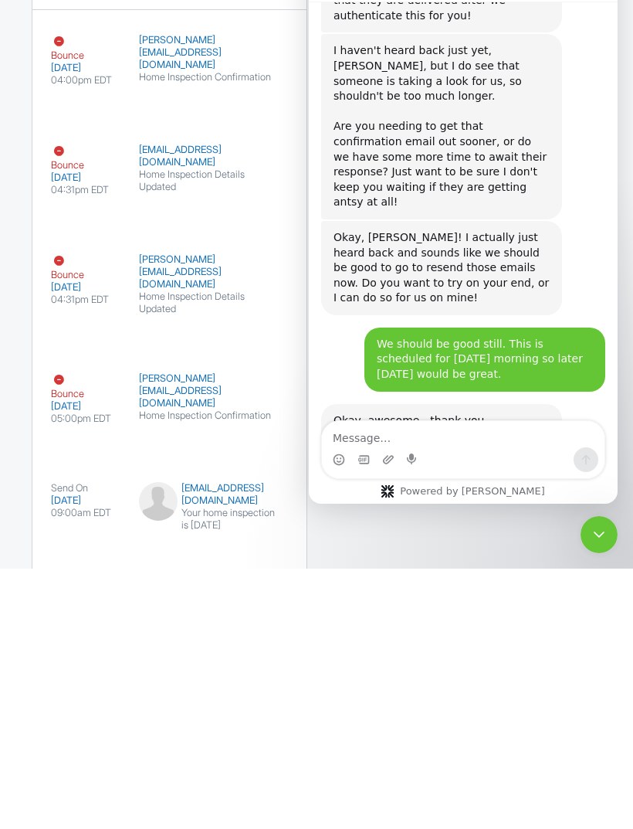
scroll to position [2876, 0]
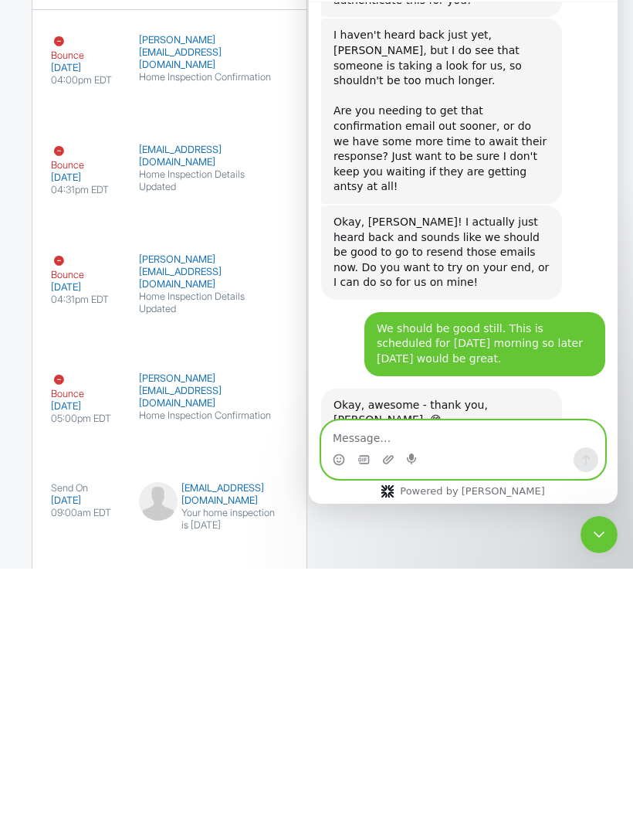
click at [389, 465] on icon "Upload attachment" at bounding box center [388, 459] width 12 height 12
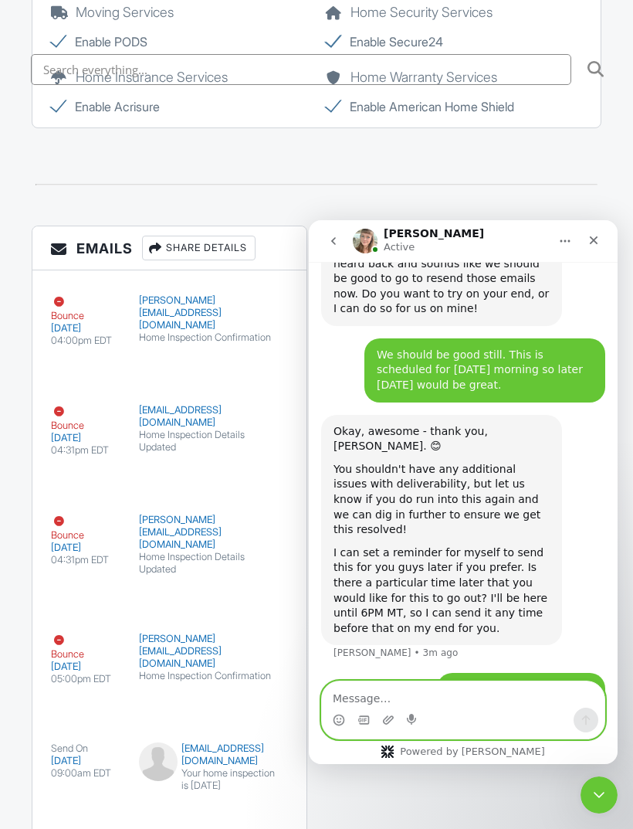
scroll to position [3114, 0]
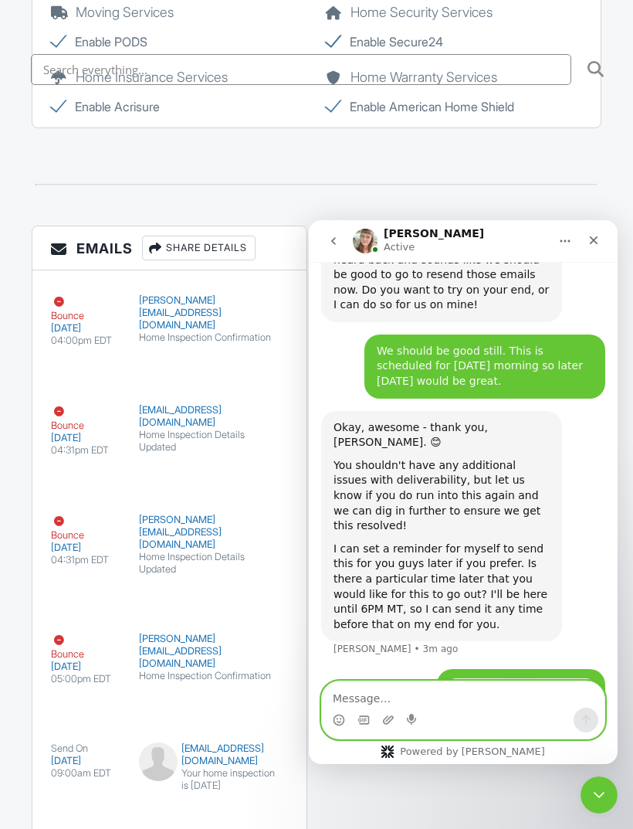
click at [355, 697] on textarea "Message…" at bounding box center [463, 694] width 283 height 26
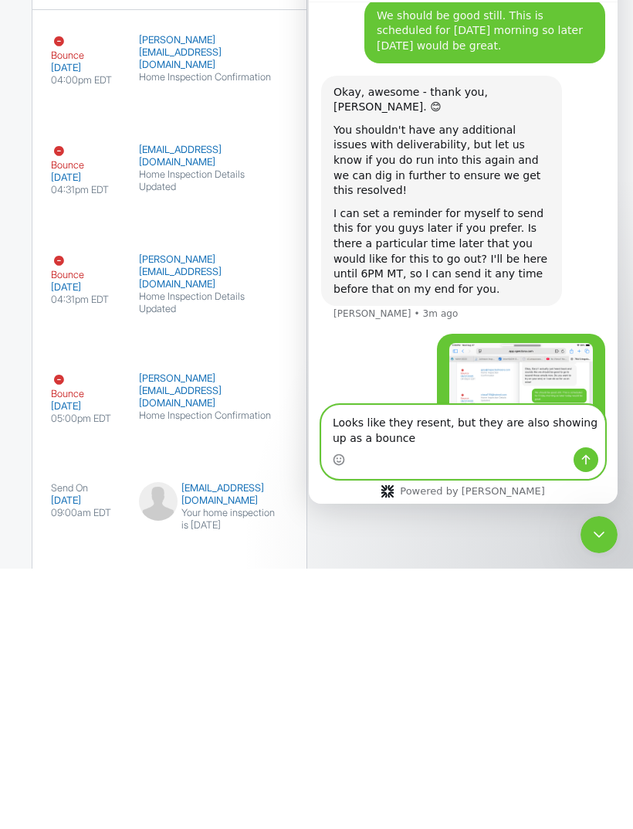
scroll to position [3174, 0]
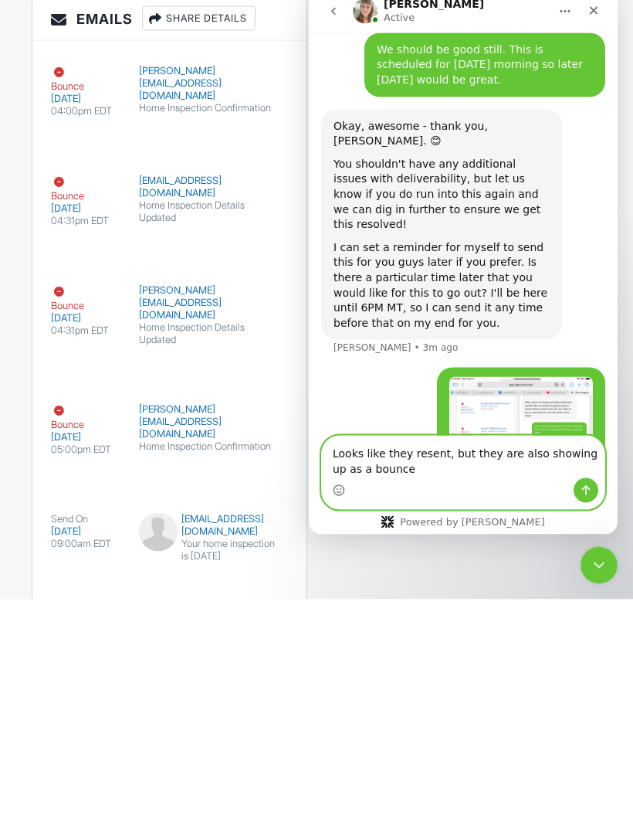
click at [585, 456] on textarea "Looks like they resent, but they are also showing up as a bounce" at bounding box center [463, 457] width 283 height 42
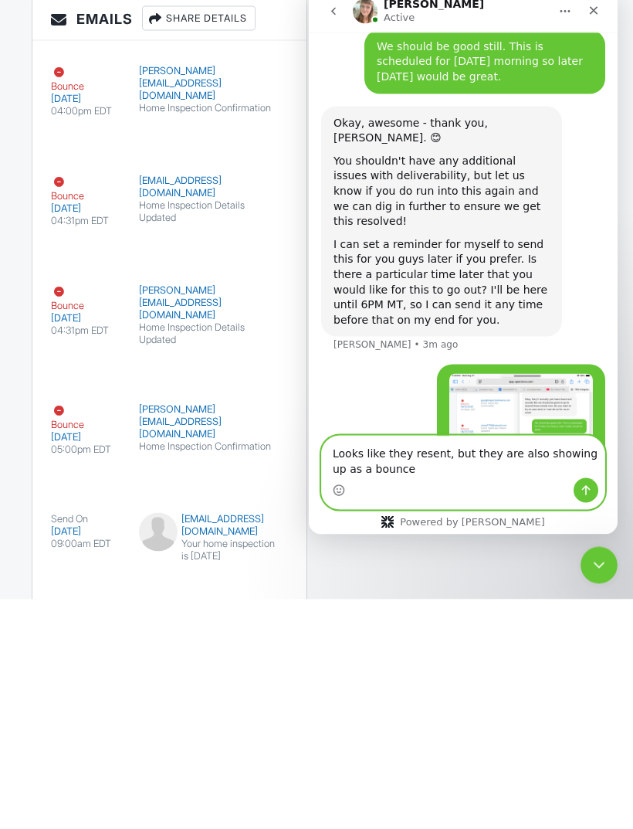
type textarea "Looks like they resent, but they are also showing up as a bounce"
click at [575, 485] on button "Send a message…" at bounding box center [586, 490] width 25 height 25
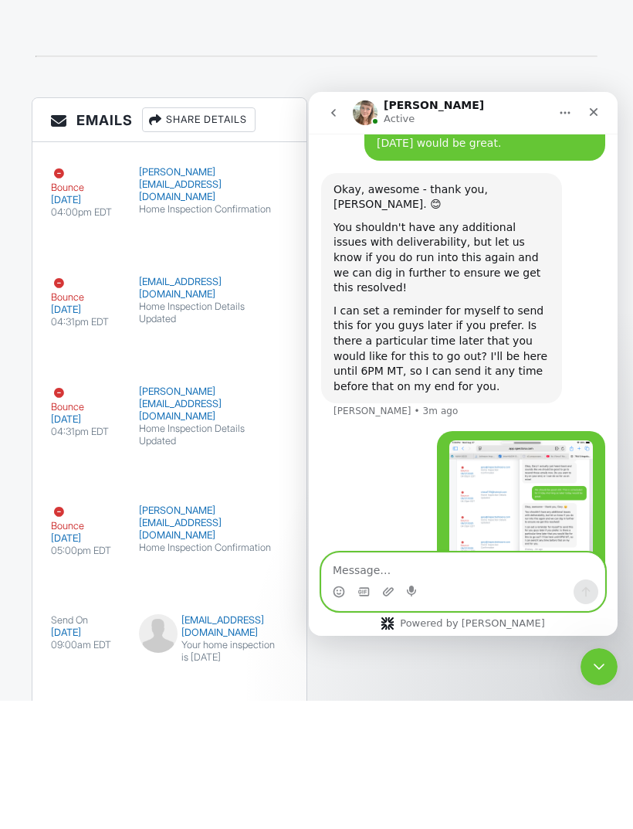
scroll to position [3223, 0]
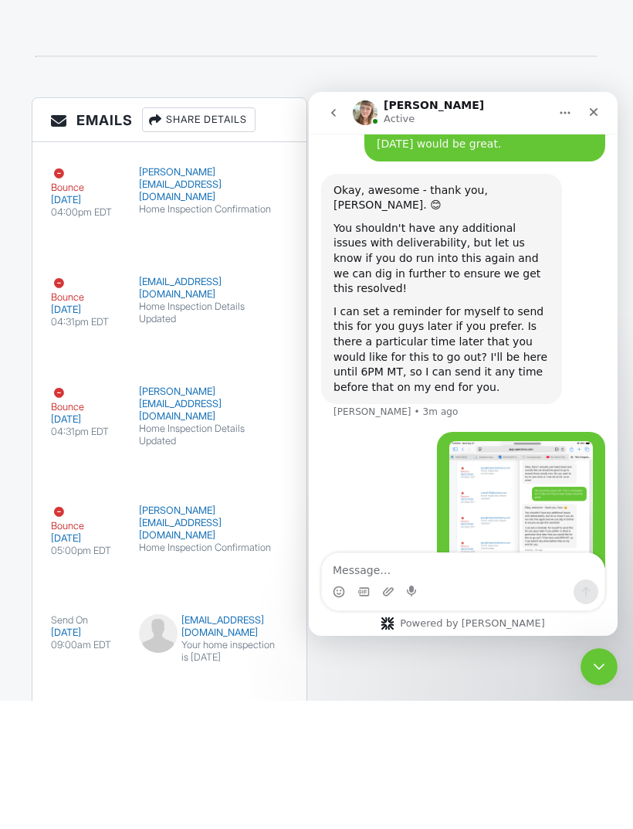
click at [582, 115] on div "Close" at bounding box center [594, 112] width 28 height 28
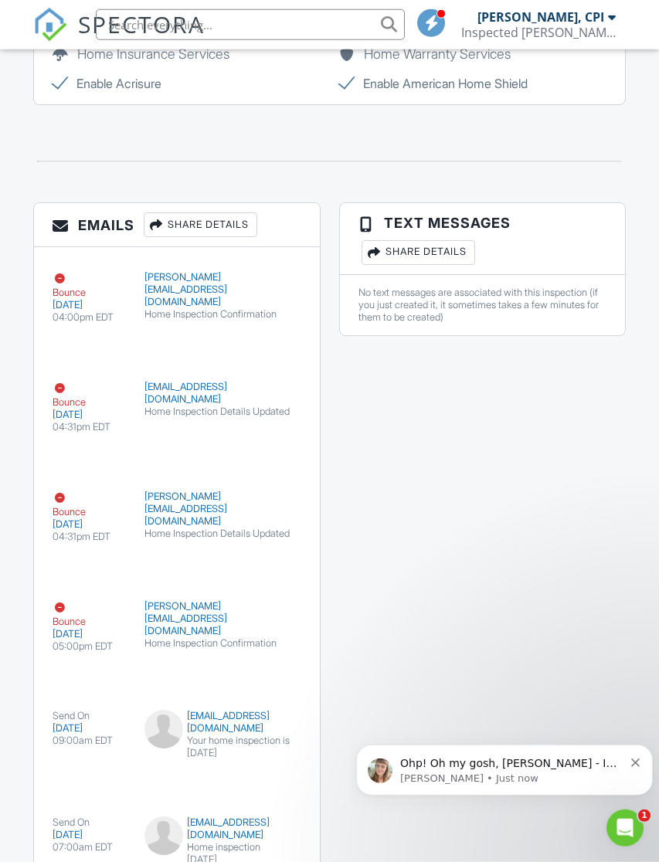
scroll to position [2964, 0]
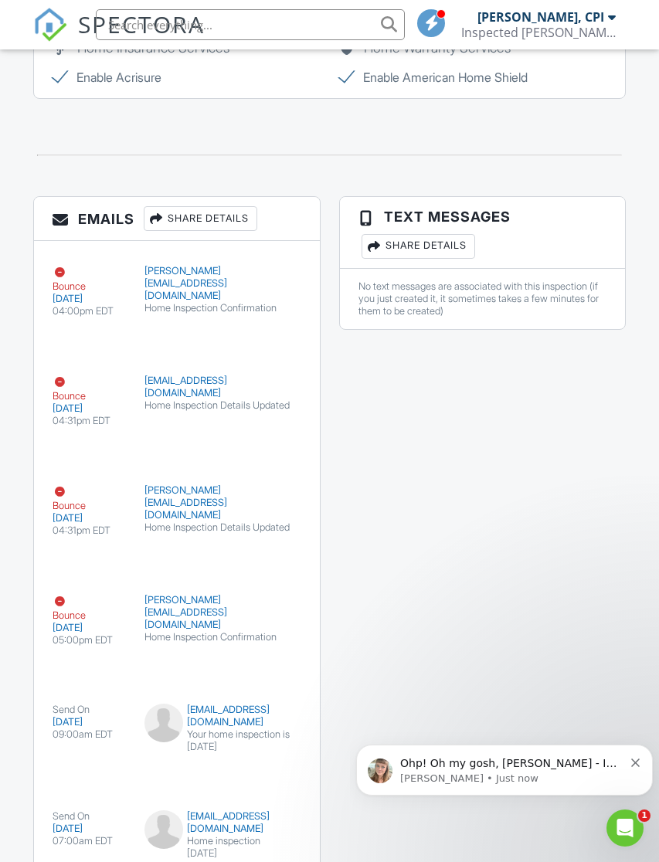
click at [547, 773] on p "[PERSON_NAME] • Just now" at bounding box center [511, 778] width 223 height 14
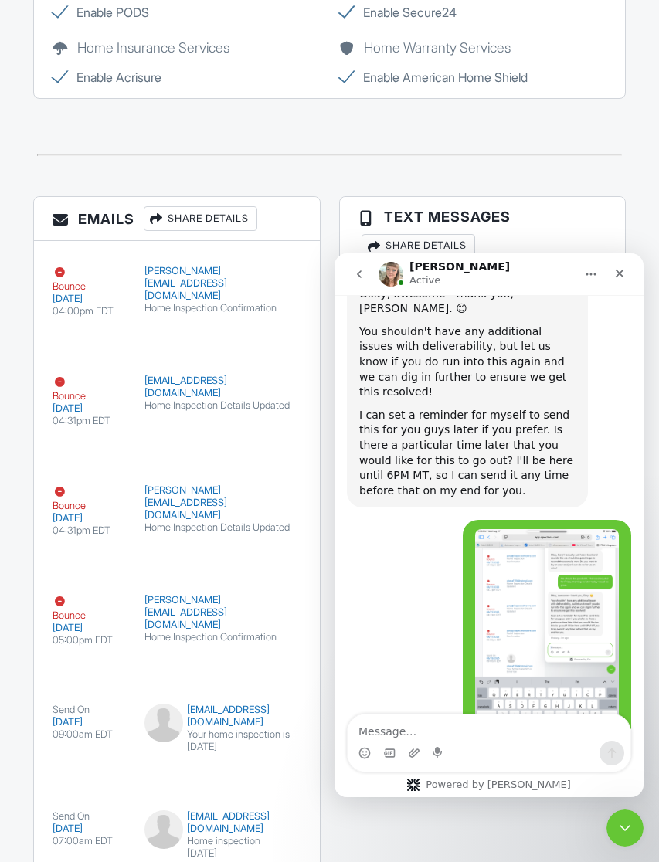
scroll to position [0, 0]
click at [476, 733] on textarea "Message…" at bounding box center [488, 727] width 283 height 26
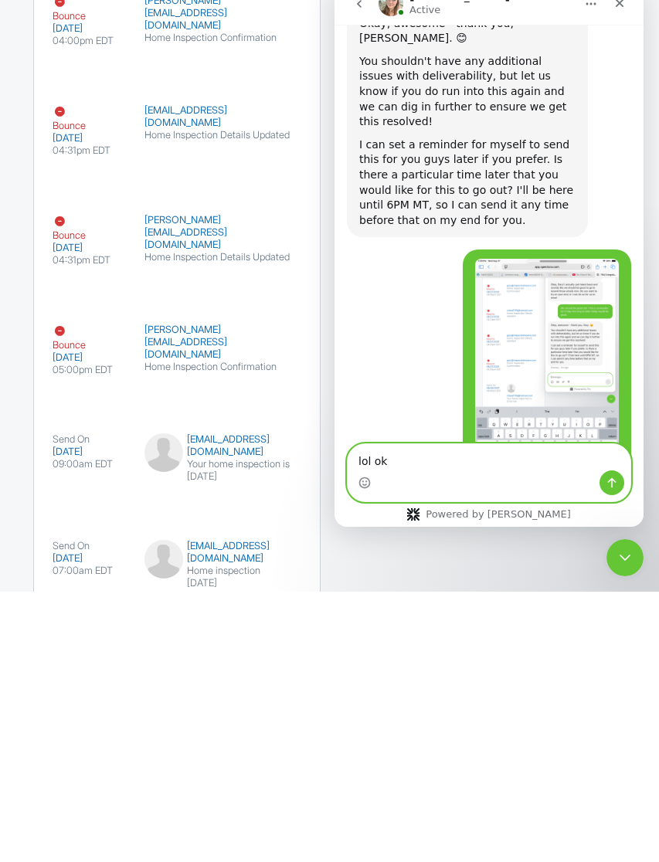
type textarea "lol ok"
click at [615, 480] on icon "Send a message…" at bounding box center [611, 482] width 12 height 12
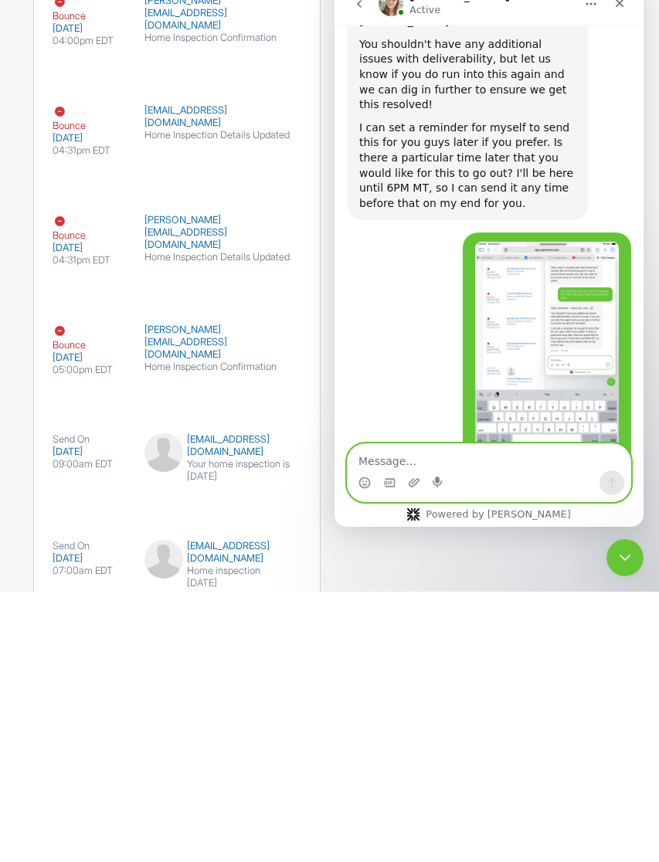
scroll to position [3299, 0]
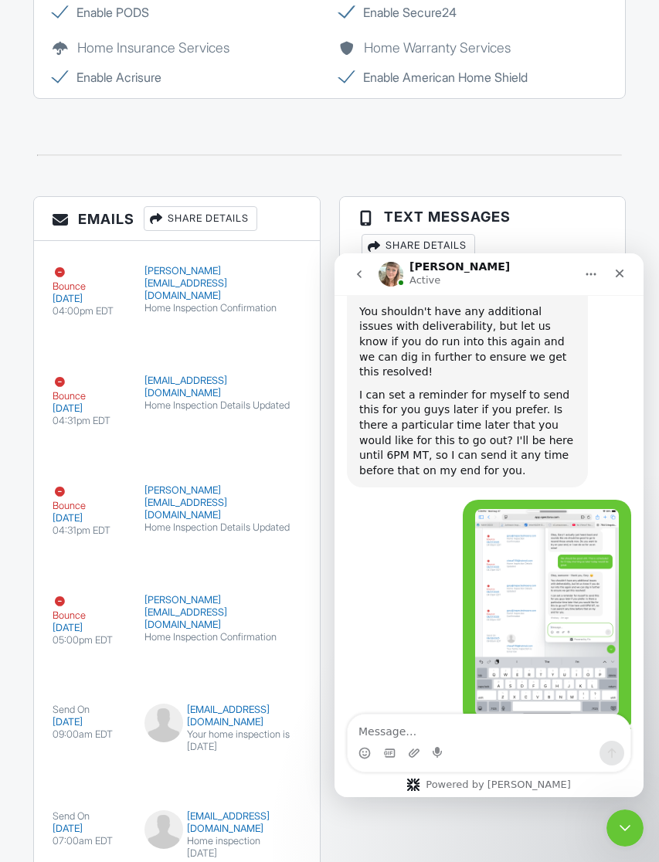
click at [312, 230] on h3 "Emails Share Details" at bounding box center [177, 219] width 286 height 44
click at [615, 274] on icon "Close" at bounding box center [619, 273] width 12 height 12
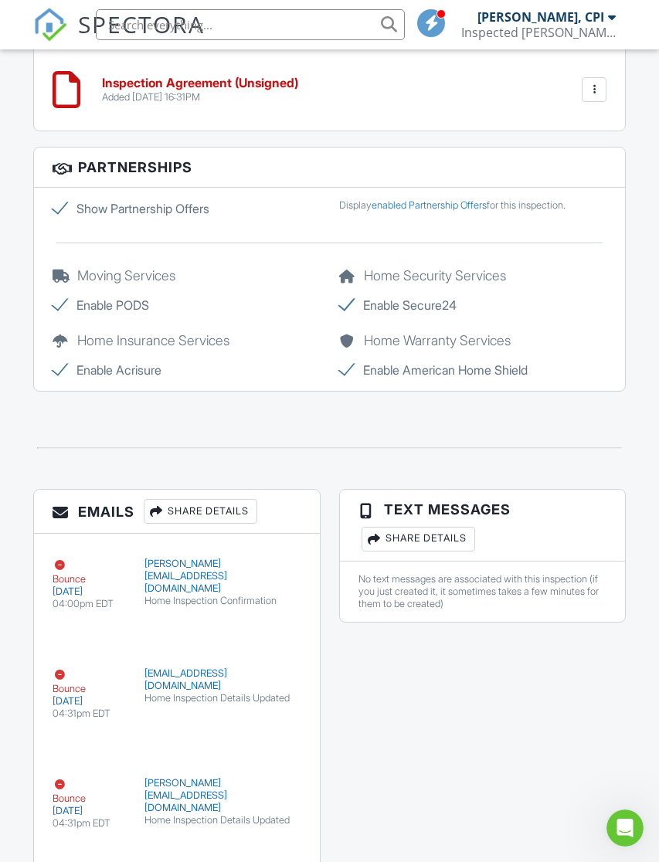
scroll to position [2673, 0]
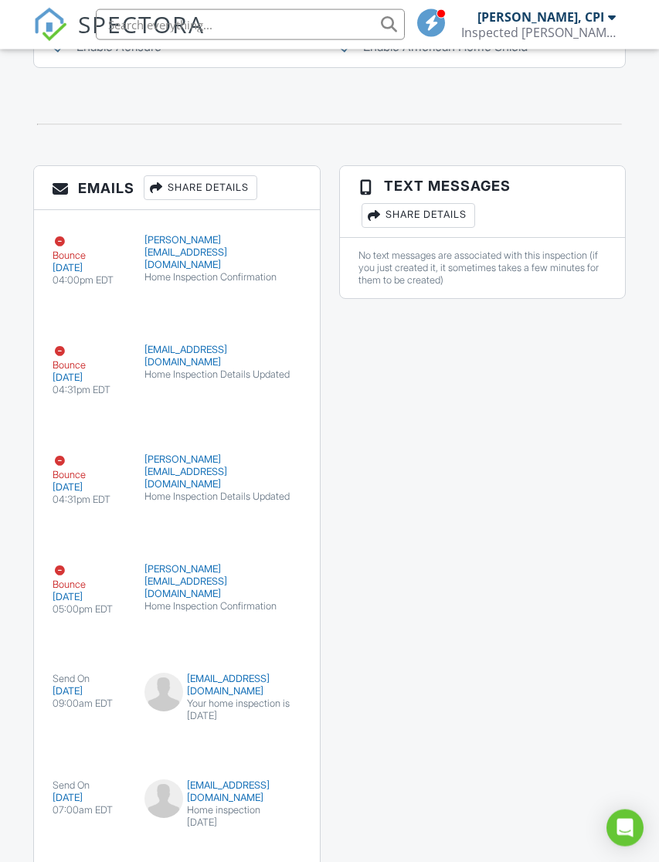
scroll to position [2992, 0]
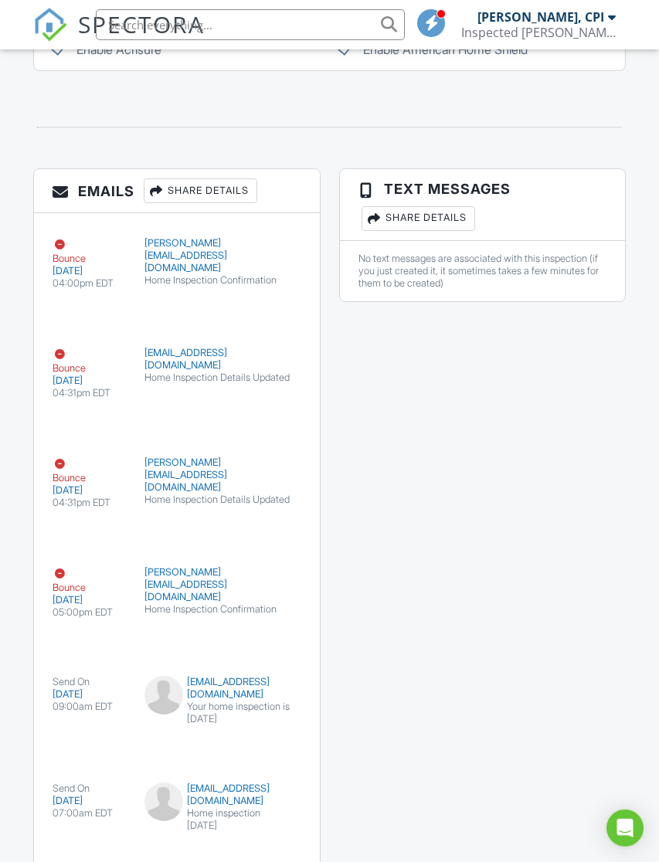
click at [164, 185] on div at bounding box center [156, 190] width 15 height 15
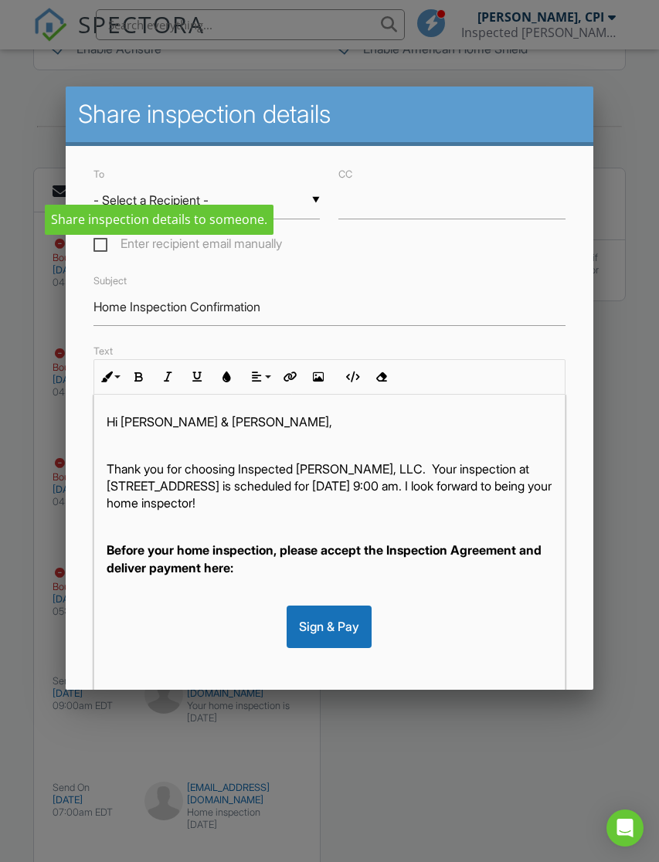
scroll to position [0, 0]
click at [307, 206] on input "- Select a Recipient -" at bounding box center [206, 200] width 226 height 38
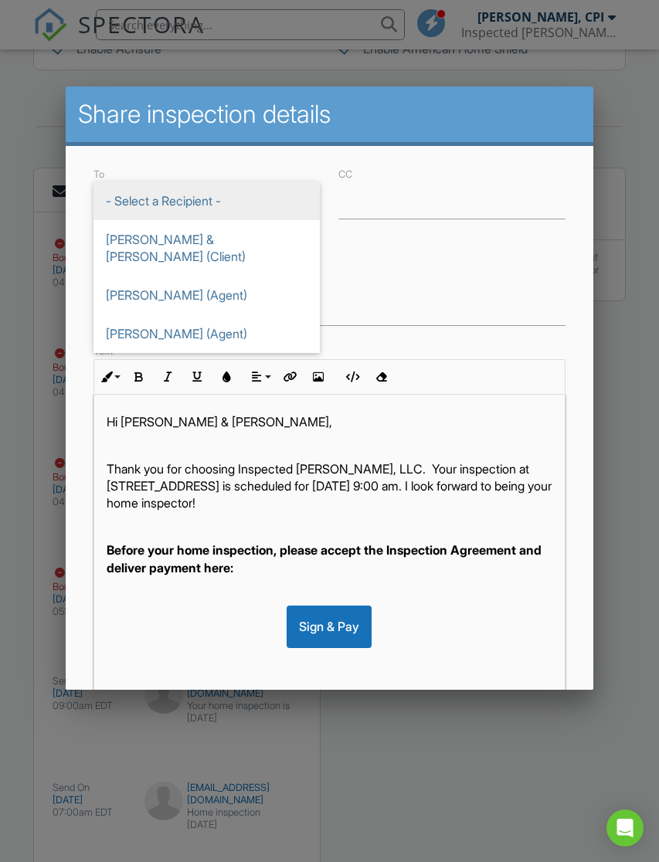
click at [475, 121] on h2 "Share inspection details" at bounding box center [329, 114] width 502 height 31
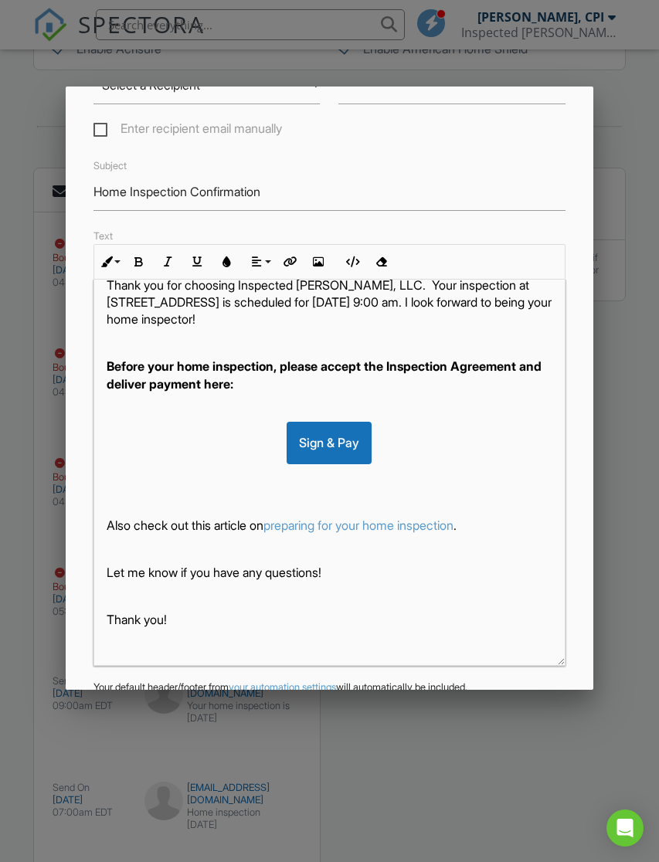
scroll to position [131, 0]
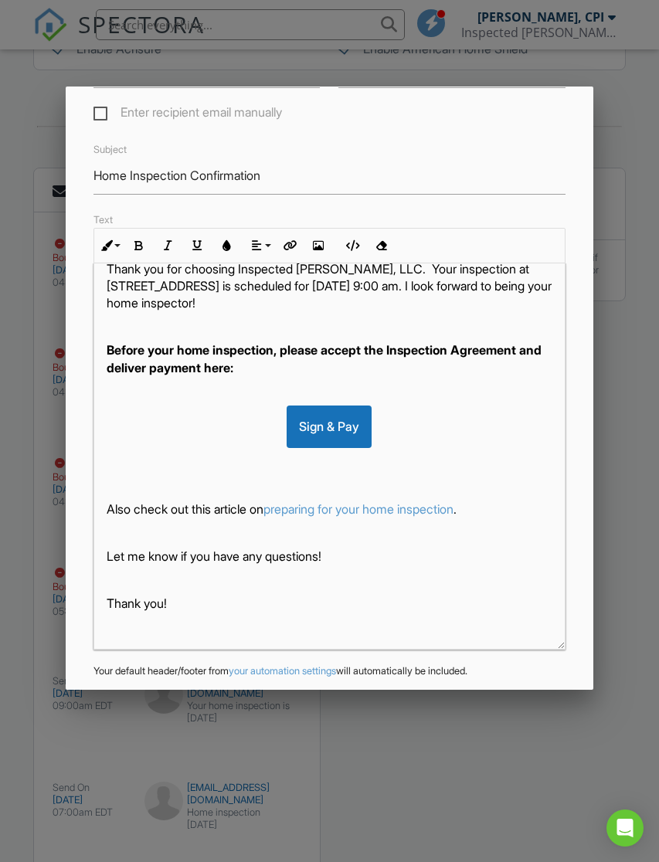
click at [405, 703] on div "Cancel" at bounding box center [398, 707] width 49 height 28
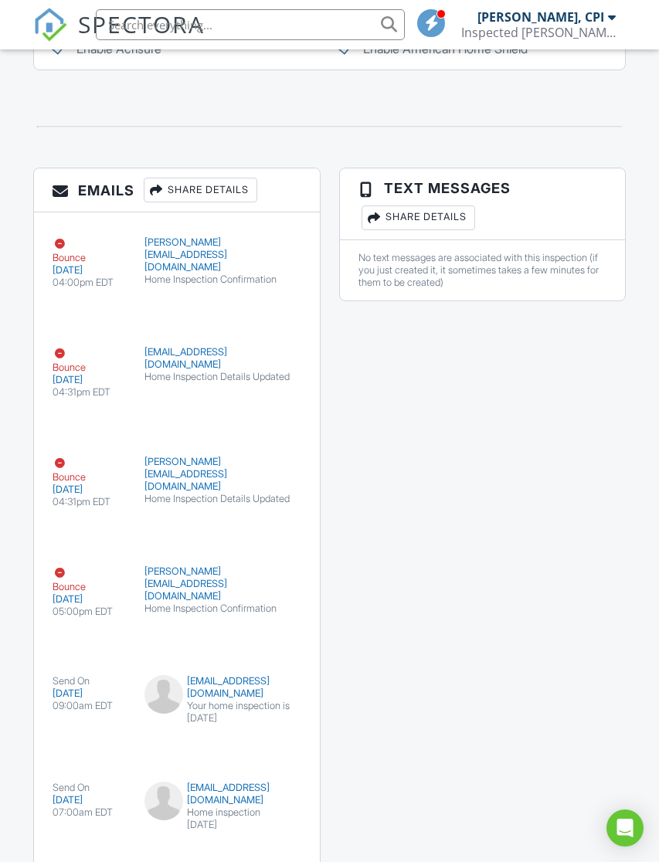
click at [617, 837] on icon "Open Intercom Messenger" at bounding box center [625, 828] width 16 height 19
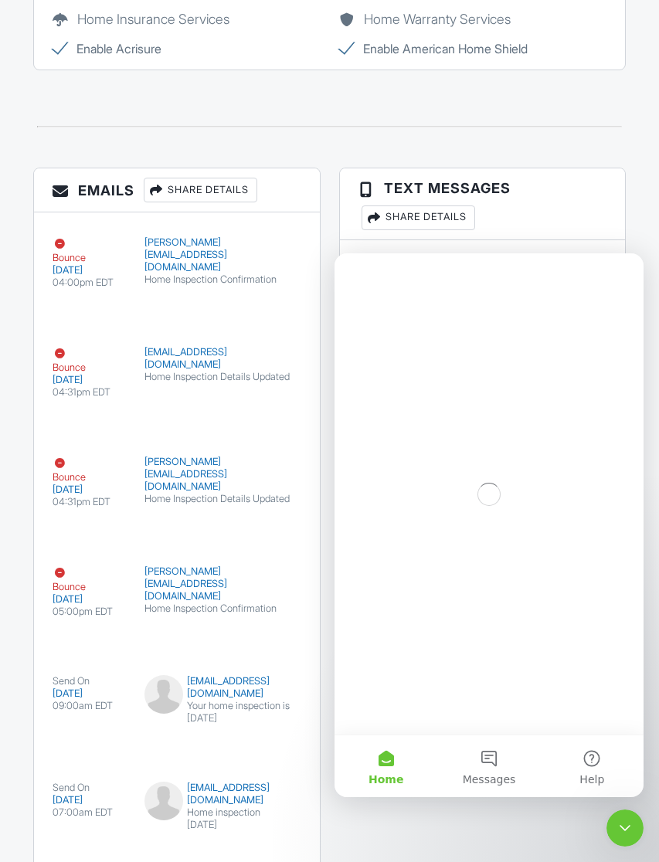
scroll to position [0, 0]
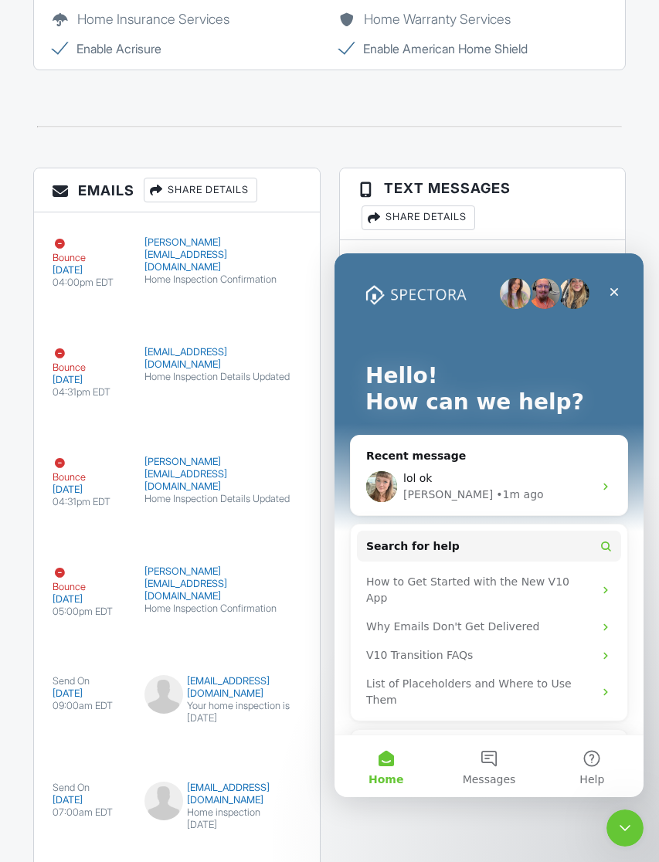
click at [489, 758] on button "Messages" at bounding box center [488, 766] width 103 height 62
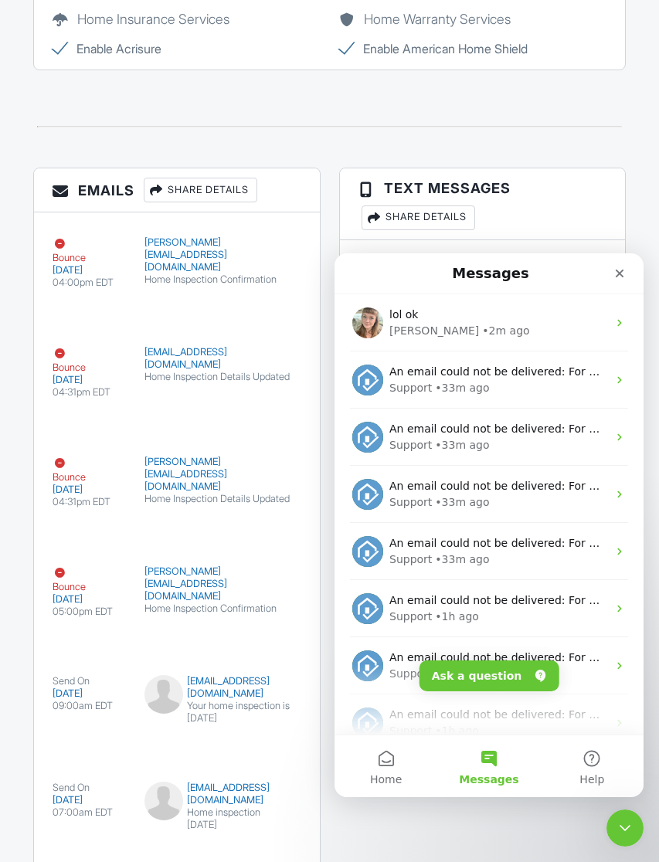
click at [482, 329] on div "• 2m ago" at bounding box center [505, 331] width 47 height 16
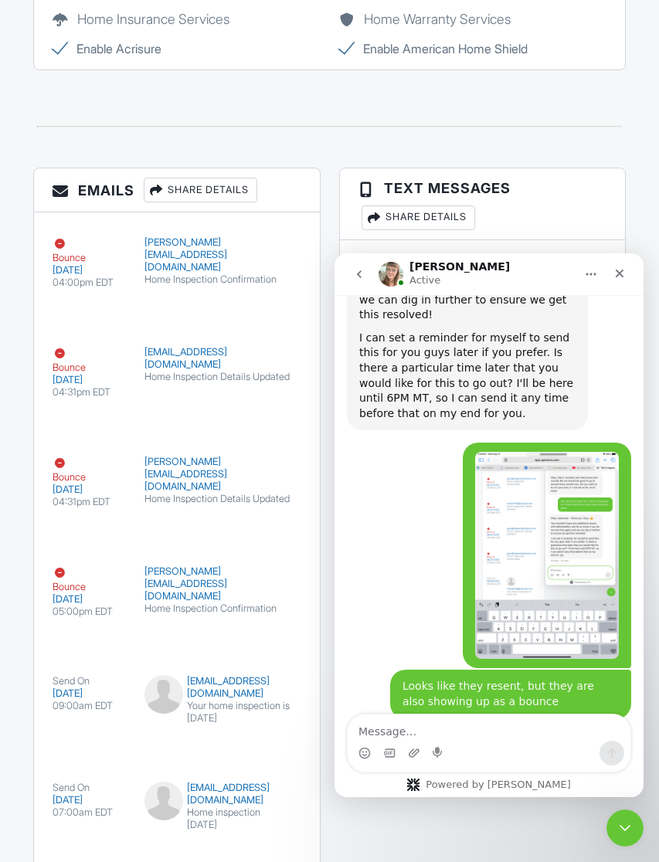
scroll to position [3299, 0]
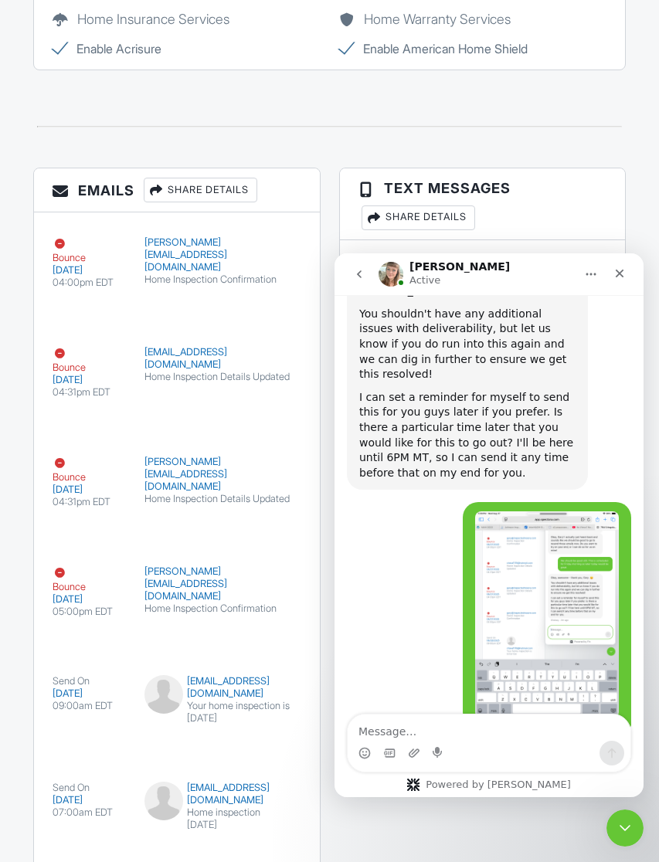
click at [624, 273] on icon "Close" at bounding box center [619, 273] width 12 height 12
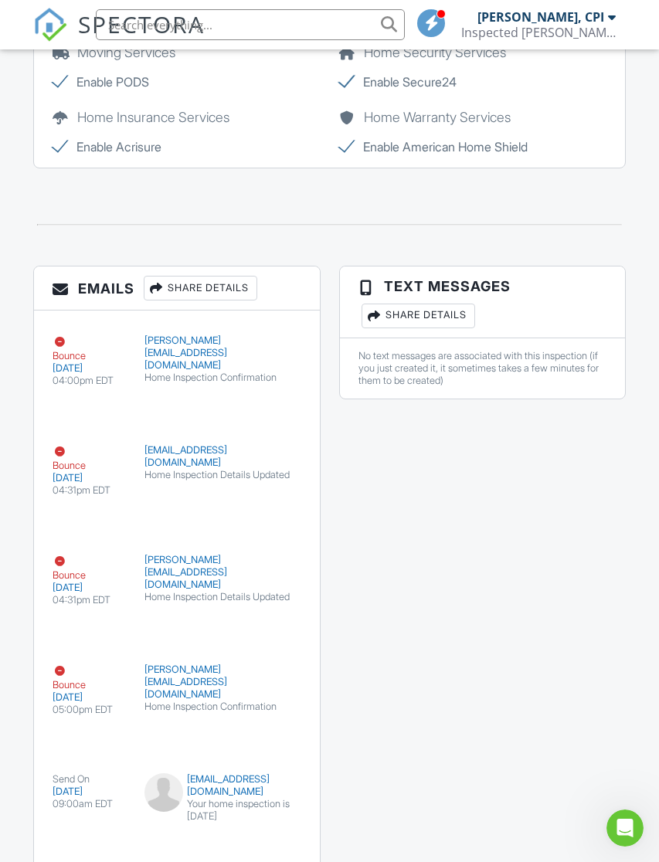
scroll to position [0, 0]
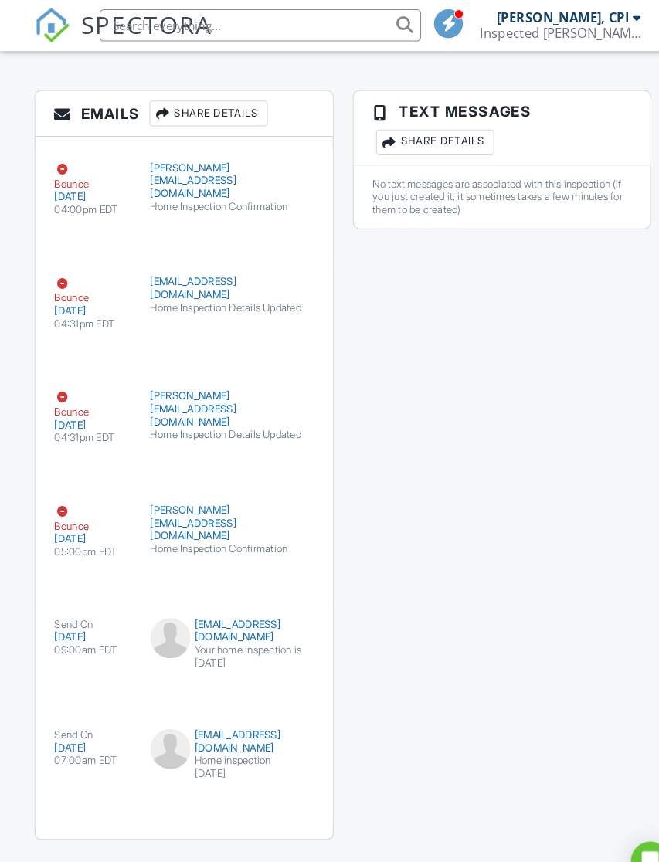
scroll to position [3074, 0]
click at [613, 846] on div "Open Intercom Messenger" at bounding box center [624, 827] width 37 height 37
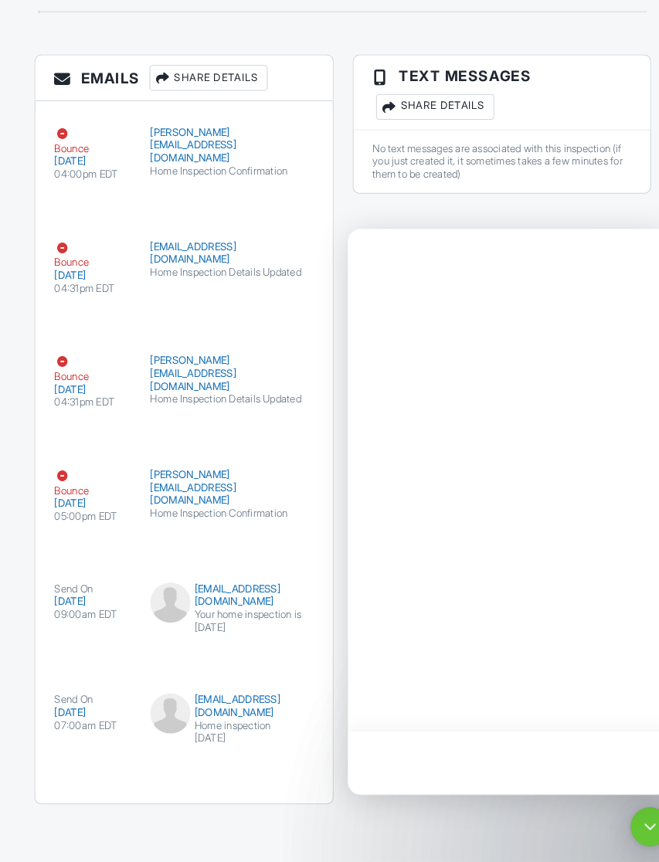
scroll to position [0, 0]
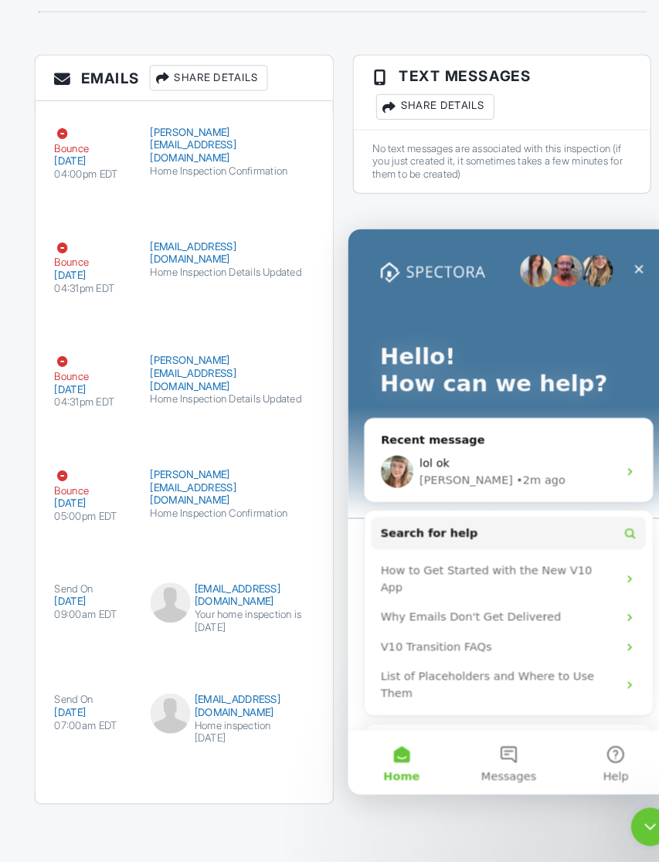
click at [503, 733] on button "Messages" at bounding box center [501, 741] width 103 height 62
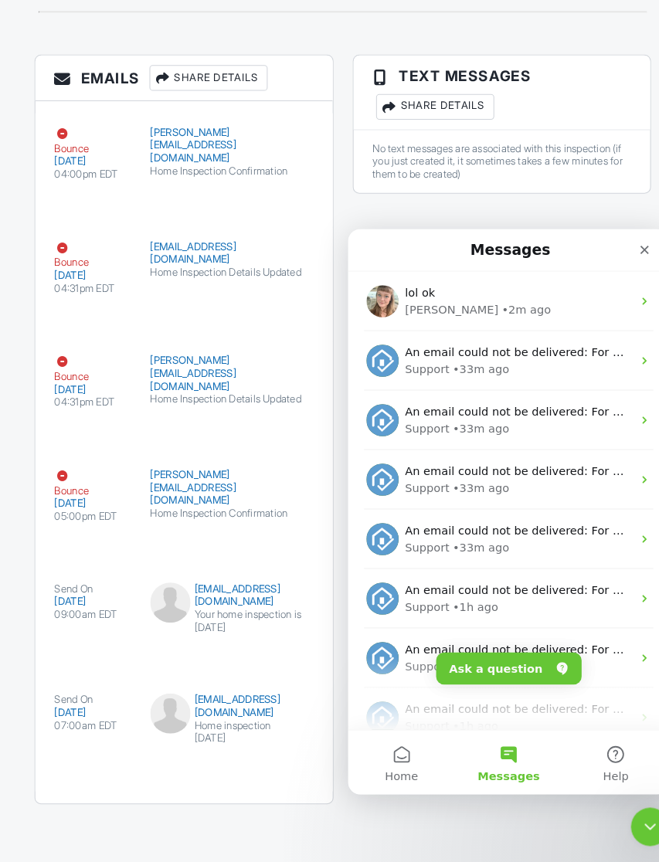
click at [495, 307] on div "• 2m ago" at bounding box center [518, 306] width 47 height 16
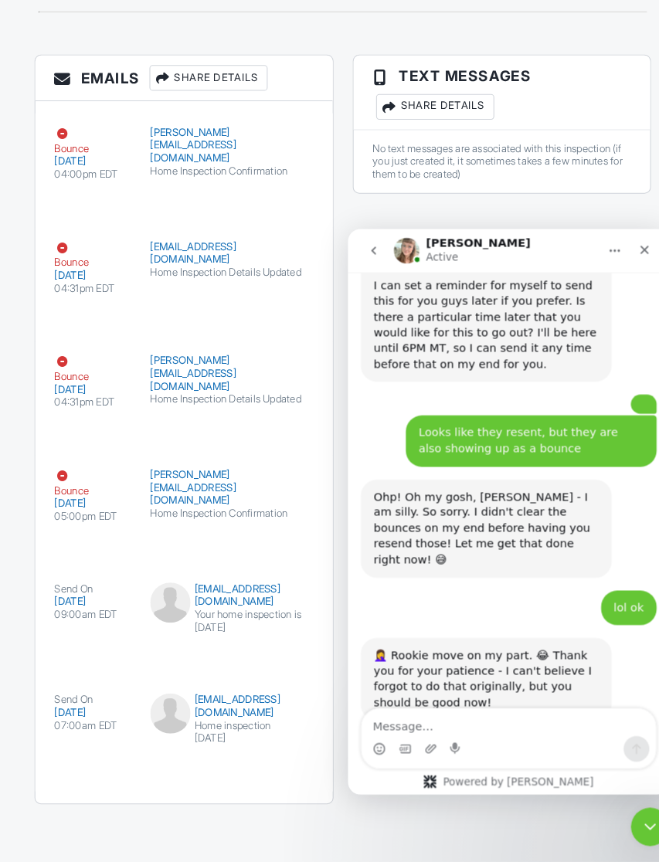
scroll to position [3388, 0]
click at [636, 249] on icon "Close" at bounding box center [632, 248] width 12 height 12
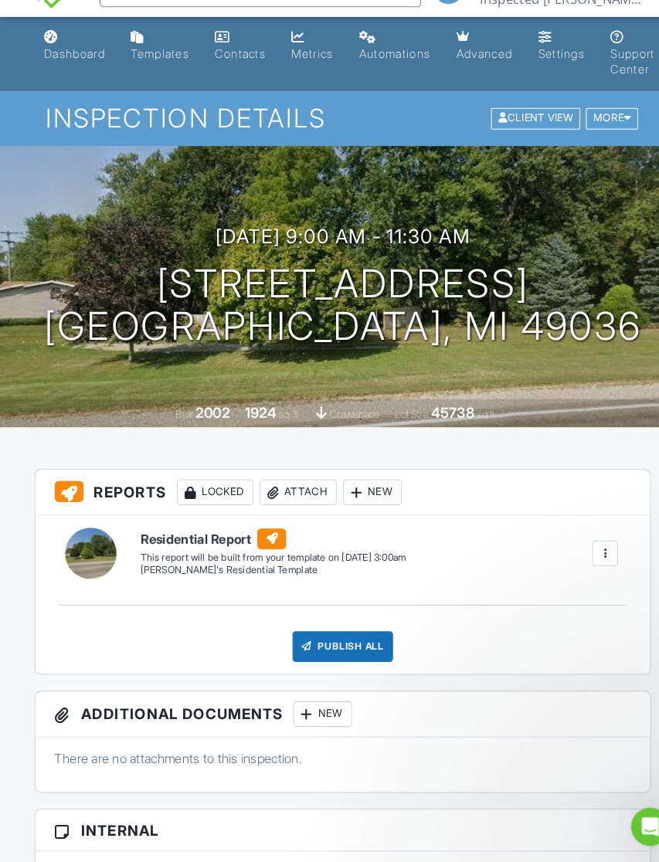
scroll to position [2984, 0]
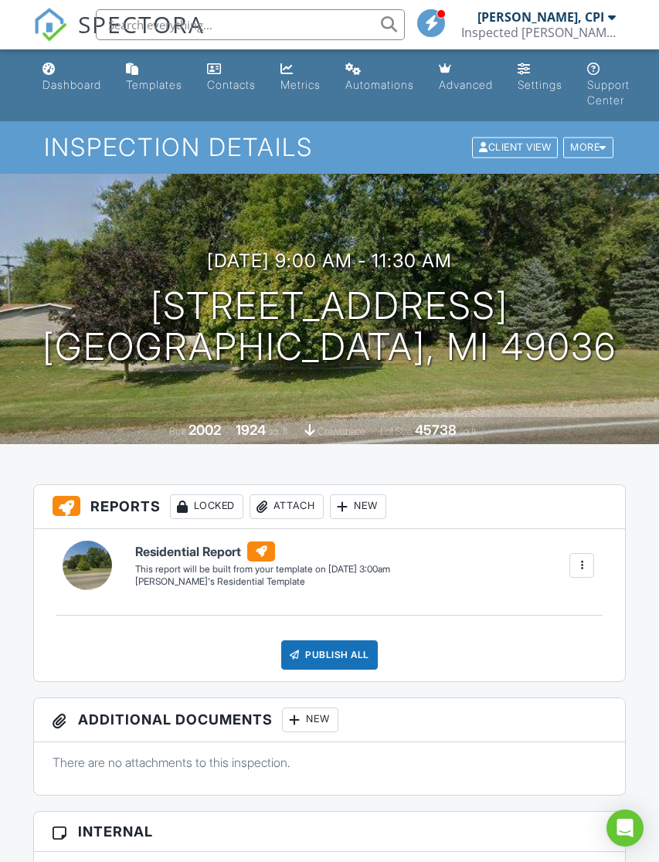
scroll to position [2951, 0]
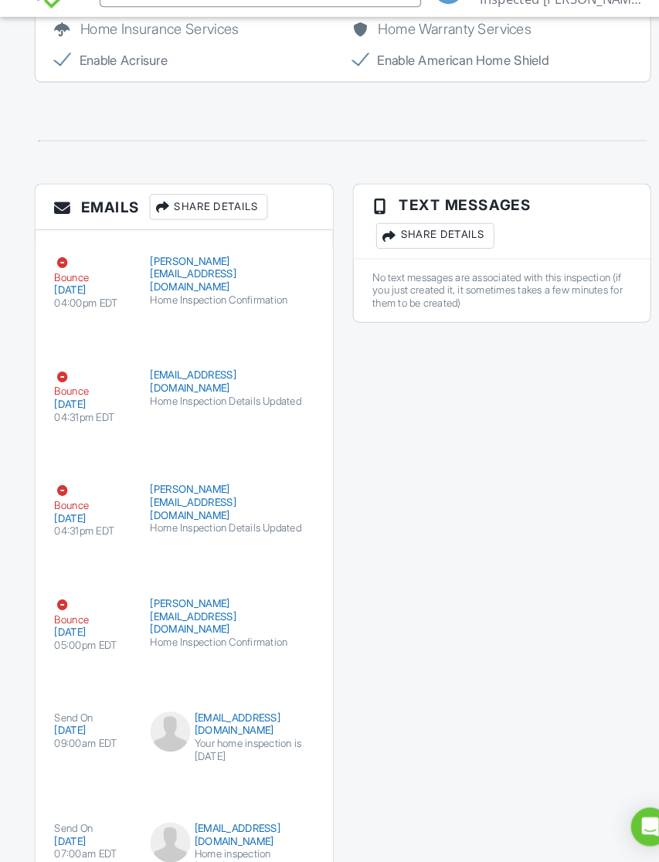
click at [631, 819] on icon "Open Intercom Messenger" at bounding box center [625, 828] width 16 height 19
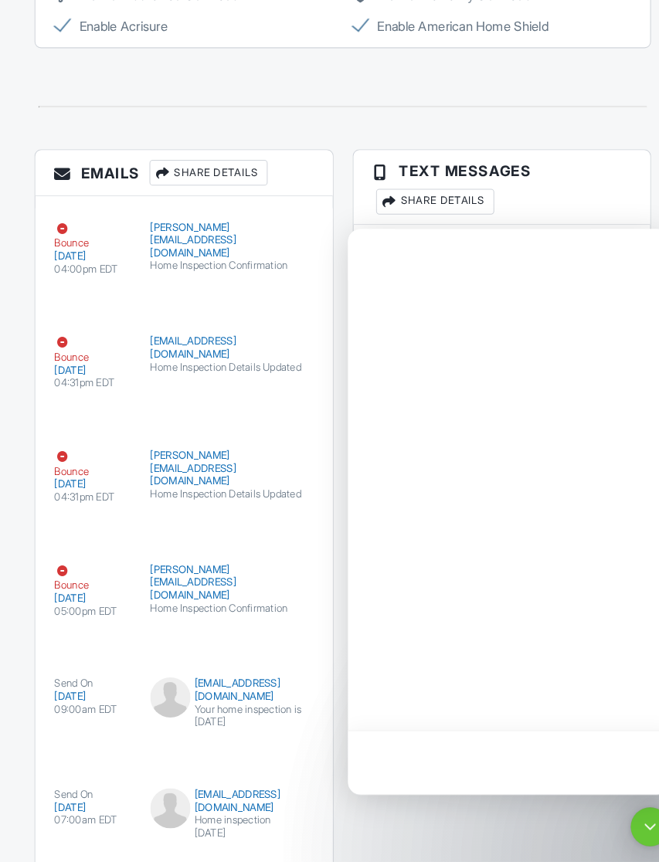
scroll to position [0, 0]
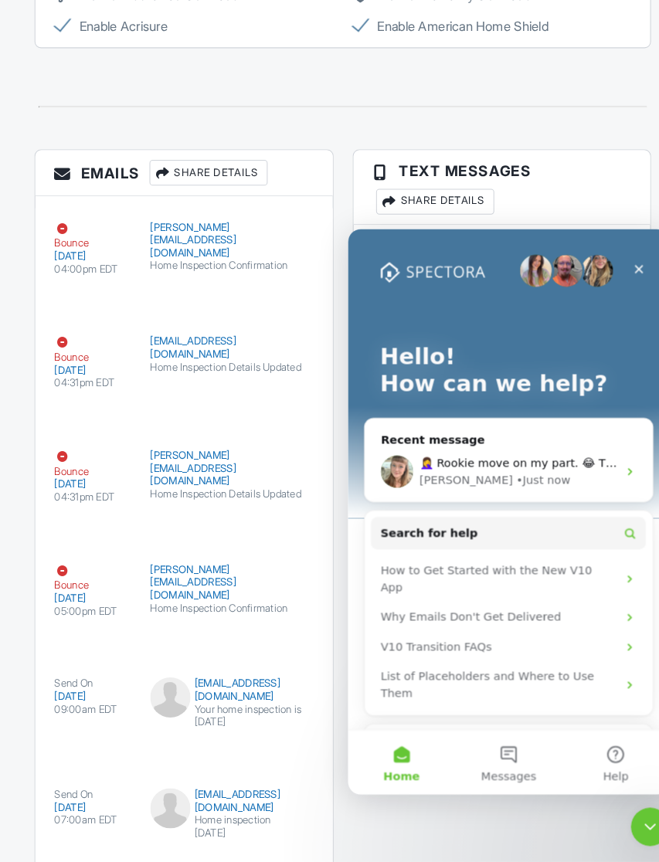
click at [509, 463] on div "• Just now" at bounding box center [535, 470] width 52 height 16
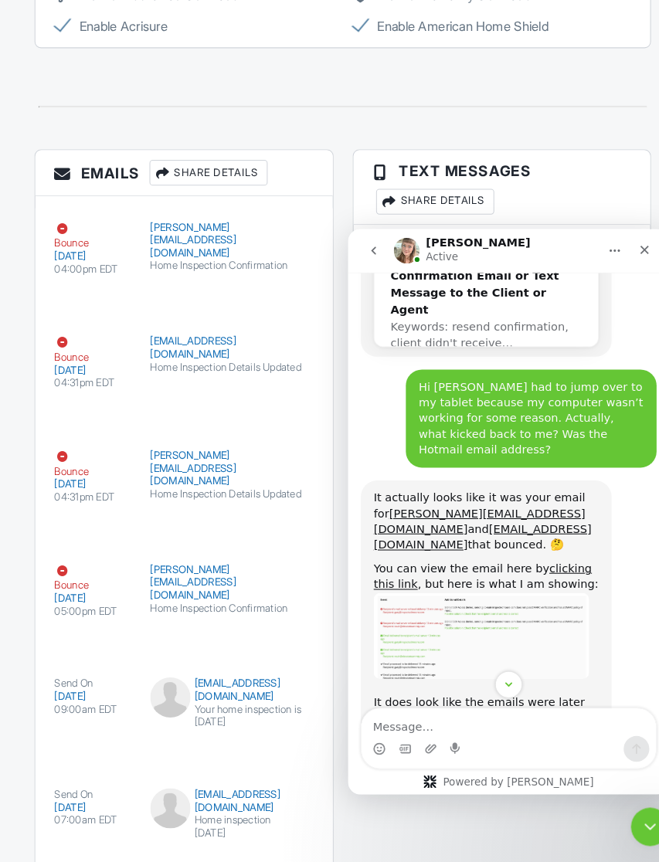
scroll to position [1484, 0]
click at [569, 548] on link "clicking this link" at bounding box center [476, 562] width 209 height 28
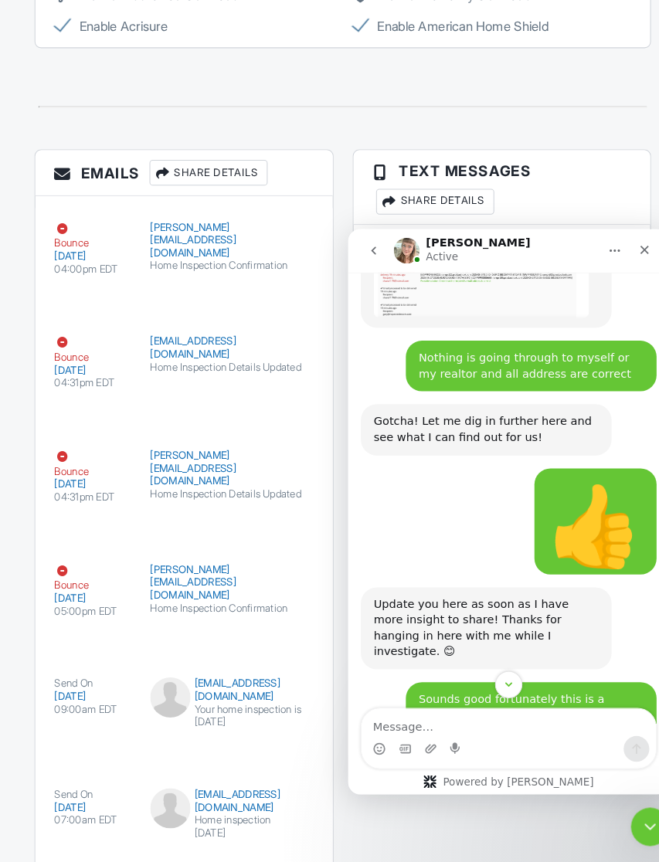
scroll to position [2095, 0]
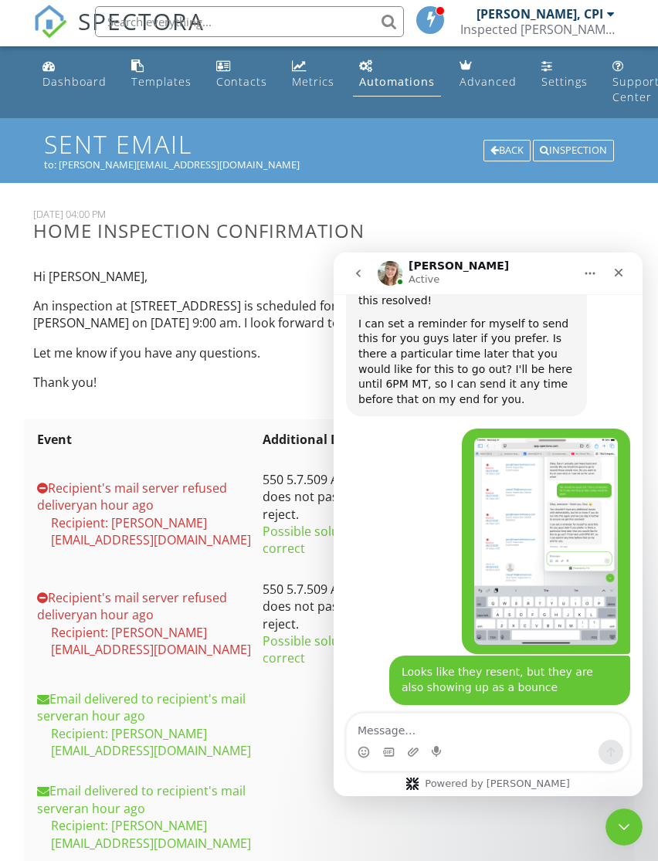
scroll to position [3388, 0]
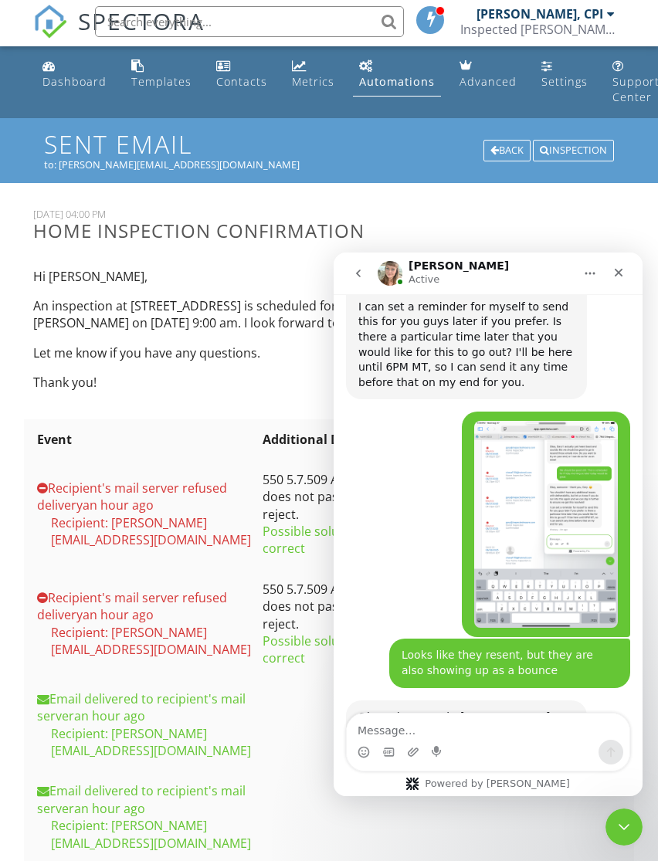
click at [620, 273] on icon "Close" at bounding box center [619, 273] width 8 height 8
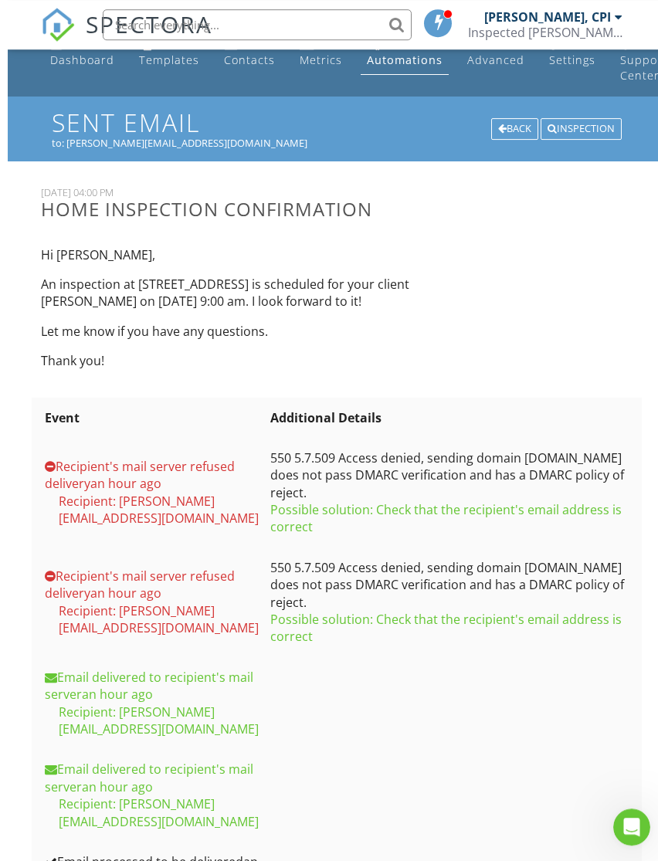
scroll to position [0, 0]
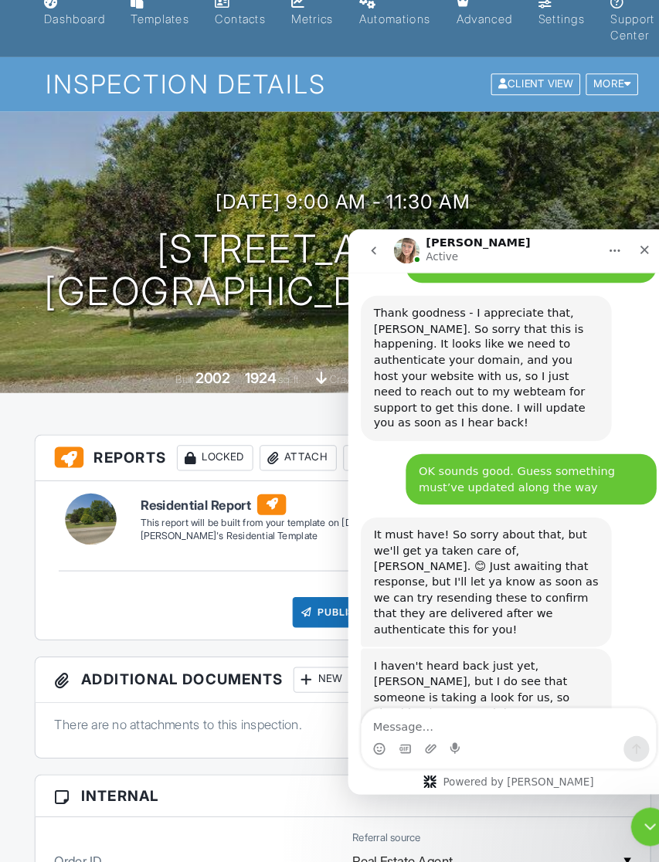
scroll to position [3388, 0]
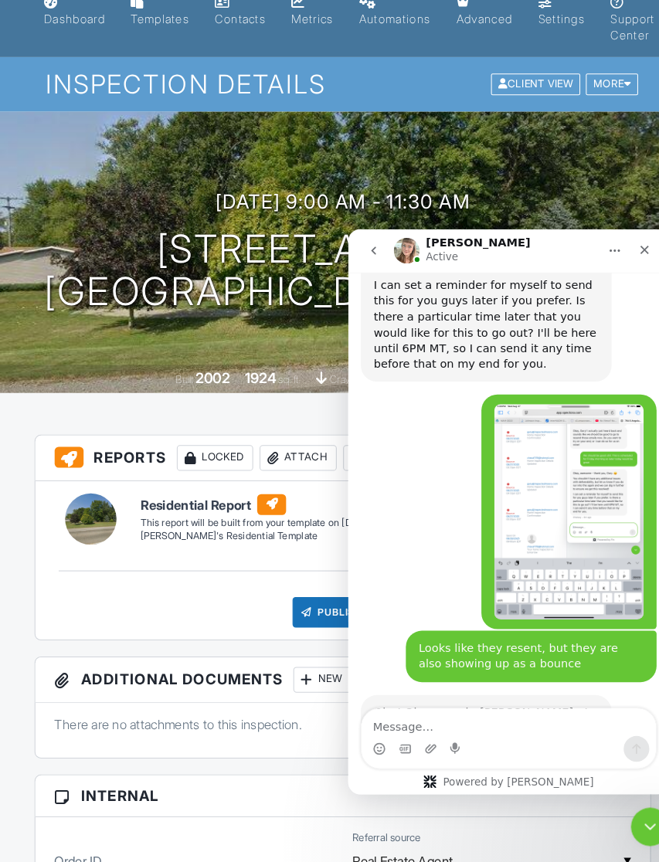
click at [638, 250] on icon "Close" at bounding box center [632, 248] width 12 height 12
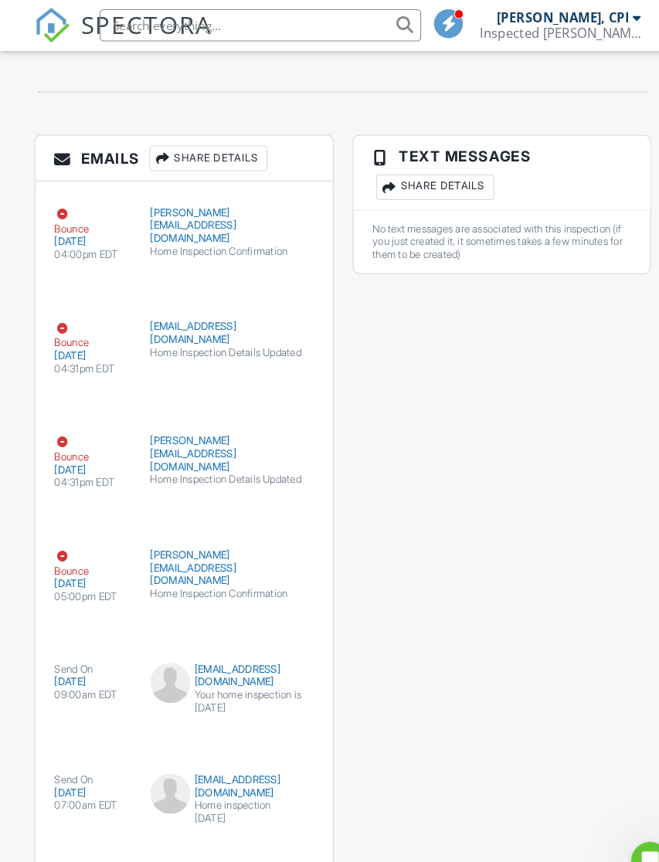
scroll to position [3032, 0]
click at [638, 861] on div "Open Intercom Messenger" at bounding box center [648, 860] width 51 height 51
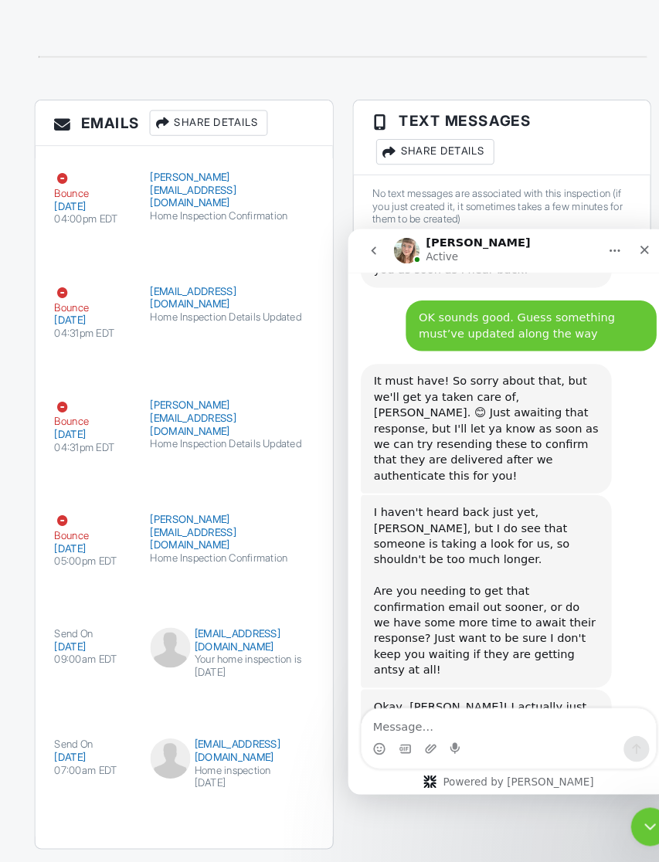
scroll to position [3388, 0]
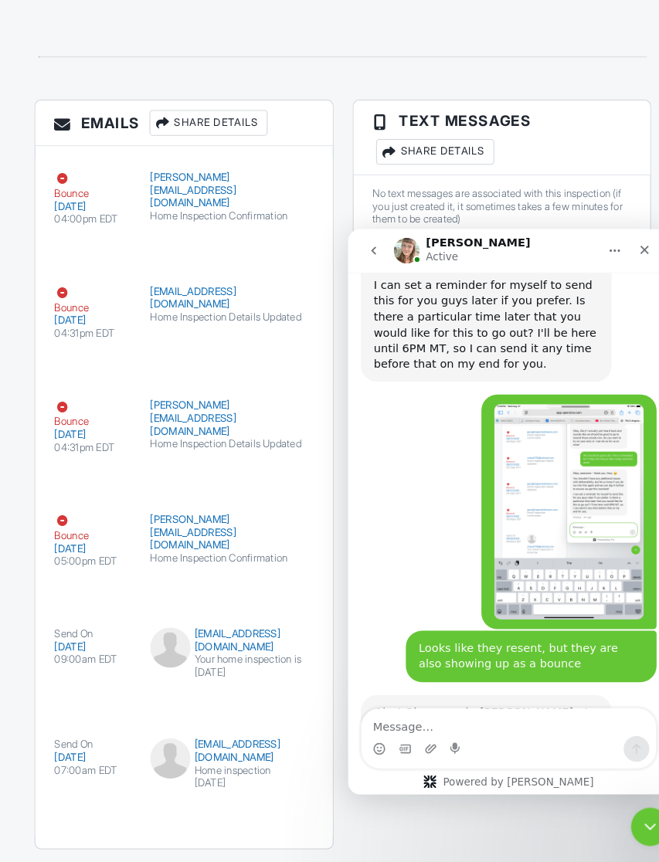
click at [426, 706] on textarea "Message…" at bounding box center [502, 703] width 283 height 26
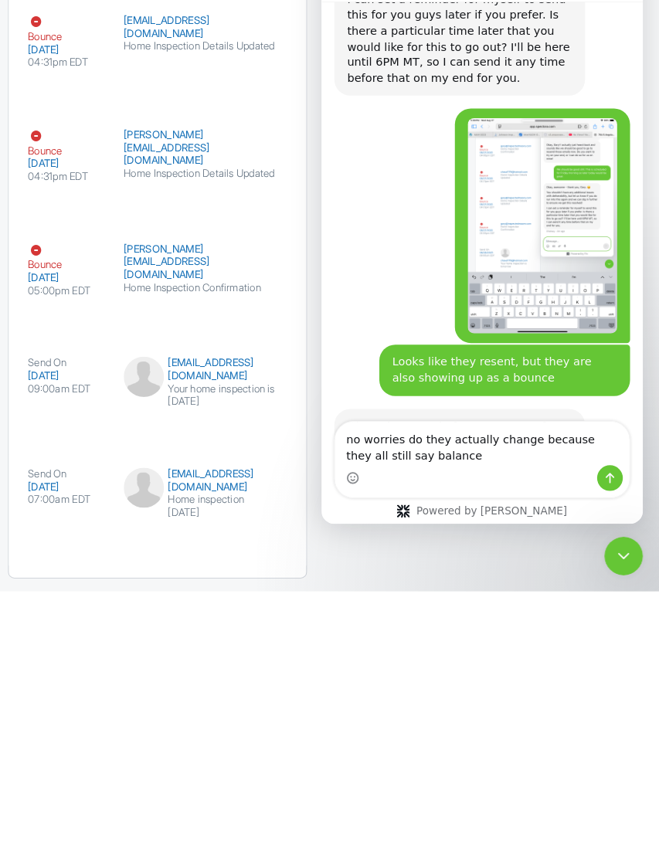
scroll to position [3404, 0]
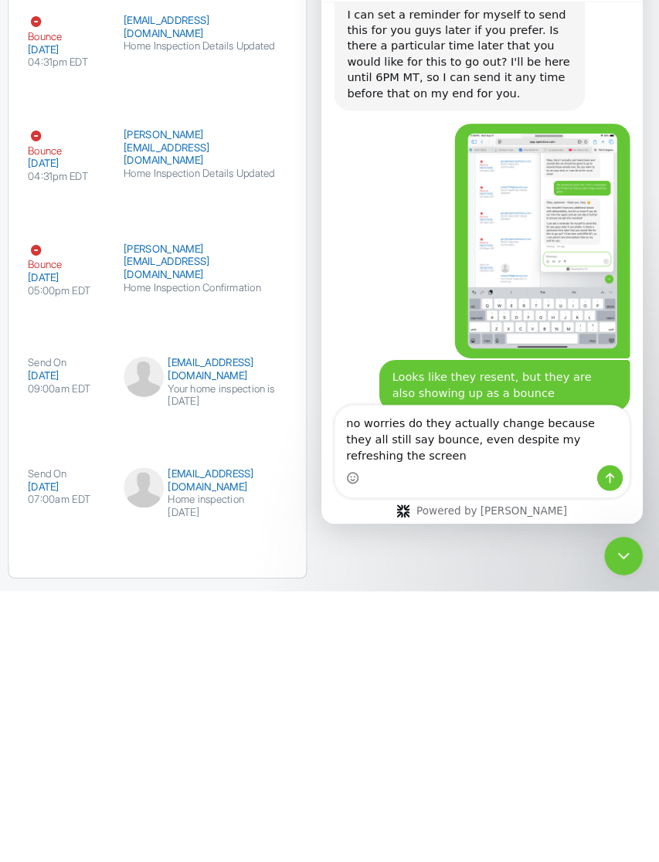
type textarea "no worries do they actually change because they all still say bounce, even desp…"
click at [605, 458] on button "Send a message…" at bounding box center [598, 458] width 25 height 25
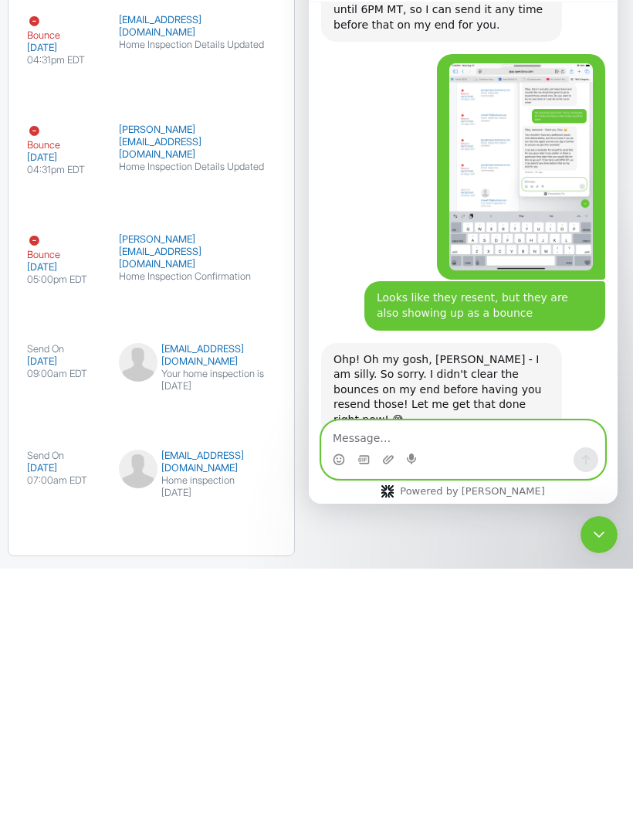
scroll to position [3463, 0]
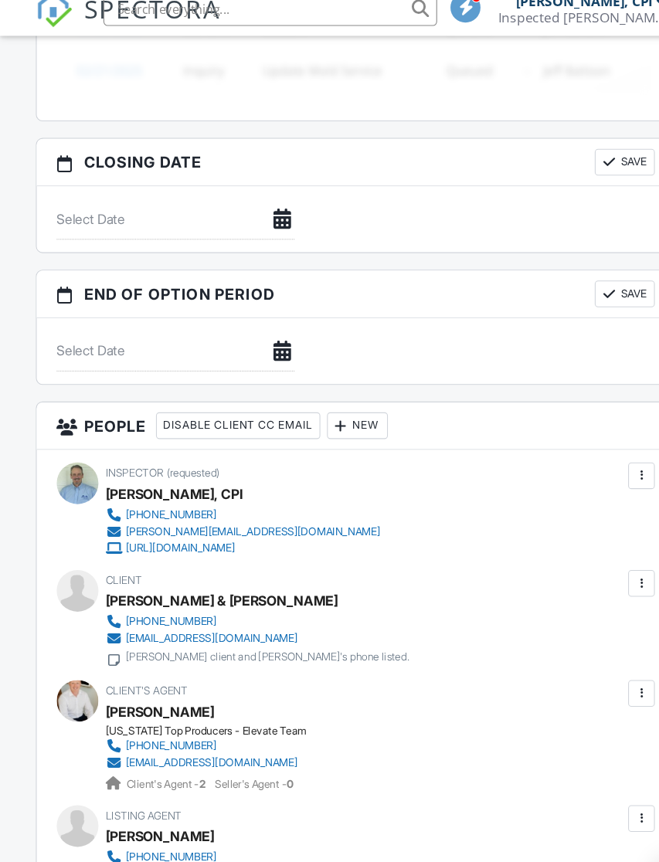
scroll to position [1443, 0]
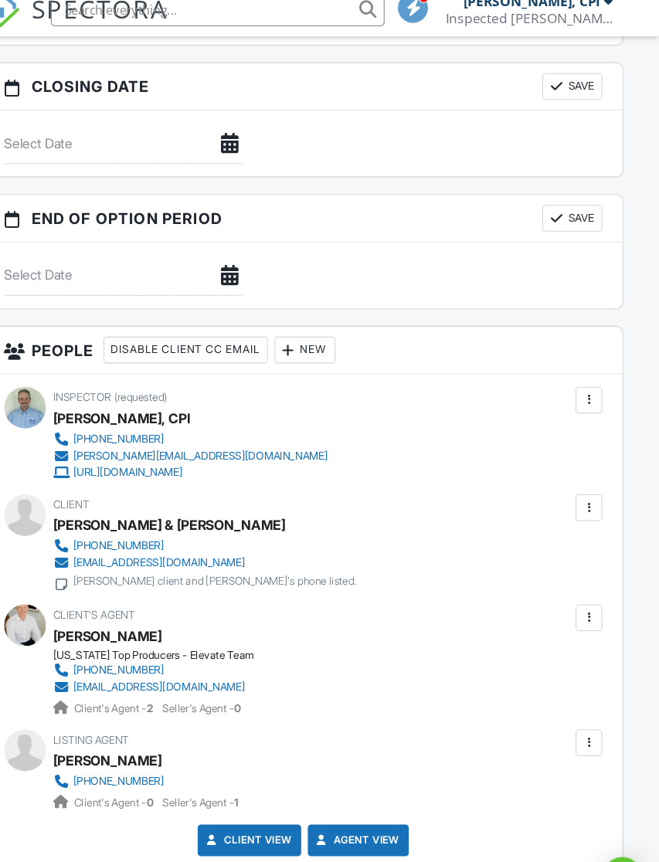
click at [617, 819] on icon "Open Intercom Messenger" at bounding box center [625, 828] width 16 height 19
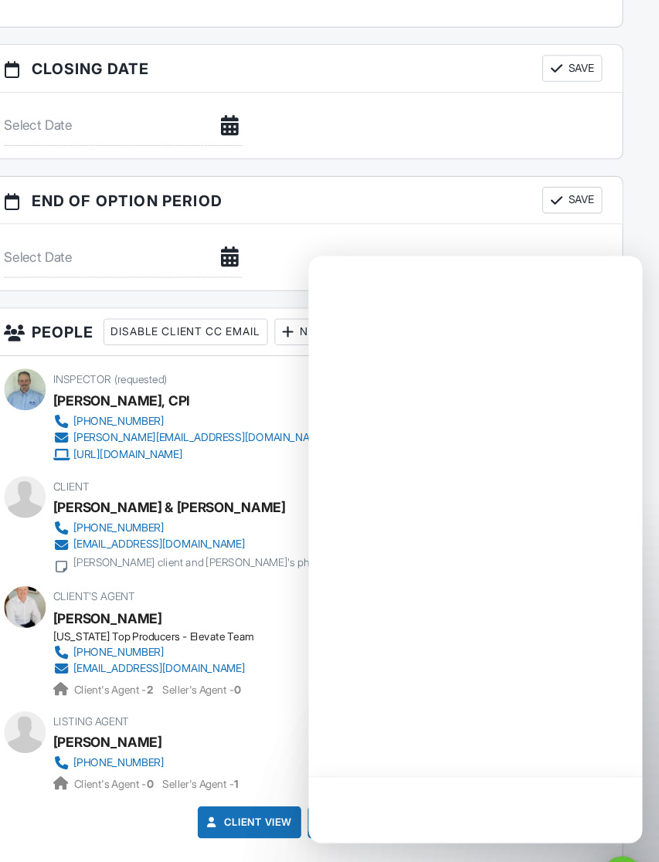
scroll to position [0, 0]
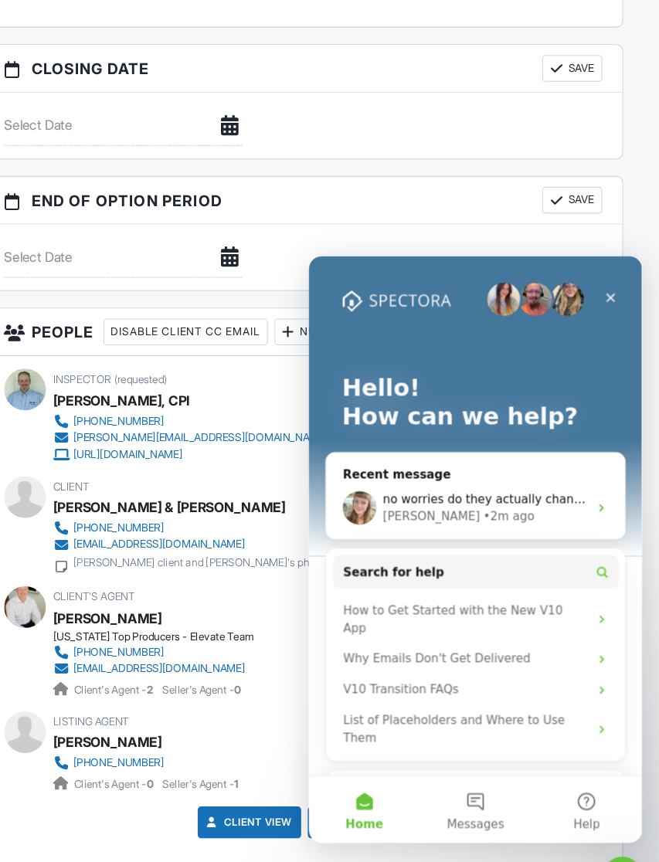
click at [591, 290] on icon "Close" at bounding box center [587, 294] width 12 height 12
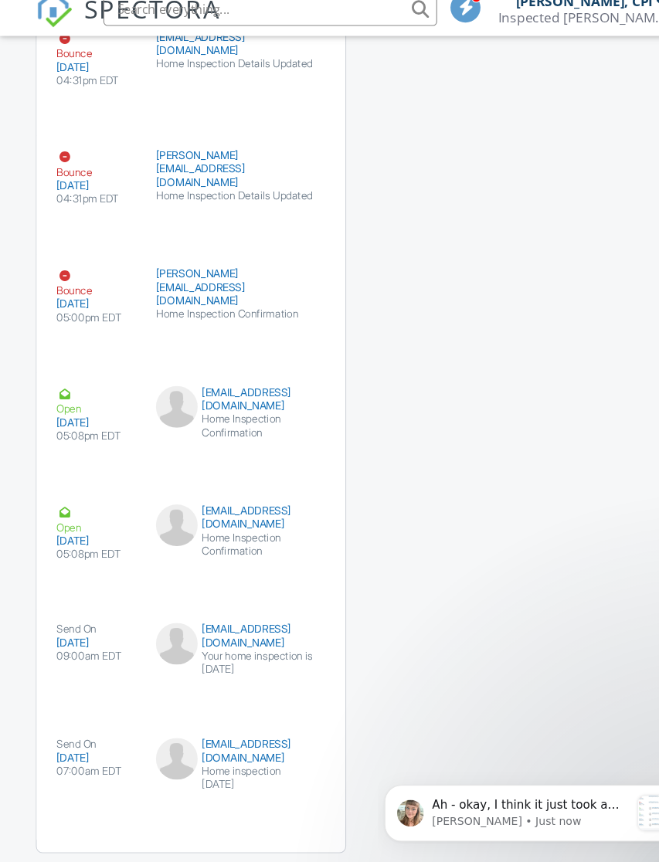
scroll to position [3382, 0]
click at [509, 806] on p "Ah - okay, I think it just took a couple of minutes, but I am seeing delivered …" at bounding box center [519, 800] width 183 height 15
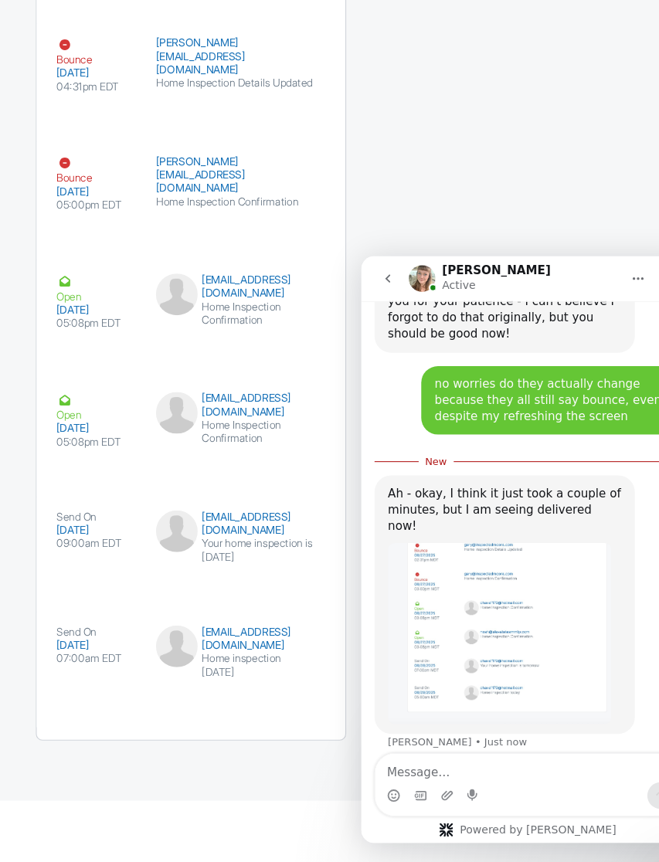
scroll to position [3784, 0]
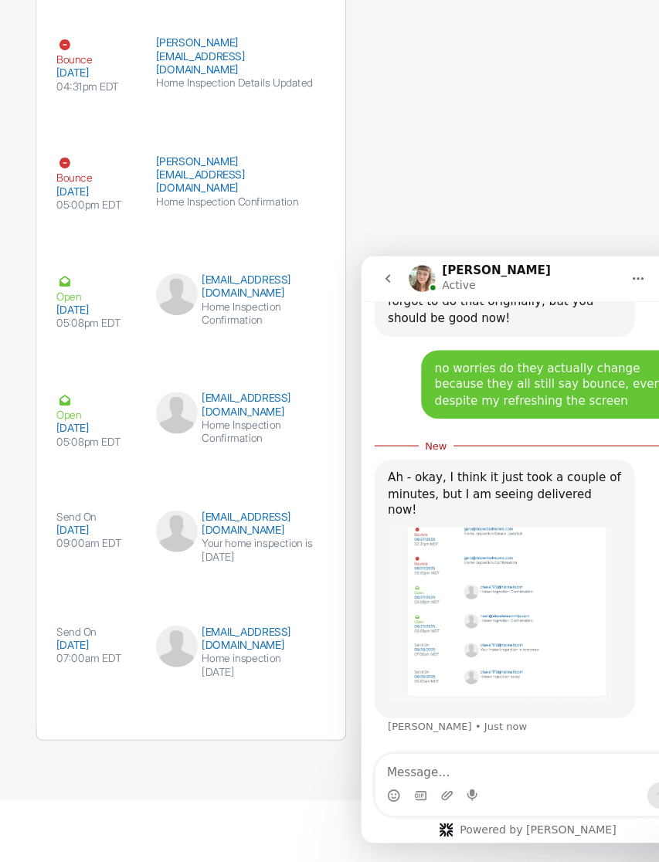
click at [411, 729] on textarea "Message…" at bounding box center [515, 730] width 283 height 26
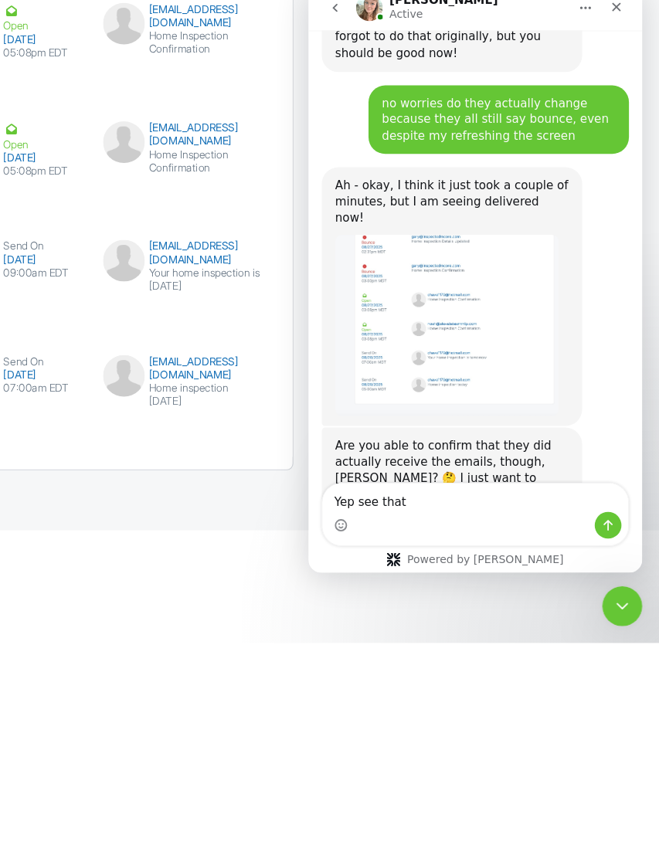
scroll to position [3778, 0]
type textarea "Y"
type textarea "Yep see thst"
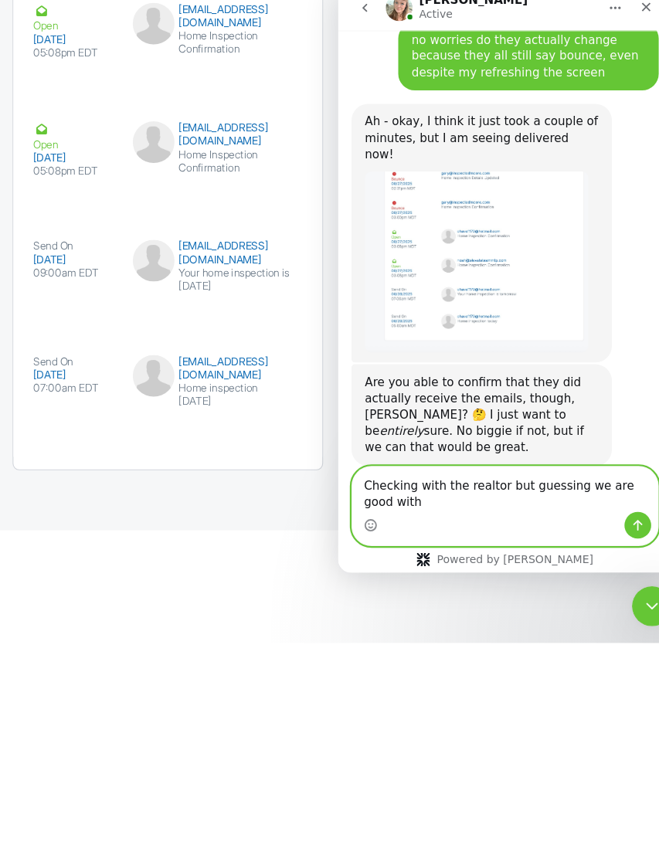
scroll to position [3839, 0]
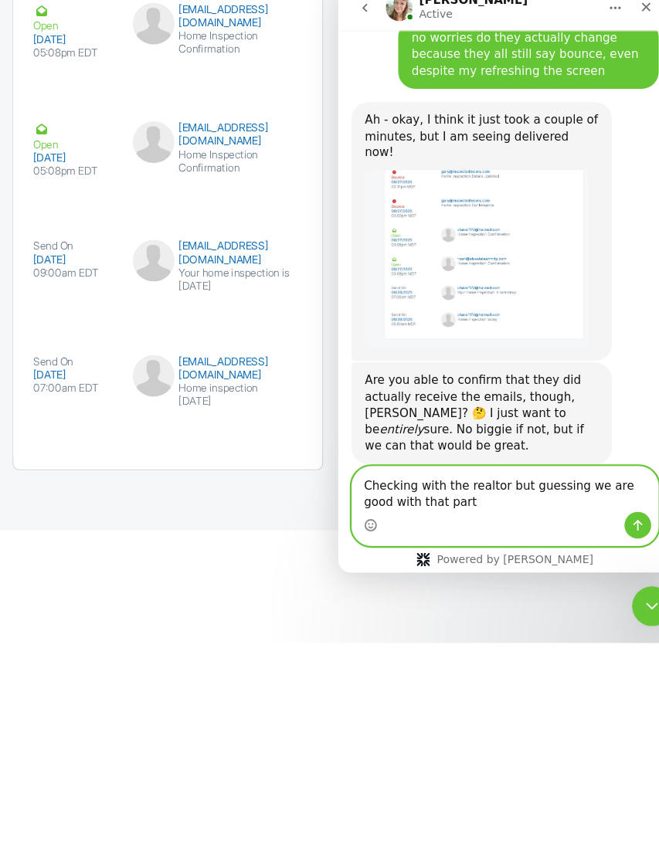
type textarea "Checking with the realtor but guessing we are good with that part"
click at [615, 478] on button "Send a message…" at bounding box center [614, 485] width 25 height 25
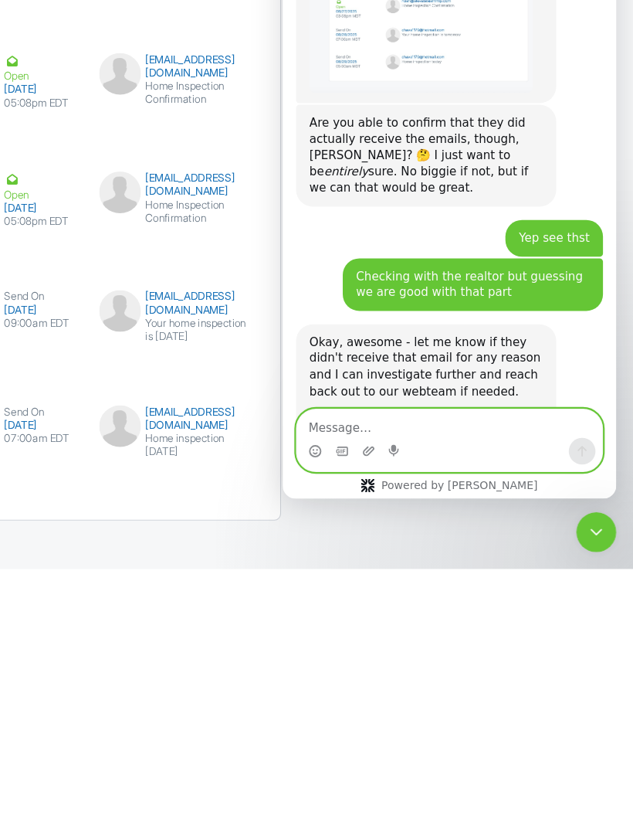
scroll to position [4215, 0]
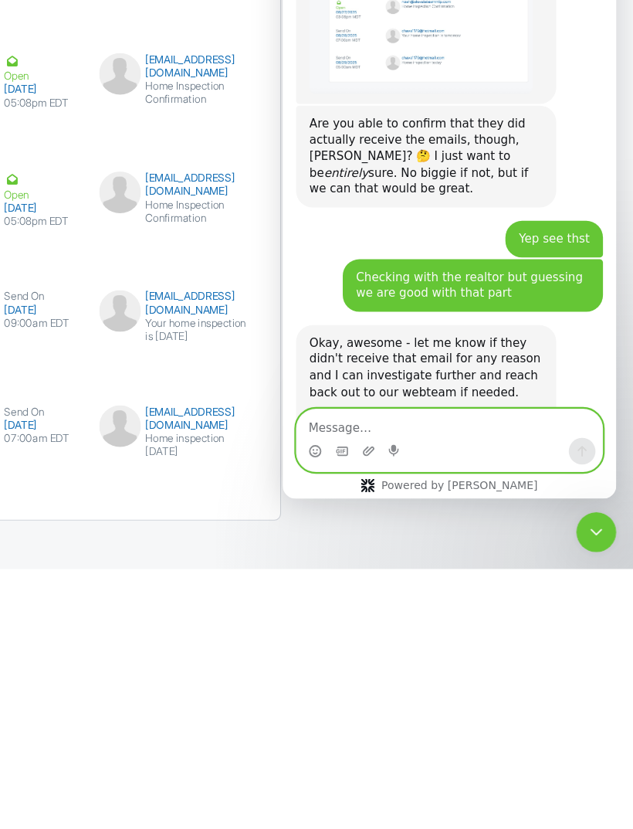
click at [367, 386] on textarea "Message…" at bounding box center [437, 385] width 283 height 26
type textarea "Thanks for everything and have a great evening"
click at [569, 416] on button "Send a message…" at bounding box center [559, 410] width 25 height 25
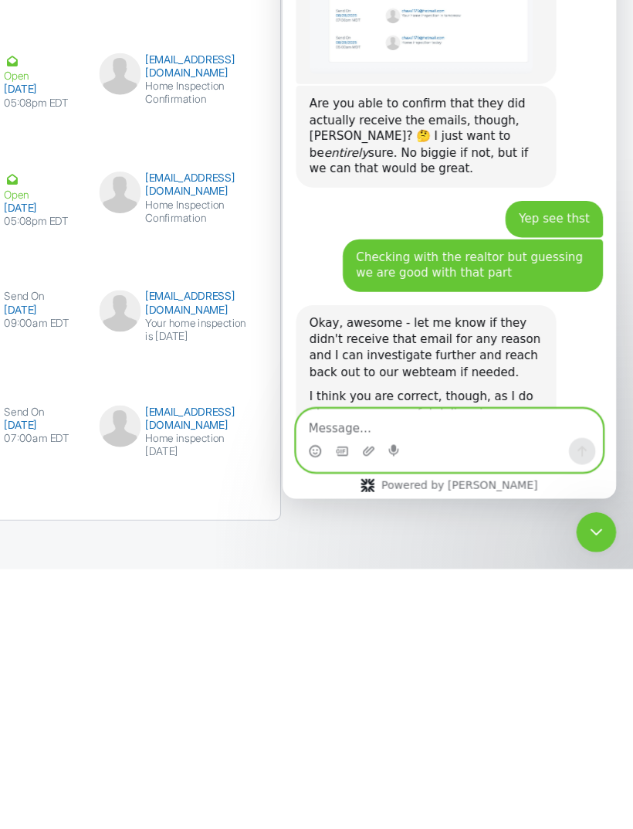
scroll to position [4275, 0]
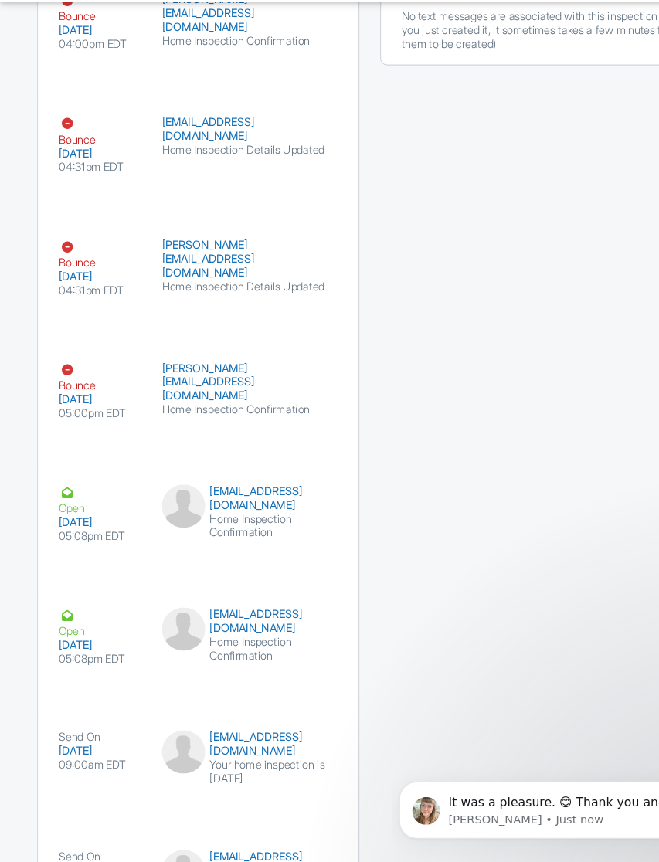
scroll to position [3190, 0]
